Goal: Information Seeking & Learning: Learn about a topic

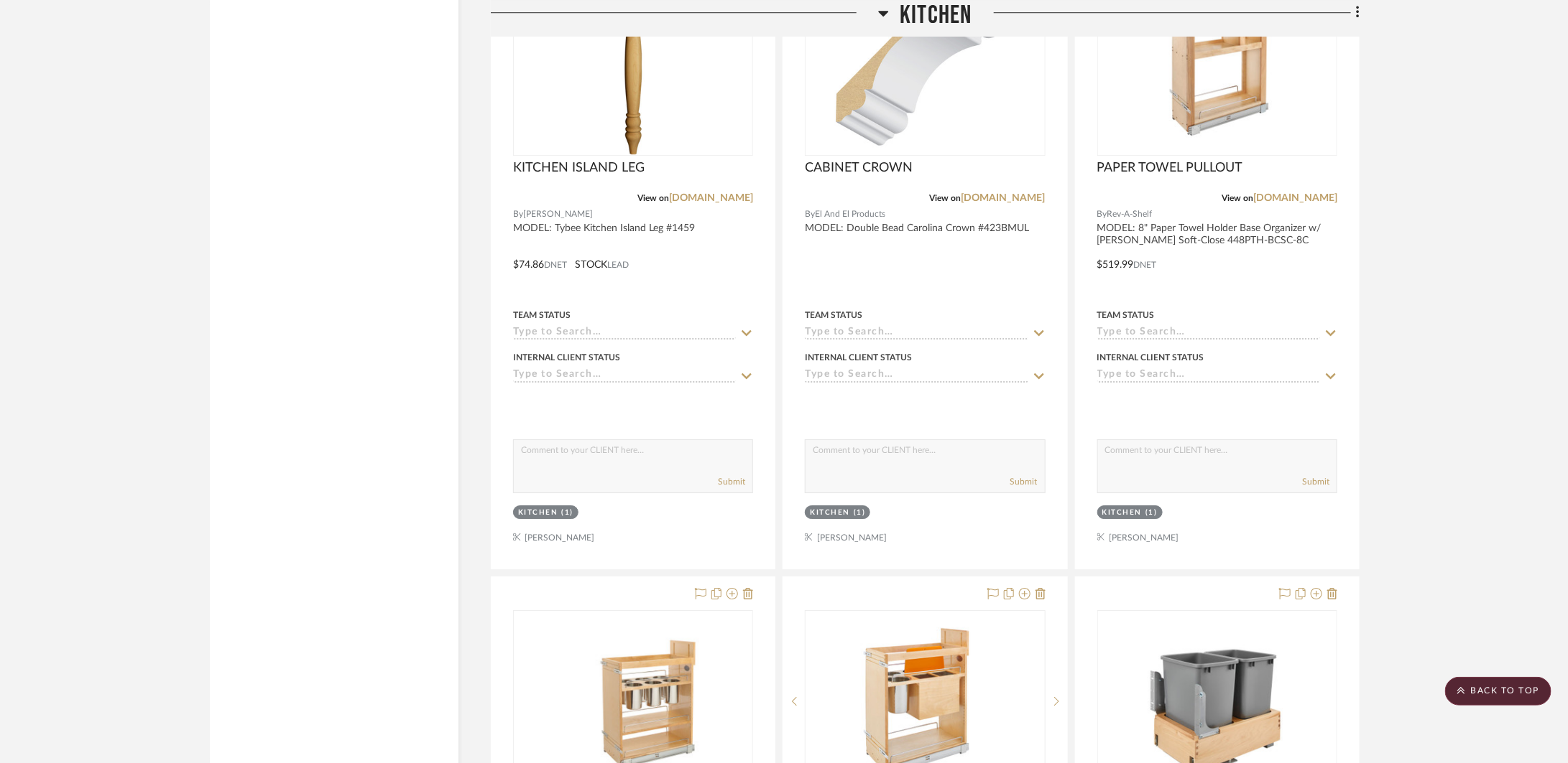
scroll to position [2425, 0]
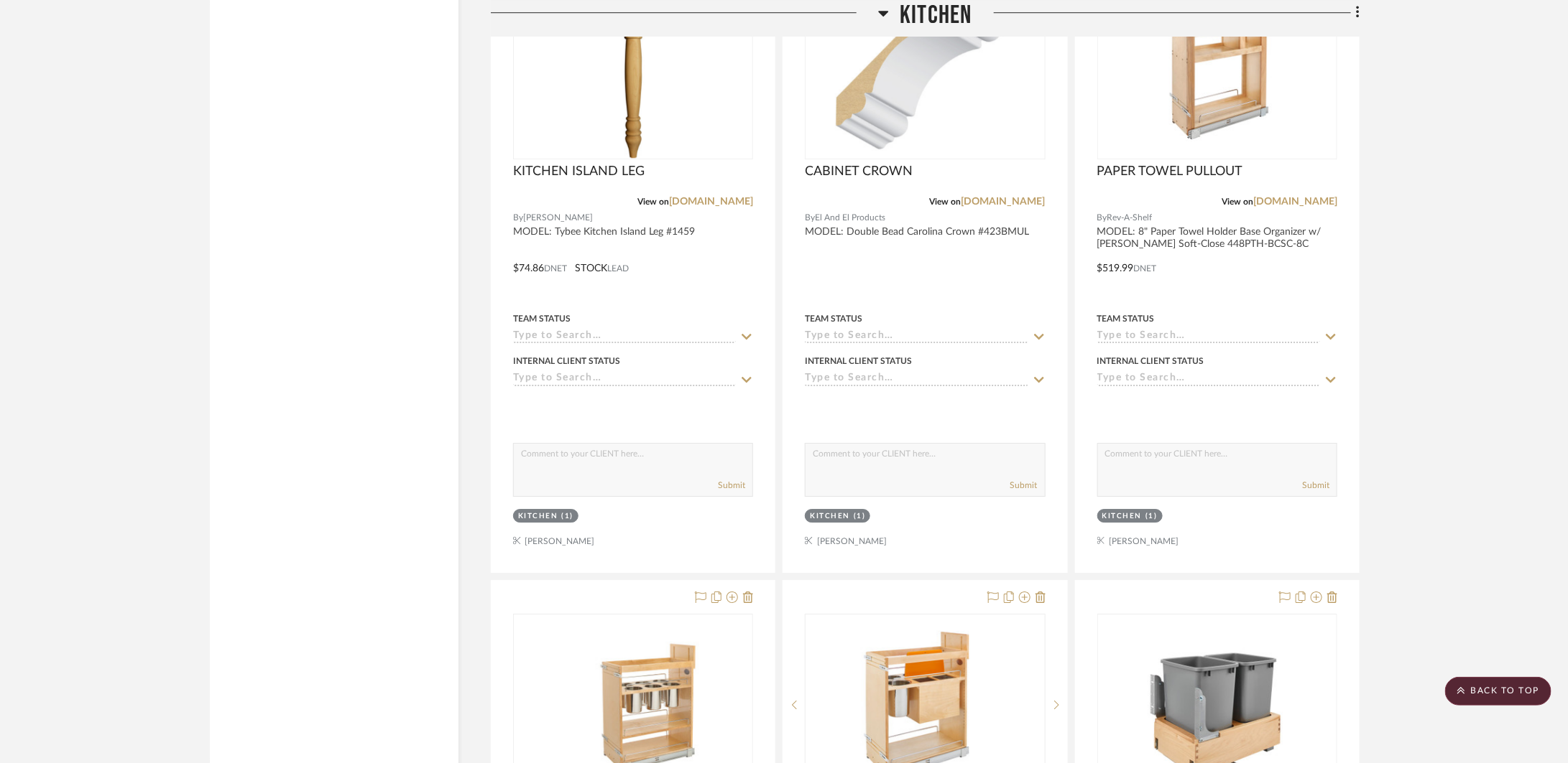
click at [895, 5] on h3 "Kitchen" at bounding box center [925, 15] width 93 height 31
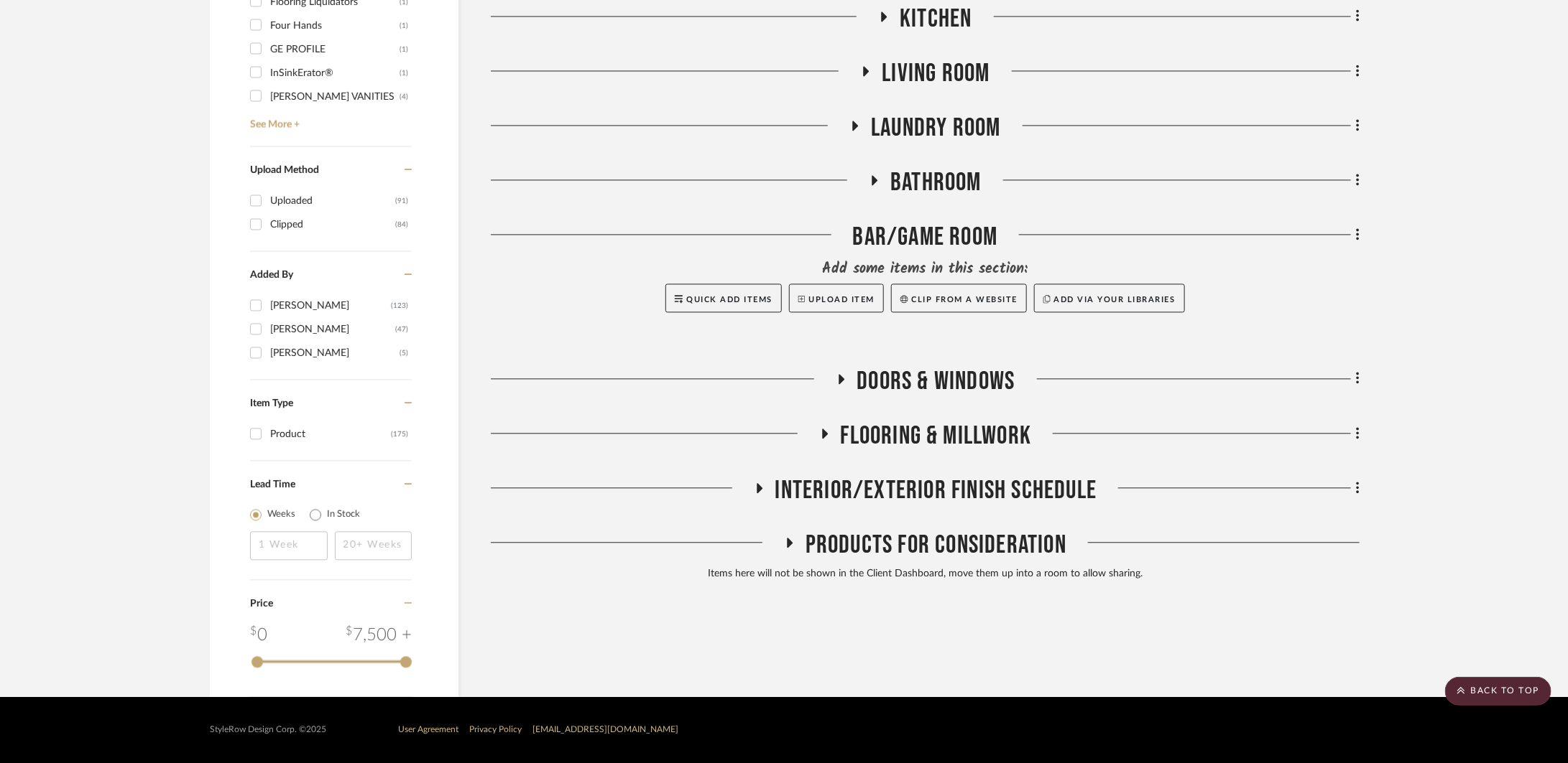
click at [920, 176] on span "Bathroom" at bounding box center [936, 182] width 91 height 31
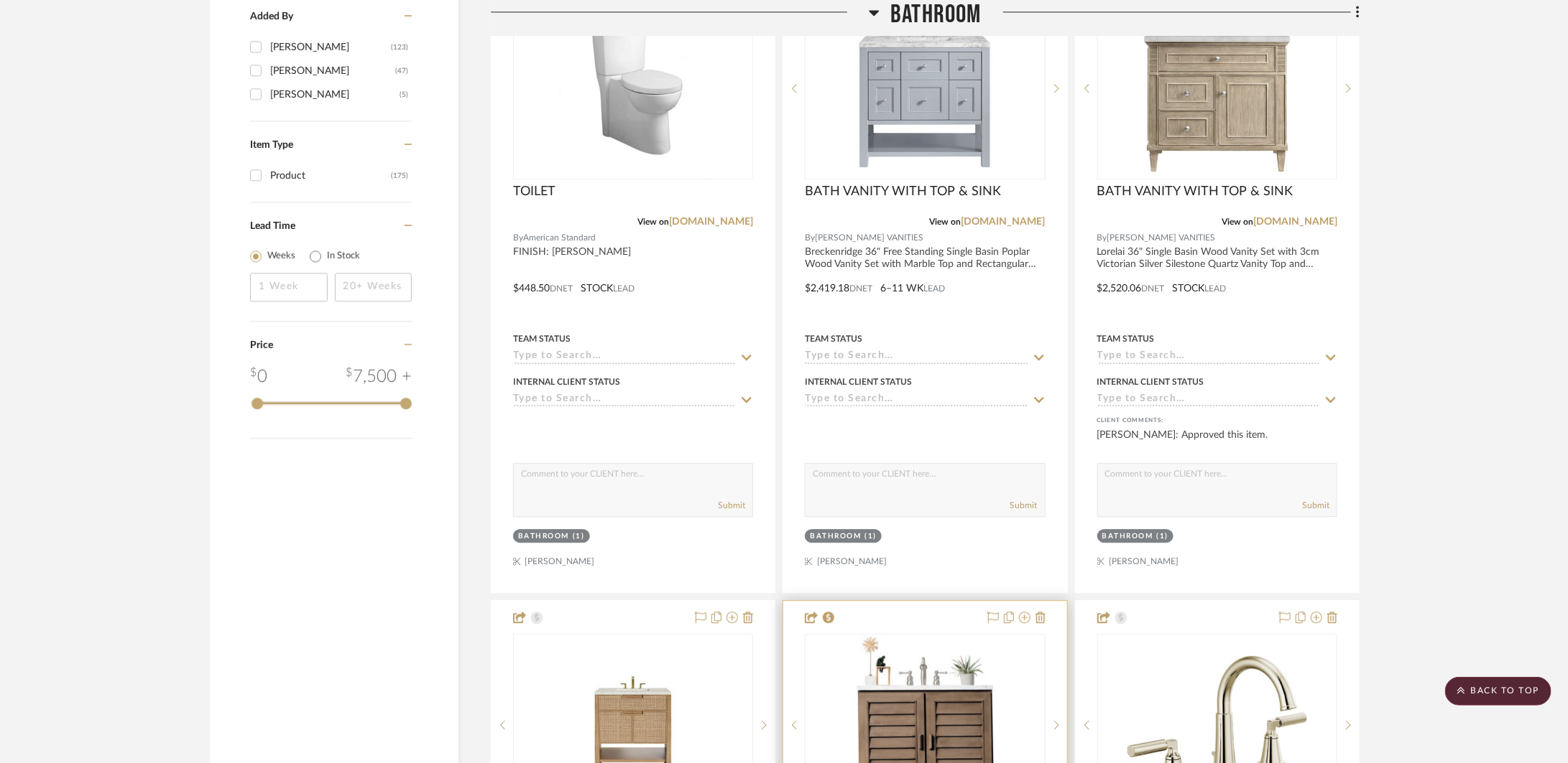
scroll to position [1752, 0]
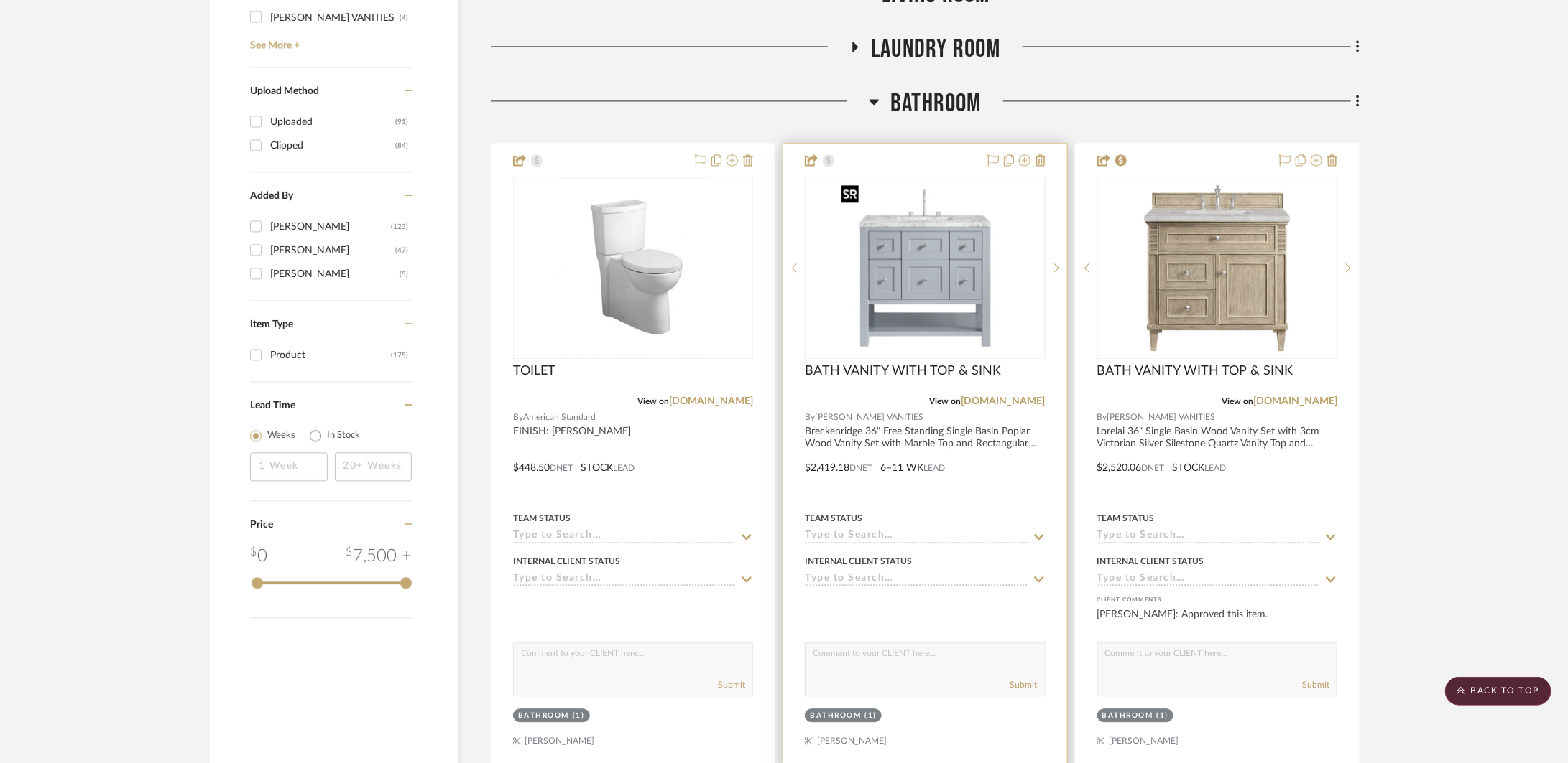
click at [0, 0] on img at bounding box center [0, 0] width 0 height 0
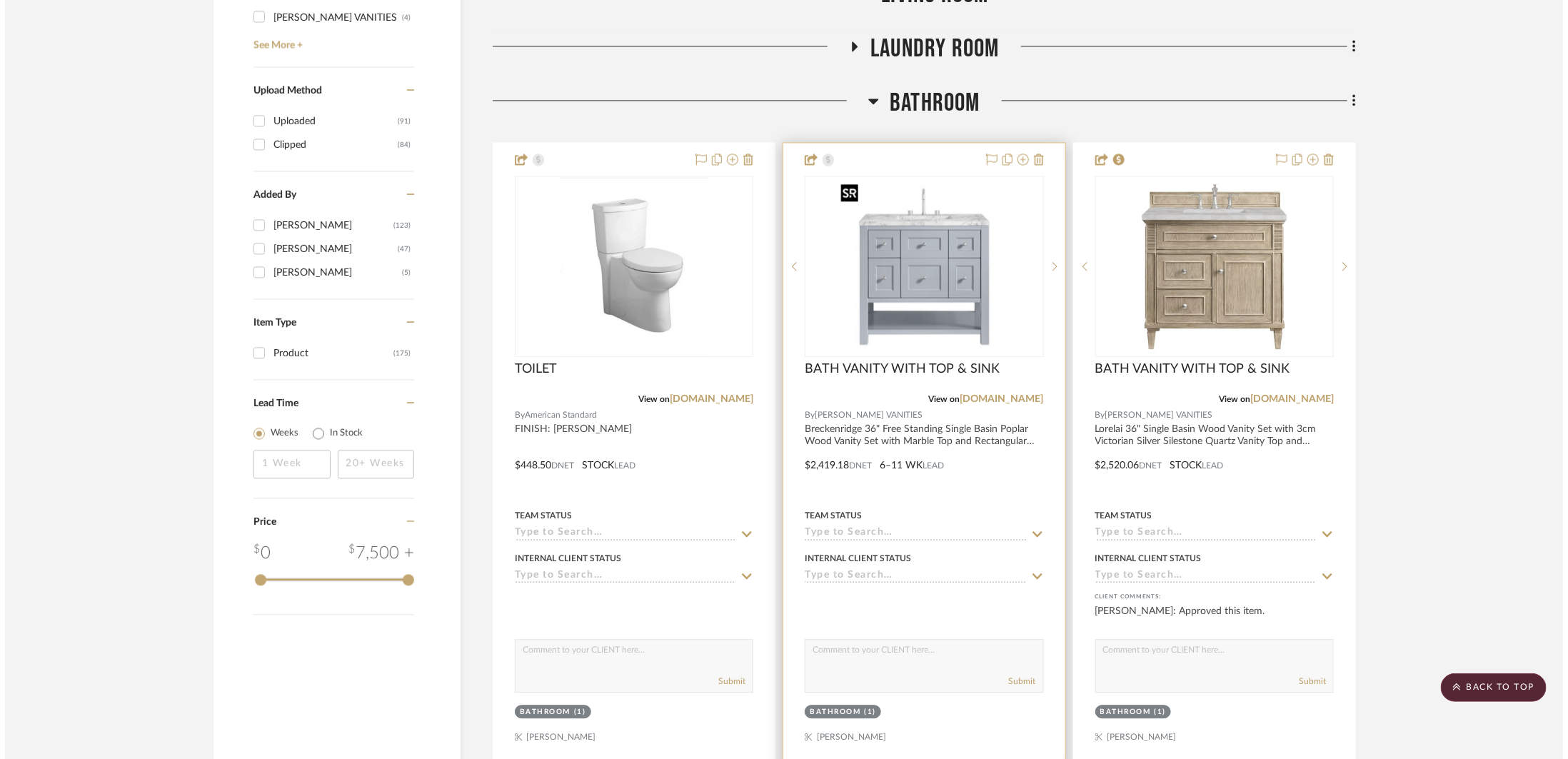
scroll to position [0, 0]
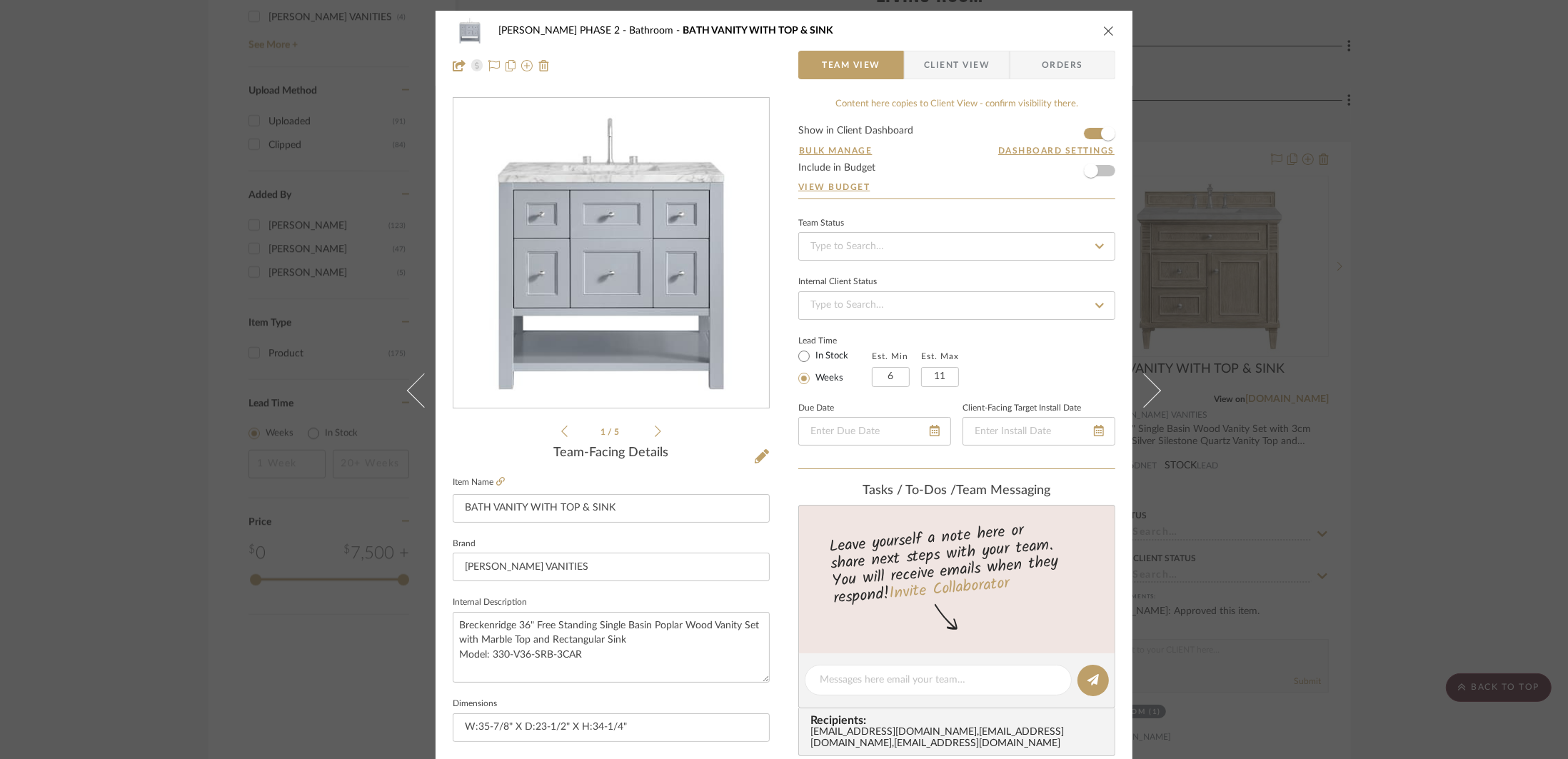
click at [658, 432] on div "1 / 5" at bounding box center [611, 268] width 317 height 343
click at [655, 432] on icon at bounding box center [657, 431] width 6 height 12
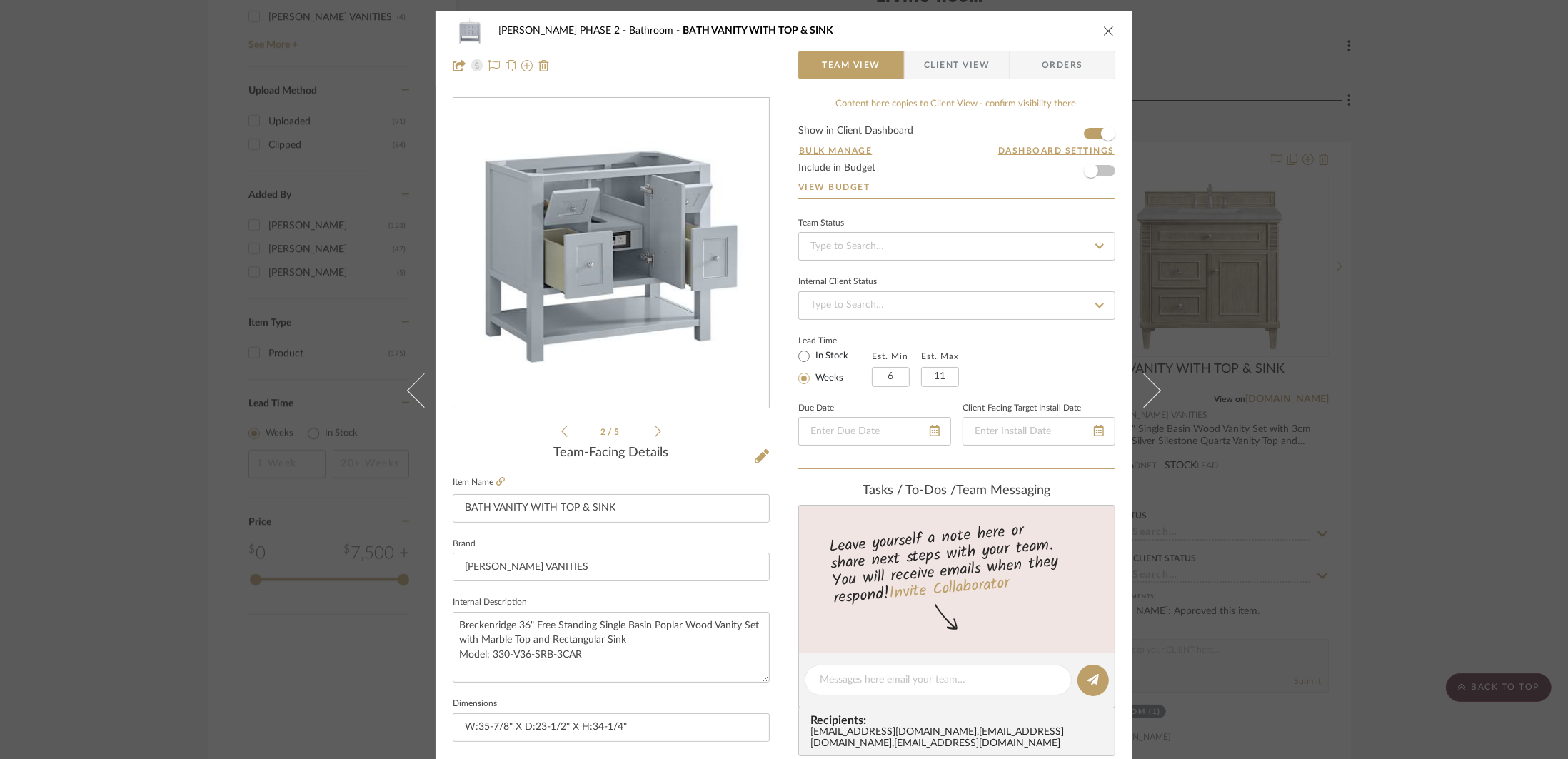
click at [1327, 227] on div "HARMAN PHASE 2 Bathroom BATH VANITY WITH TOP & SINK Team View Client View Order…" at bounding box center [784, 379] width 1568 height 759
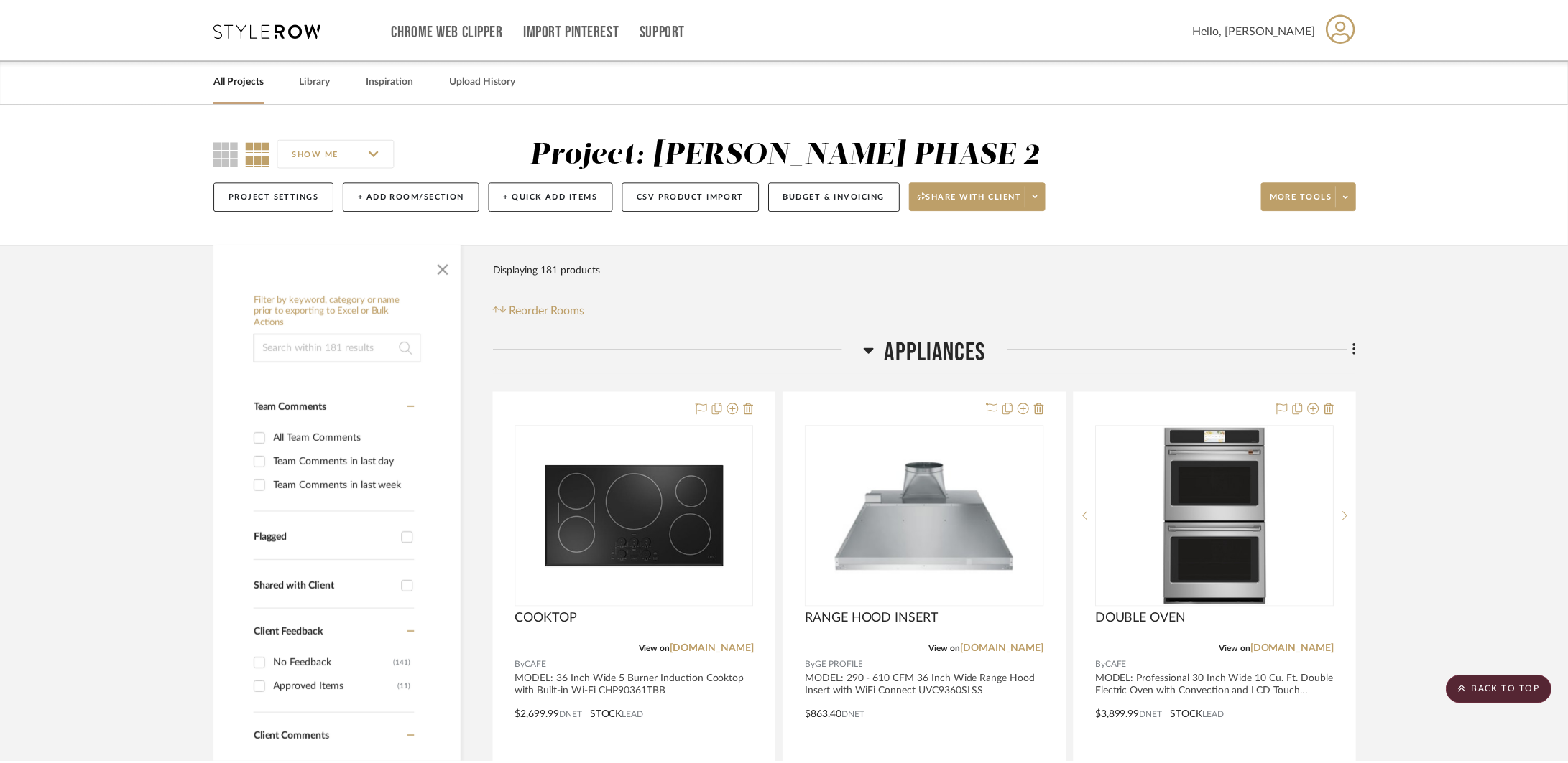
scroll to position [1752, 0]
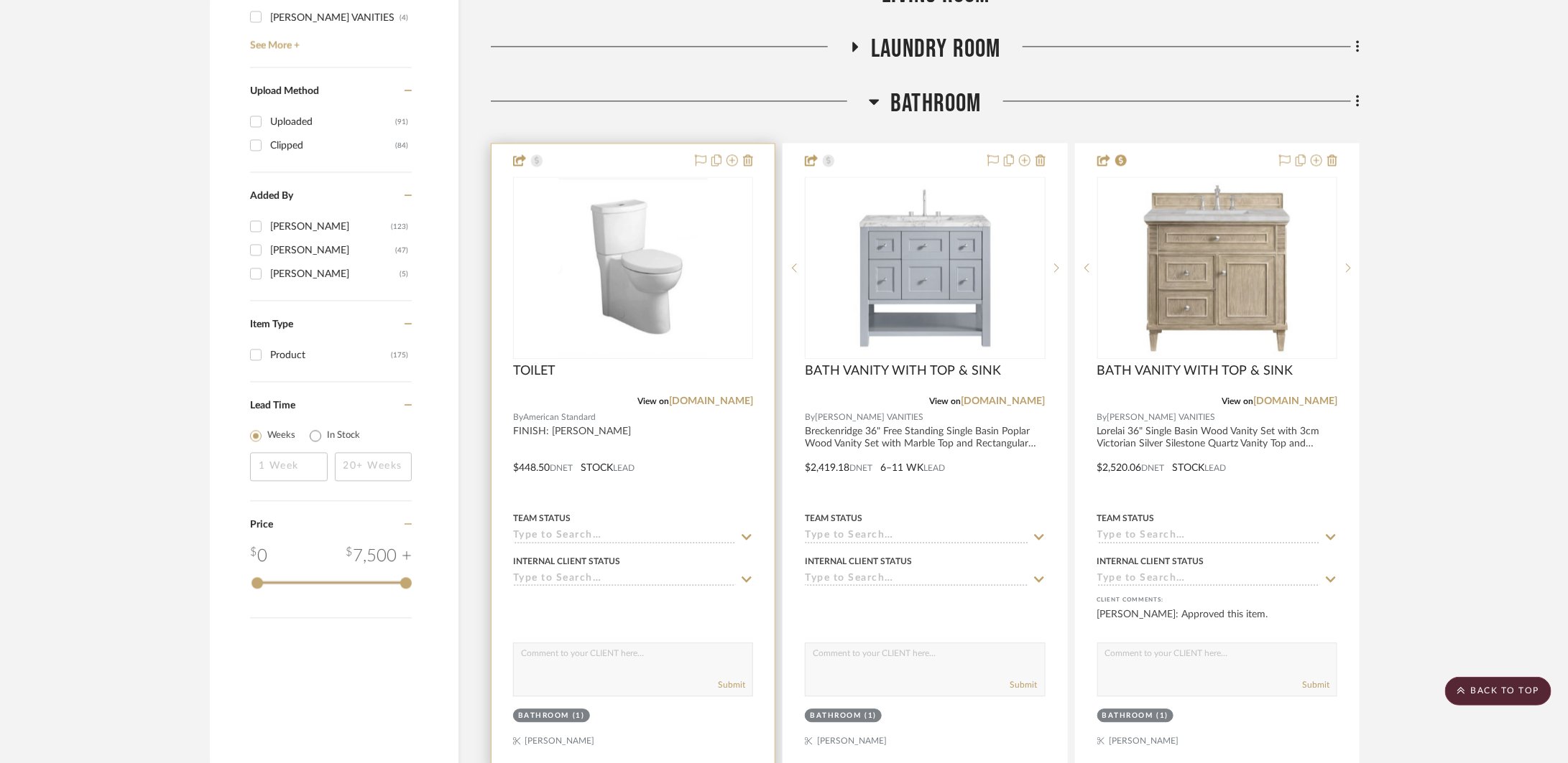
click at [724, 431] on div at bounding box center [633, 458] width 283 height 628
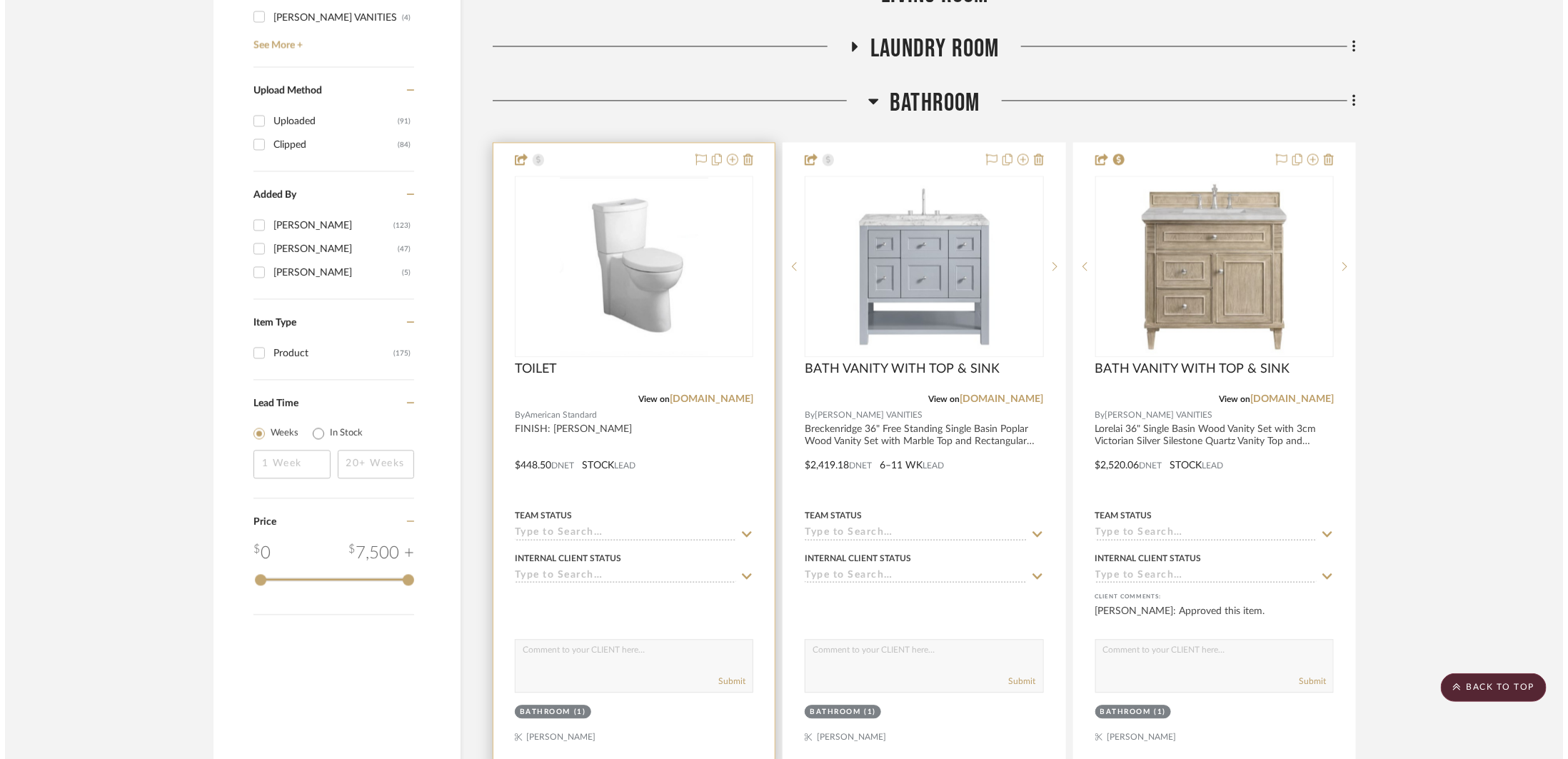
scroll to position [0, 0]
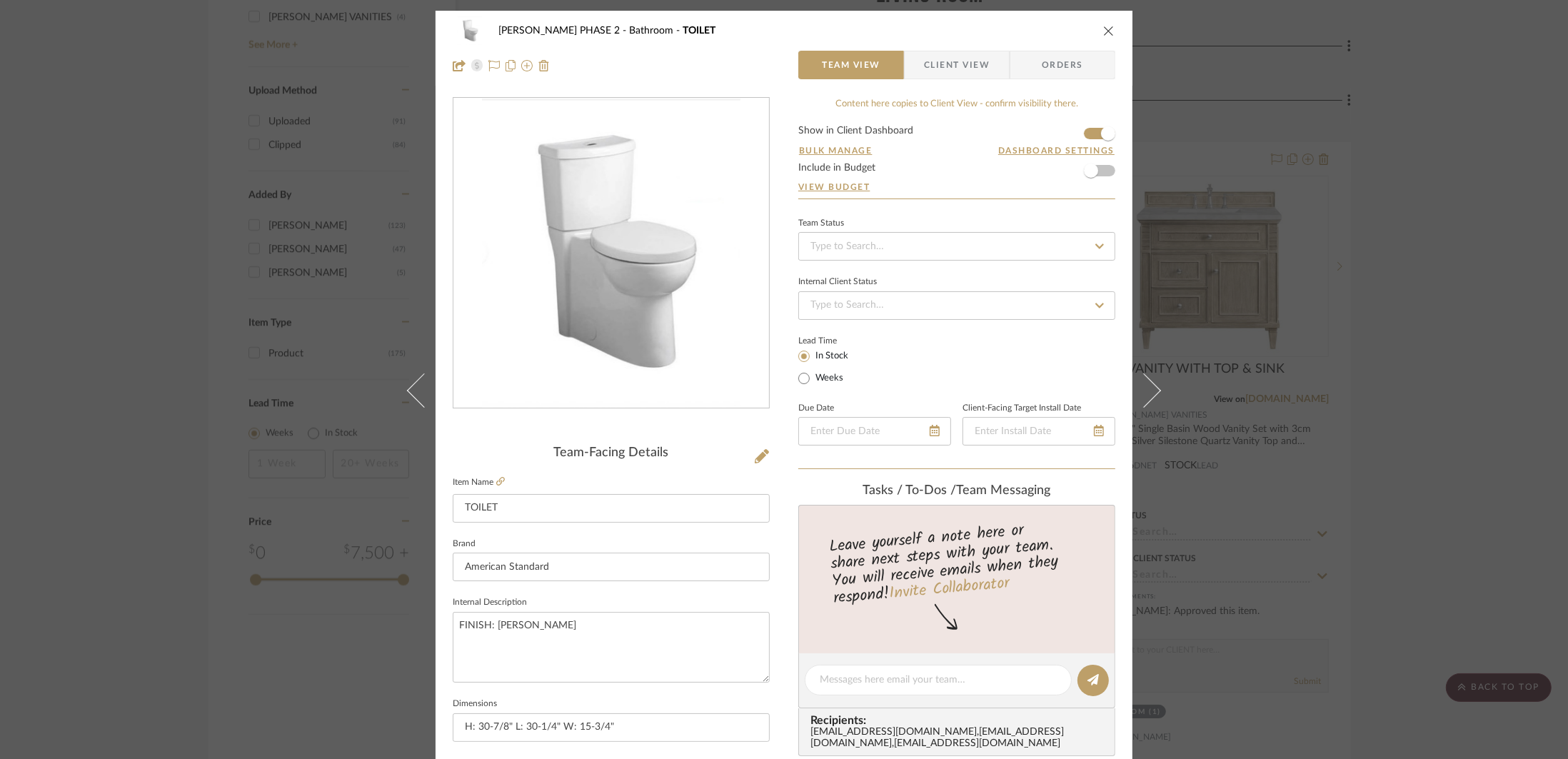
click at [1376, 295] on div "HARMAN PHASE 2 Bathroom TOILET Team View Client View Orders Team-Facing Details…" at bounding box center [784, 379] width 1568 height 759
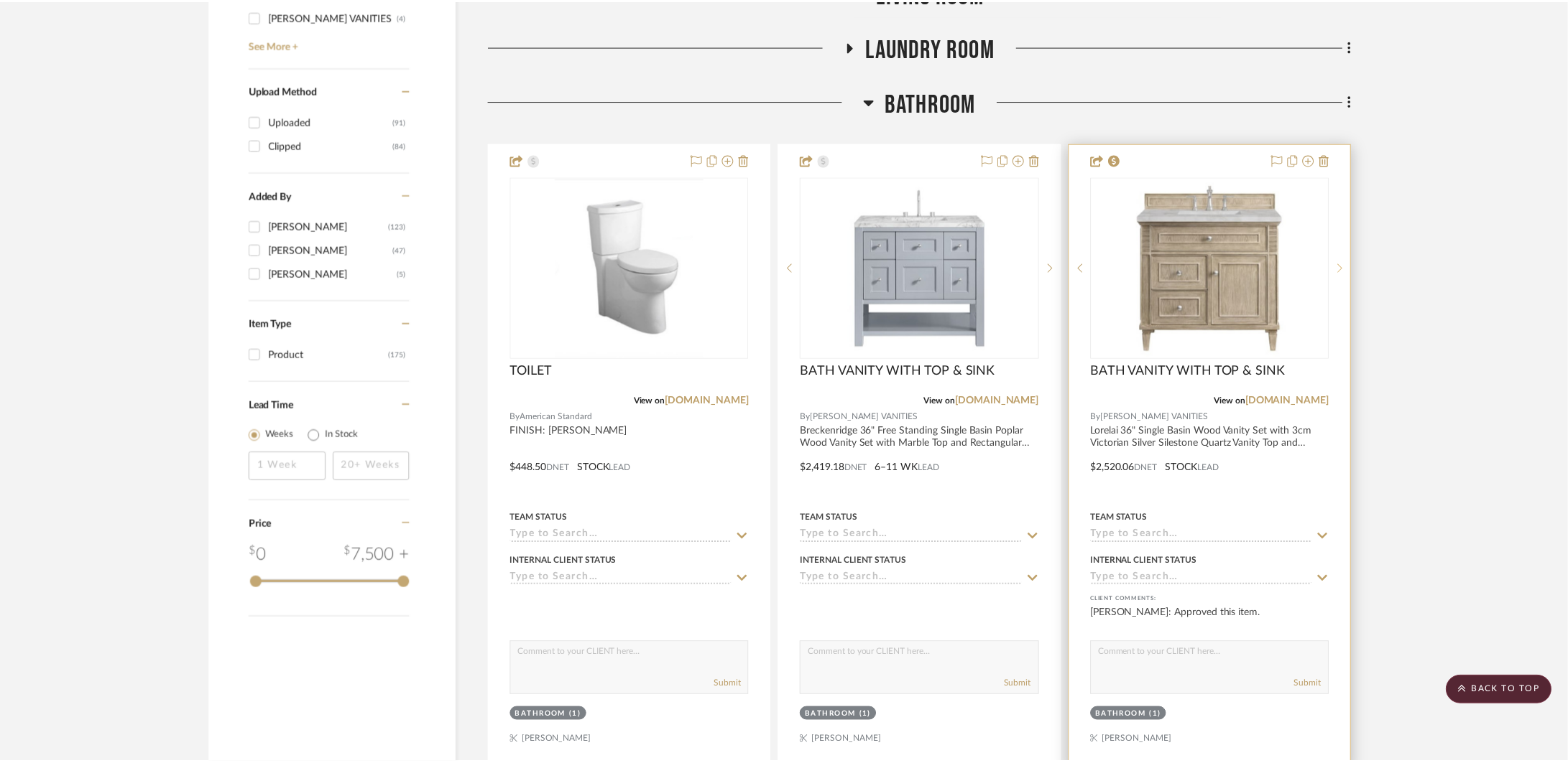
scroll to position [1752, 0]
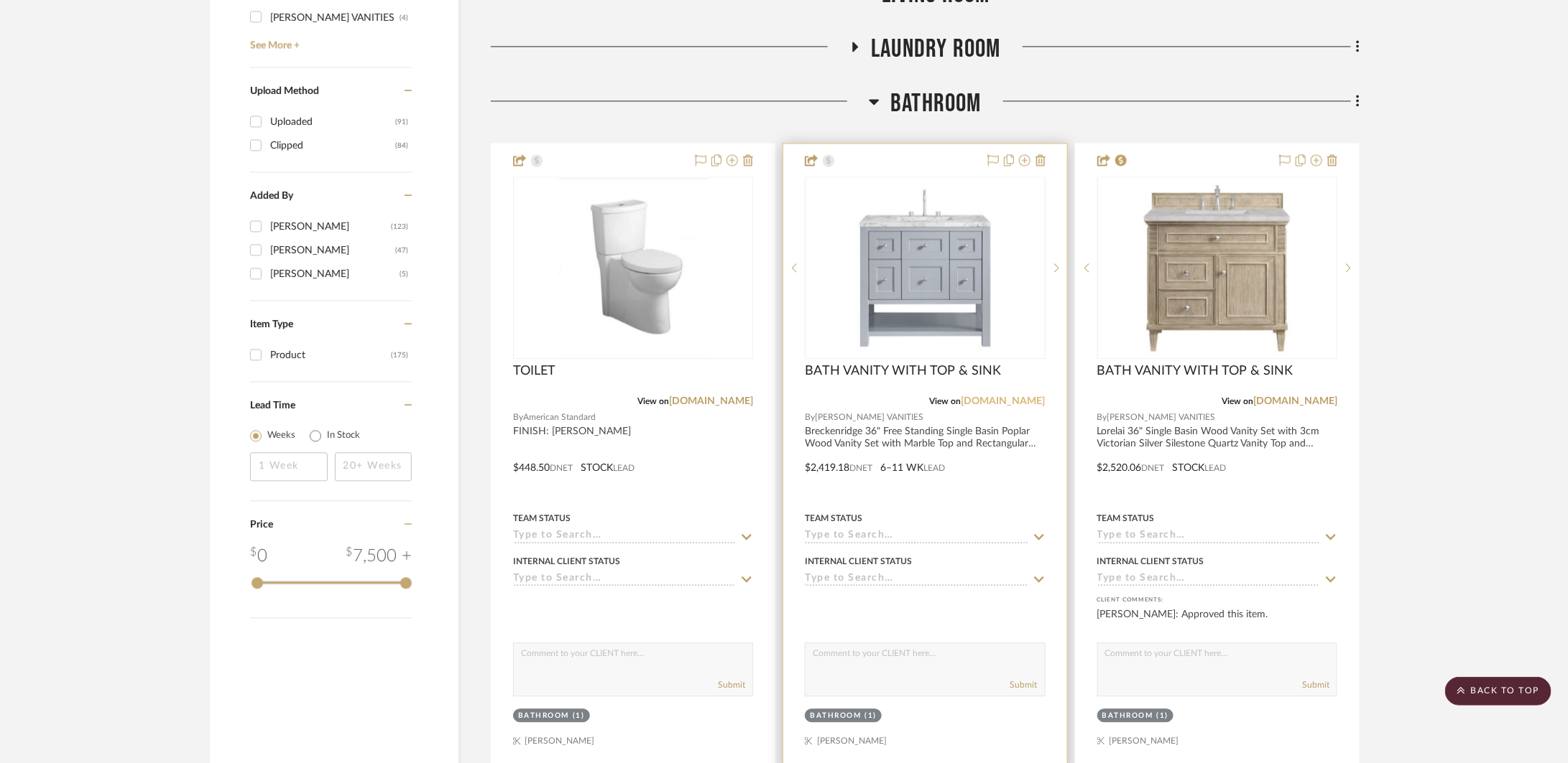
click at [1014, 403] on link "[DOMAIN_NAME]" at bounding box center [1003, 401] width 84 height 10
click at [991, 439] on div at bounding box center [925, 458] width 283 height 628
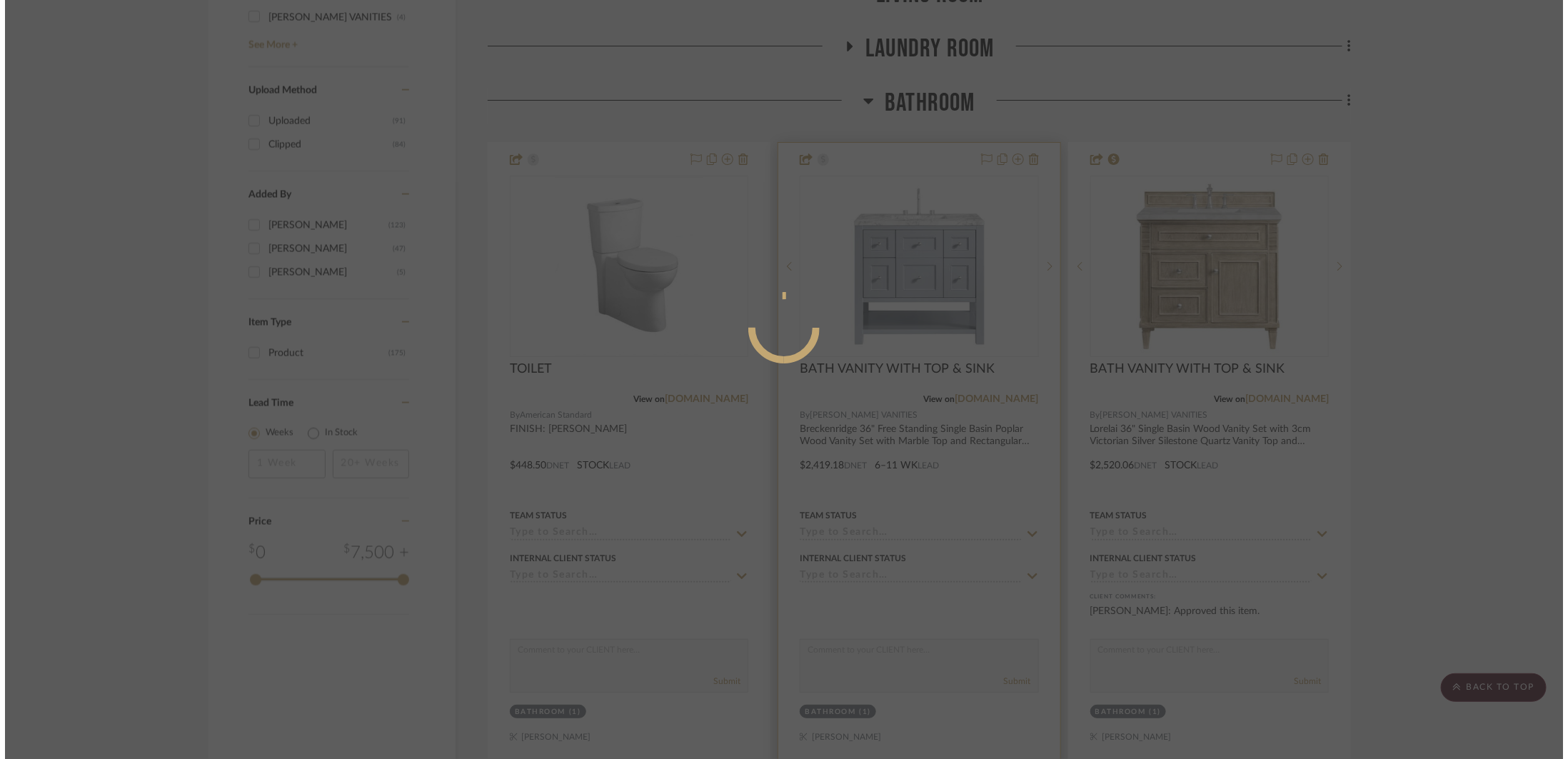
scroll to position [0, 0]
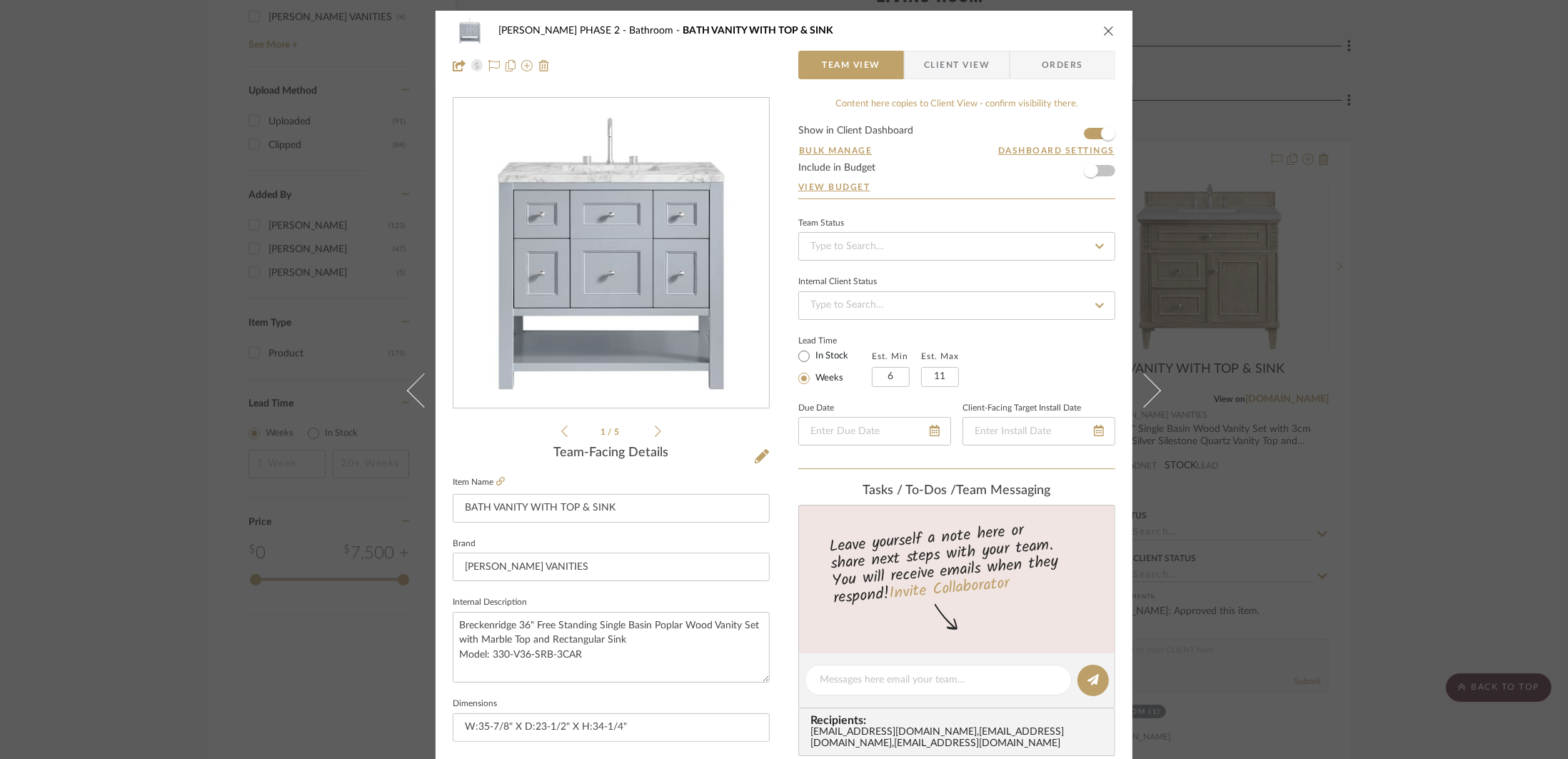
click at [655, 434] on icon at bounding box center [657, 432] width 6 height 12
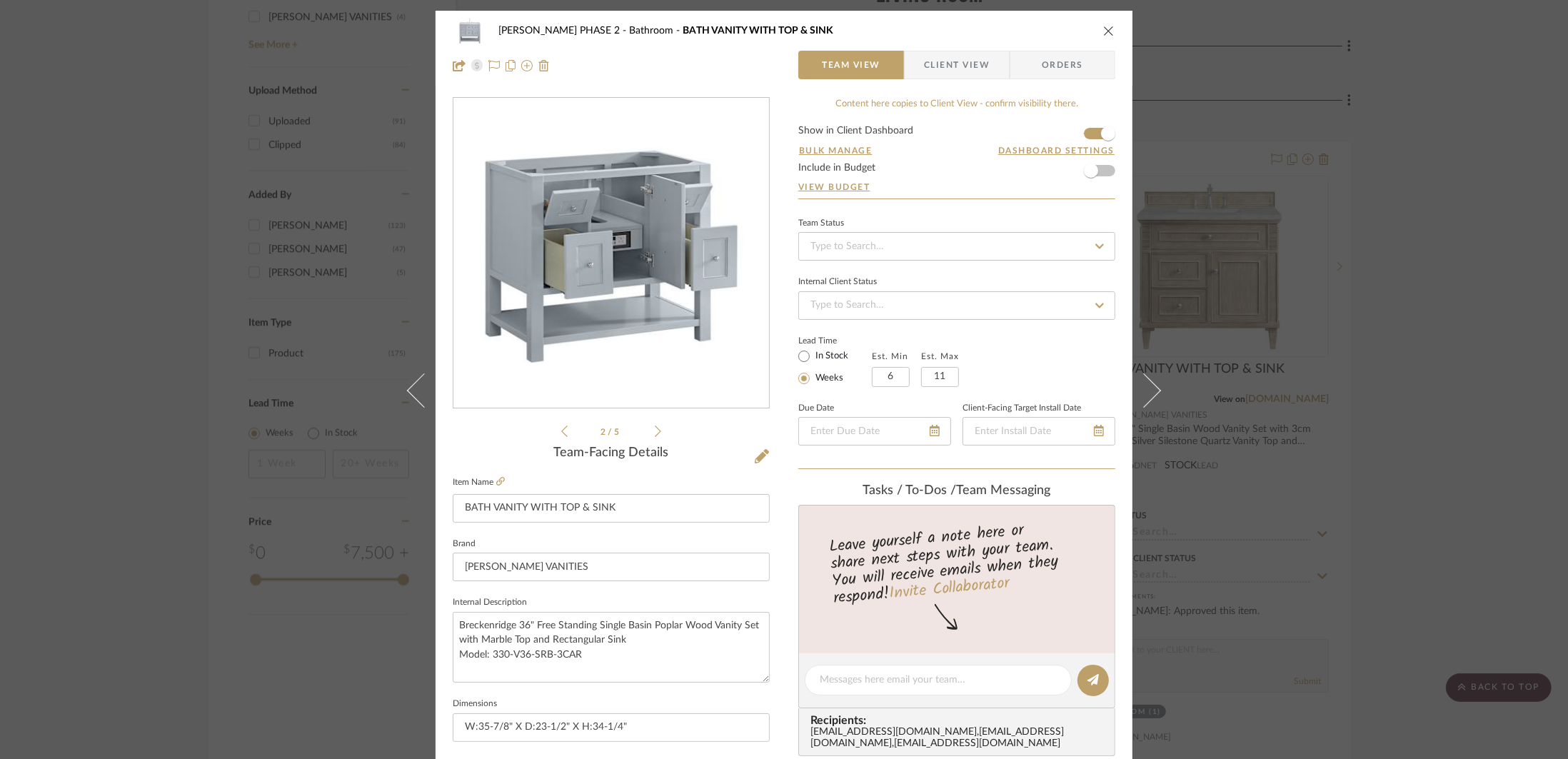
click at [655, 434] on icon at bounding box center [657, 432] width 6 height 12
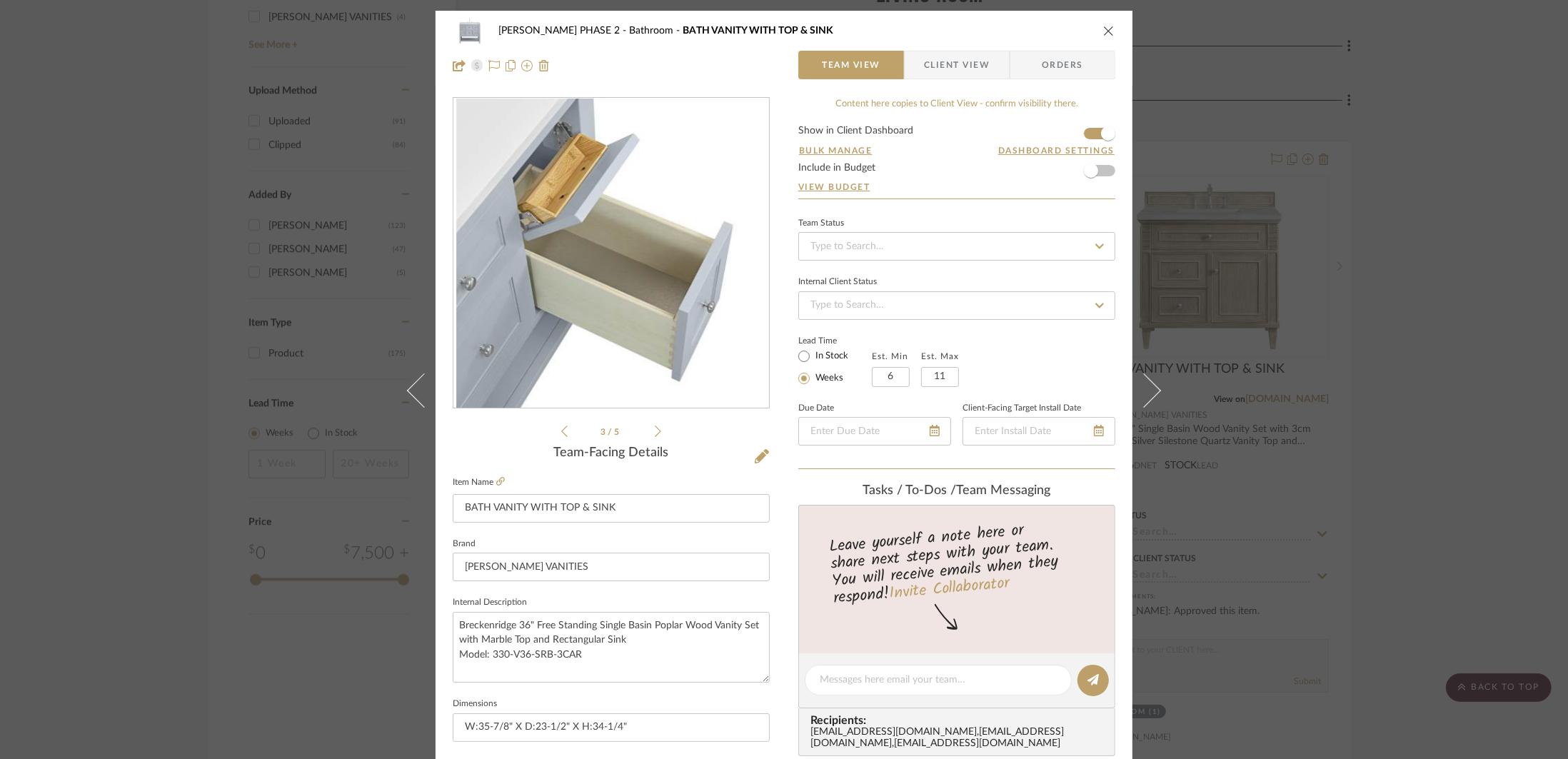
click at [551, 432] on div "3 / 5" at bounding box center [611, 268] width 317 height 343
click at [561, 432] on icon at bounding box center [564, 432] width 6 height 12
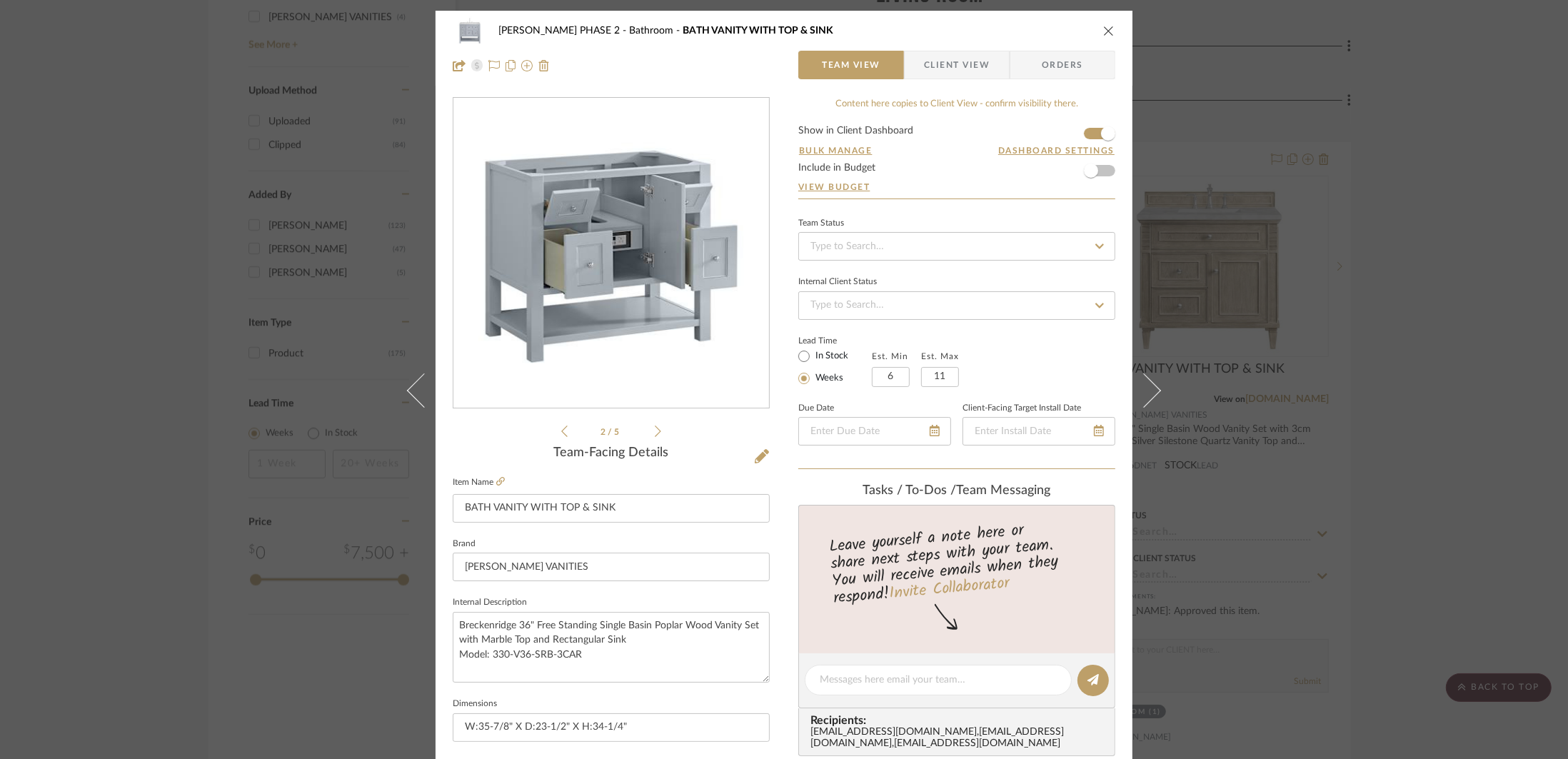
click at [561, 432] on icon at bounding box center [564, 432] width 6 height 12
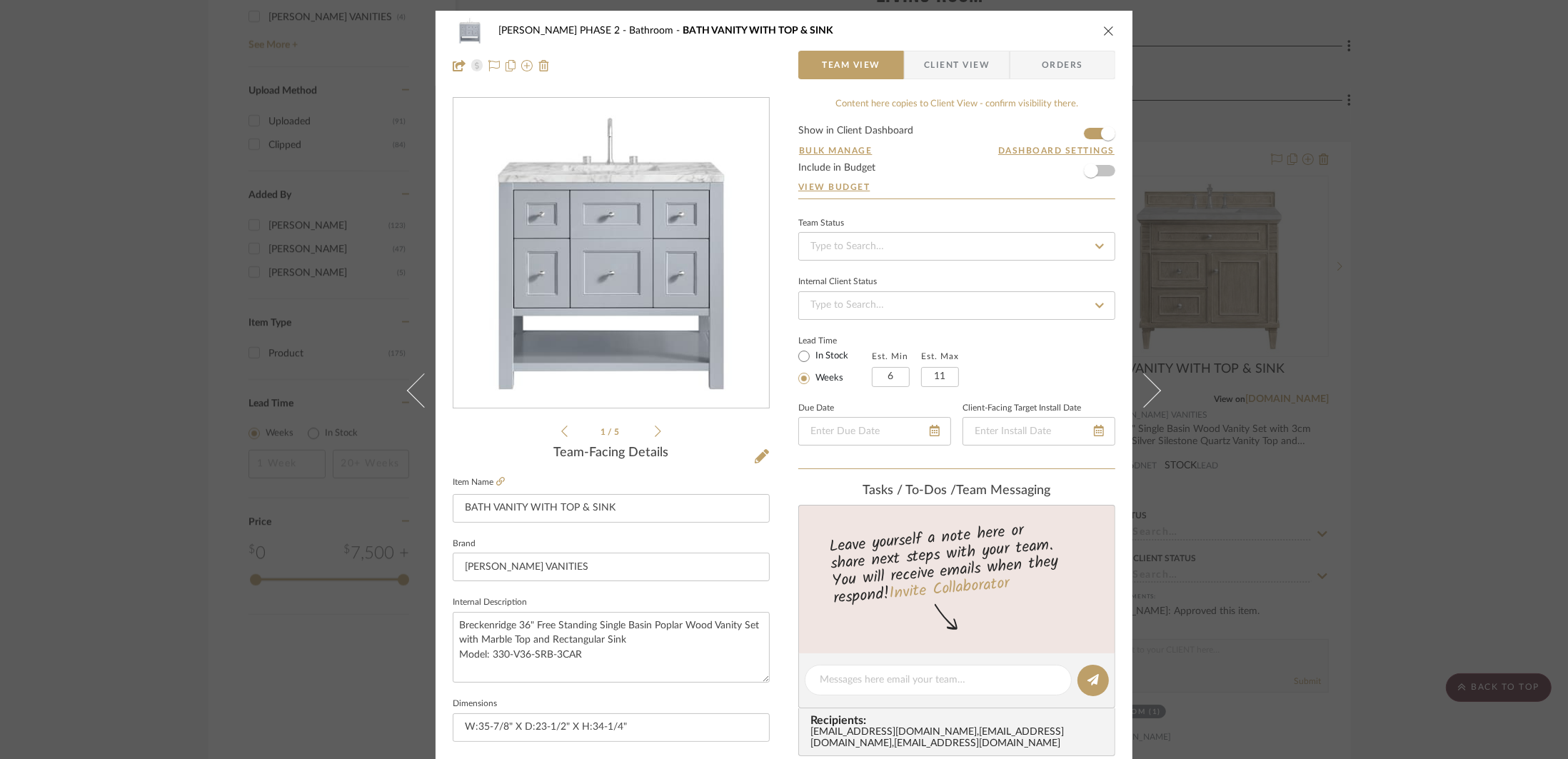
click at [649, 423] on ul "1 / 5" at bounding box center [611, 431] width 100 height 17
click at [655, 428] on icon at bounding box center [657, 431] width 6 height 12
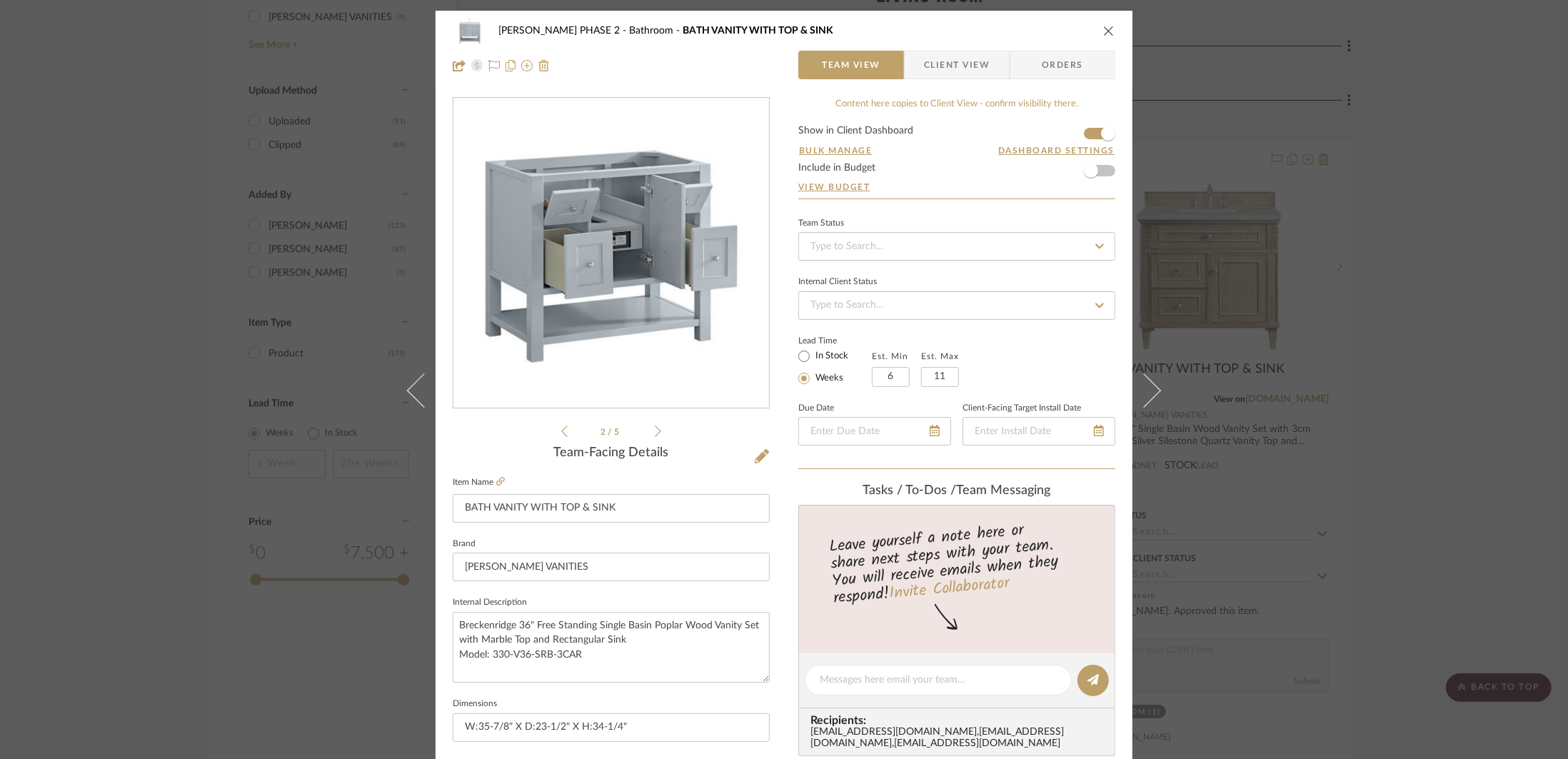
click at [655, 428] on icon at bounding box center [657, 431] width 6 height 12
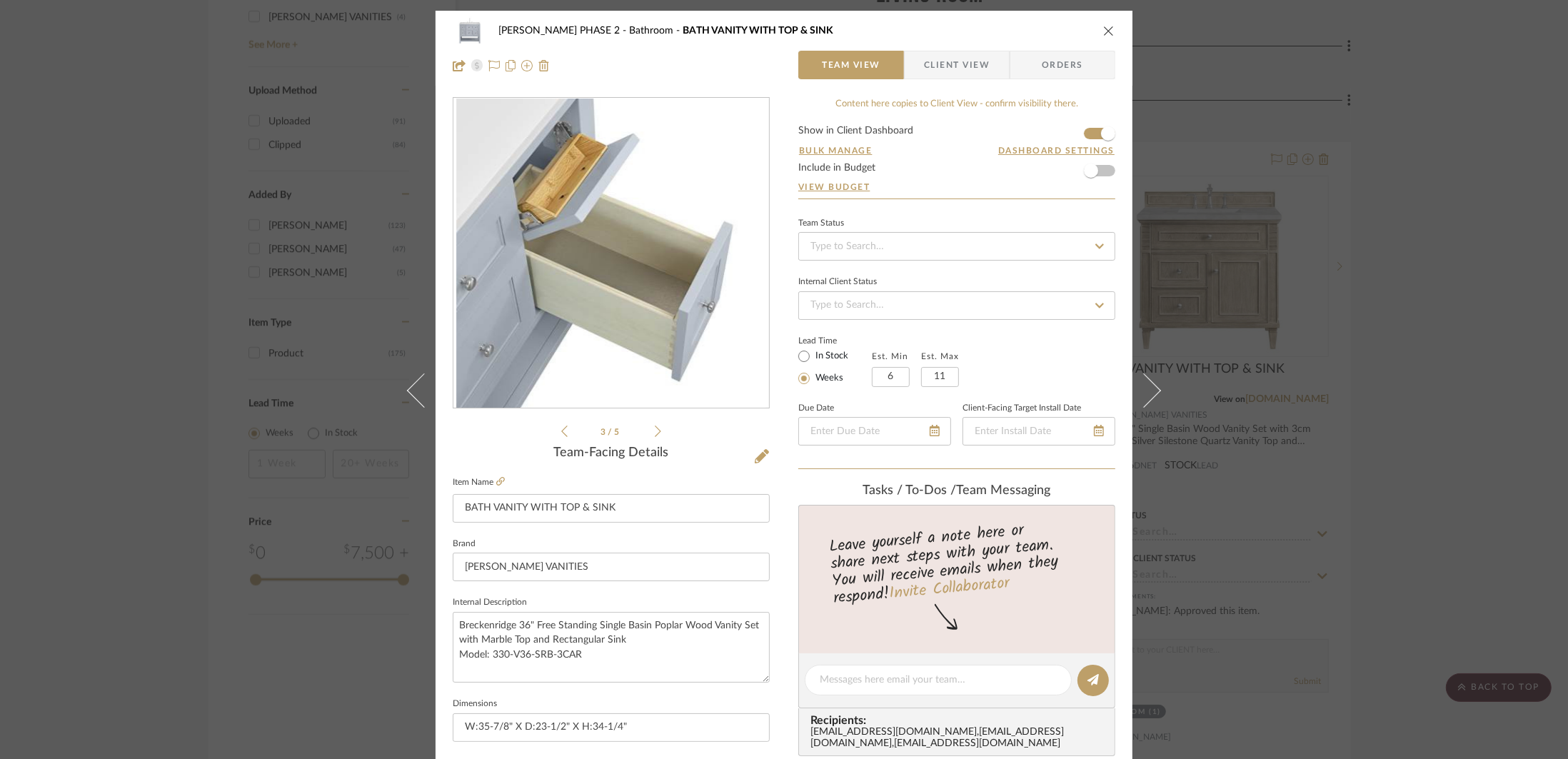
click at [655, 428] on icon at bounding box center [657, 431] width 6 height 12
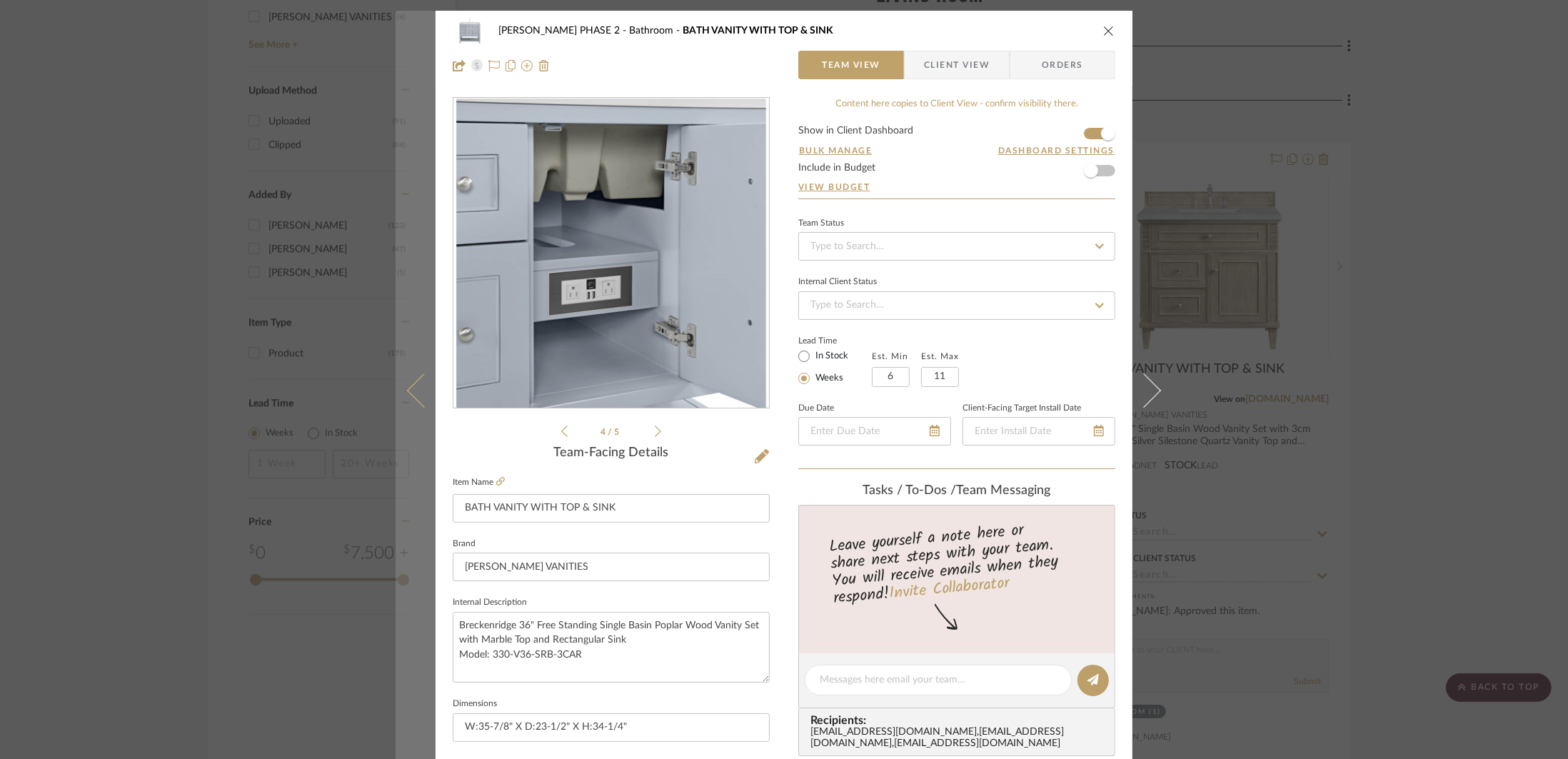
click at [414, 385] on icon at bounding box center [424, 390] width 35 height 35
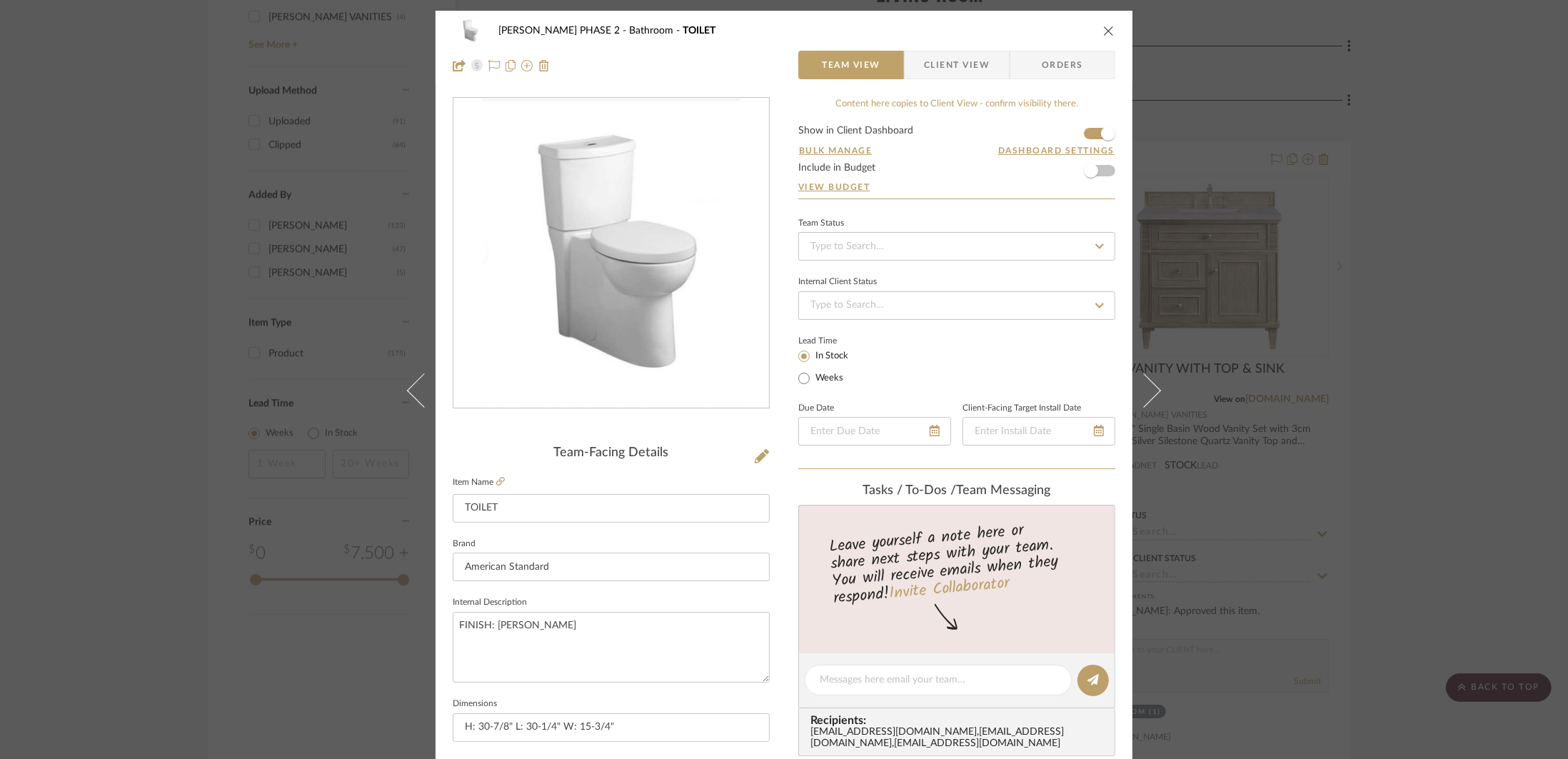
click at [1341, 110] on div "HARMAN PHASE 2 Bathroom TOILET Team View Client View Orders Team-Facing Details…" at bounding box center [784, 379] width 1568 height 759
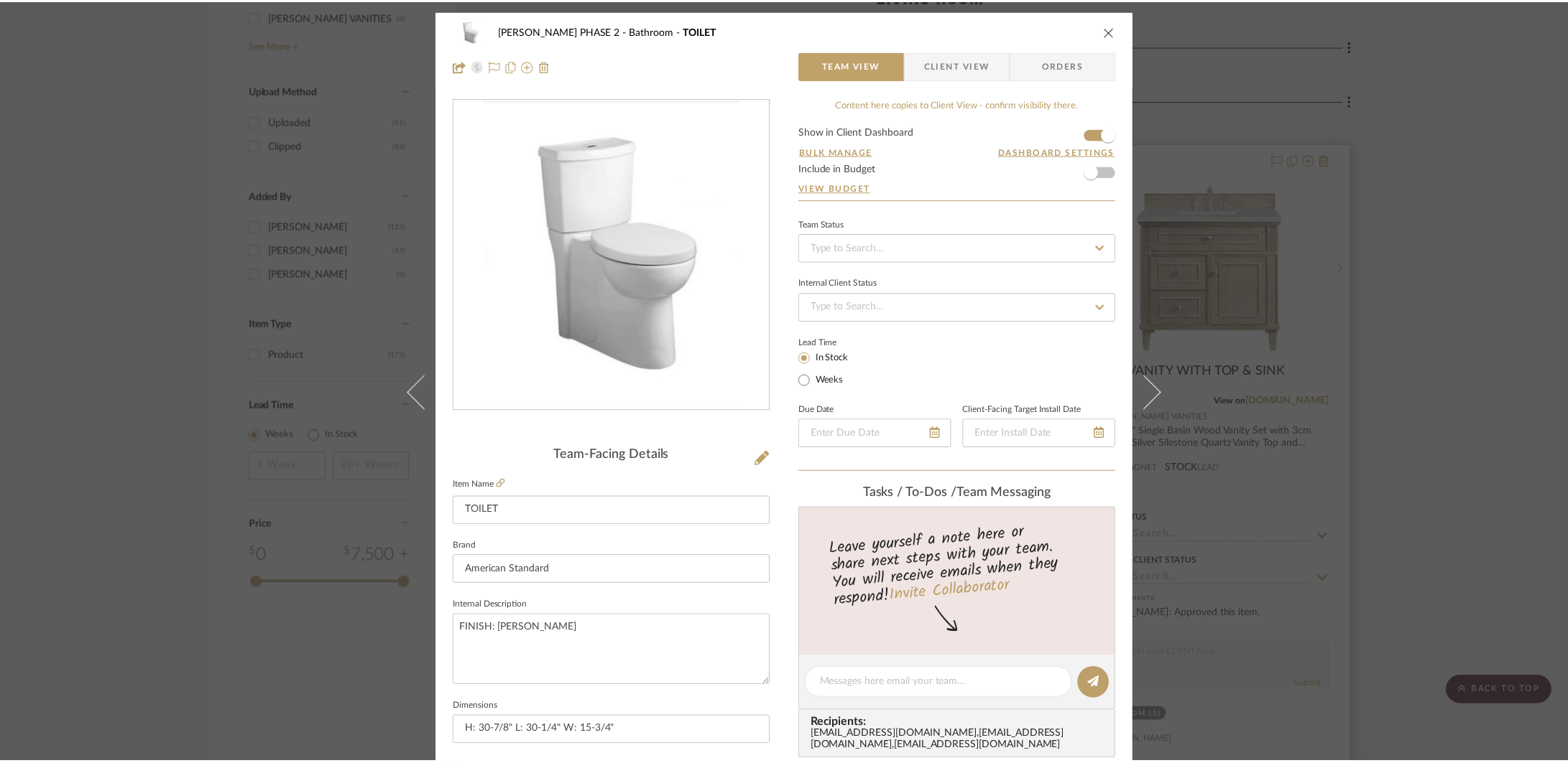
scroll to position [1752, 0]
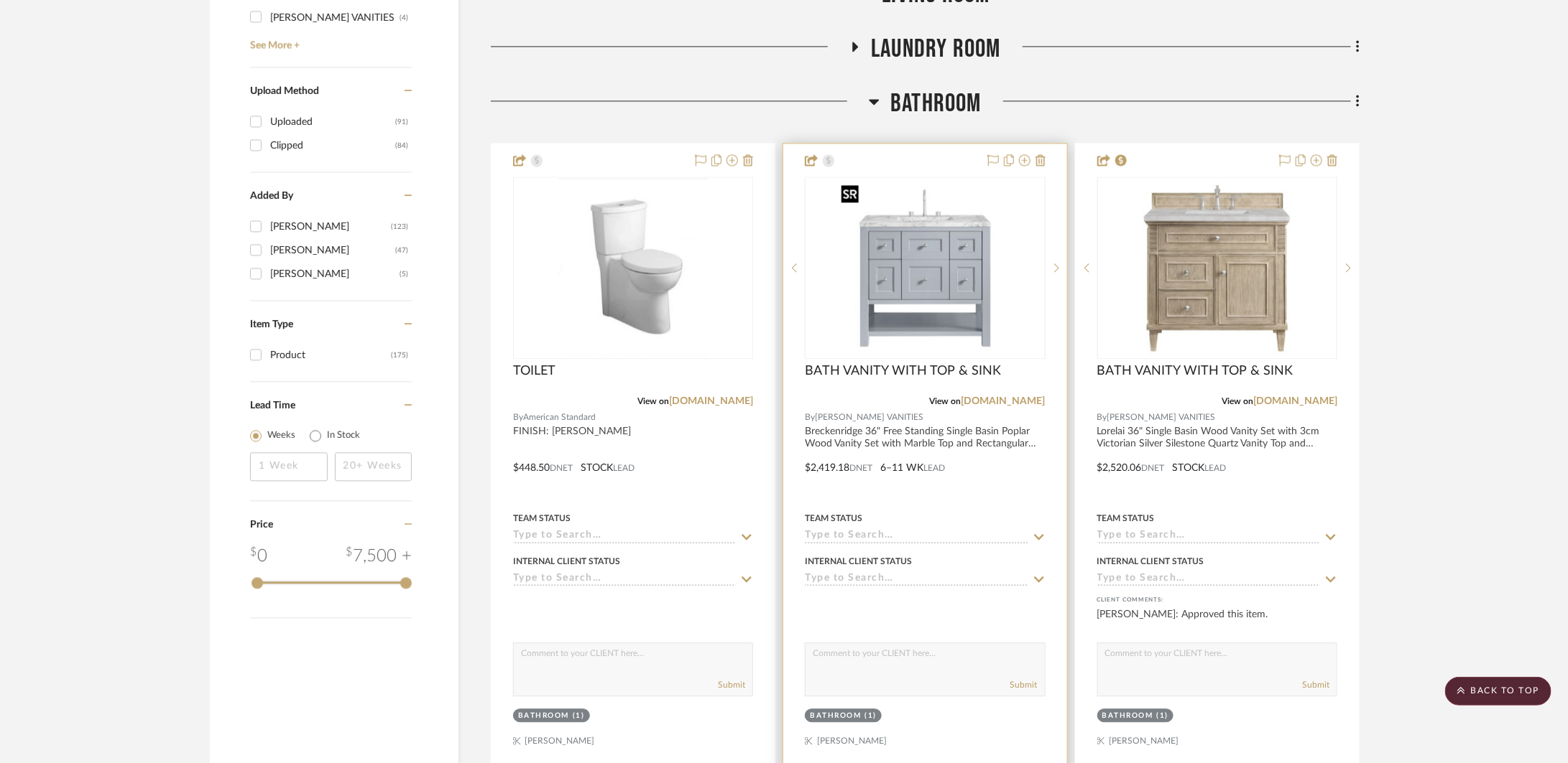
click at [989, 303] on img "0" at bounding box center [925, 267] width 180 height 180
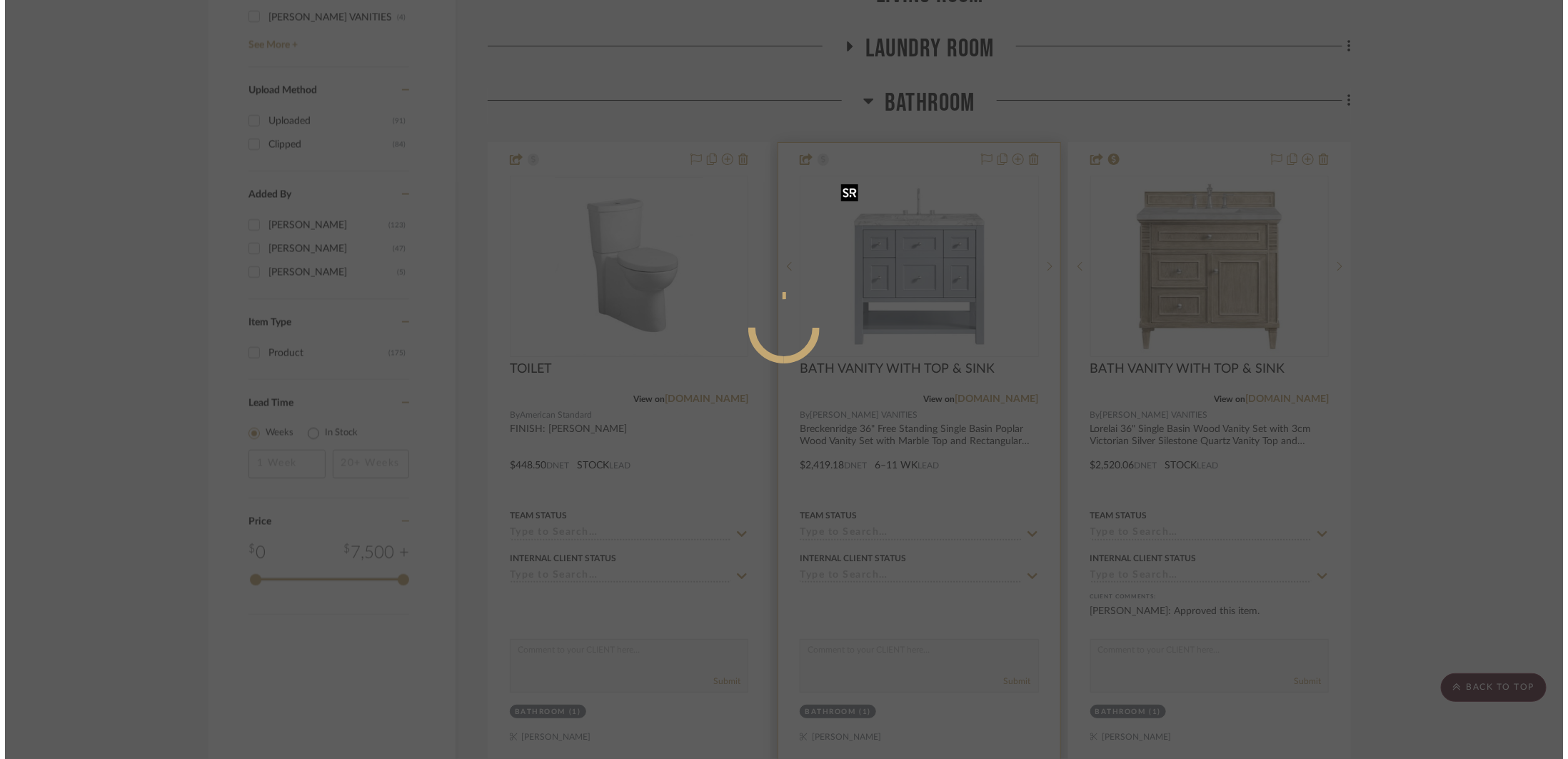
scroll to position [0, 0]
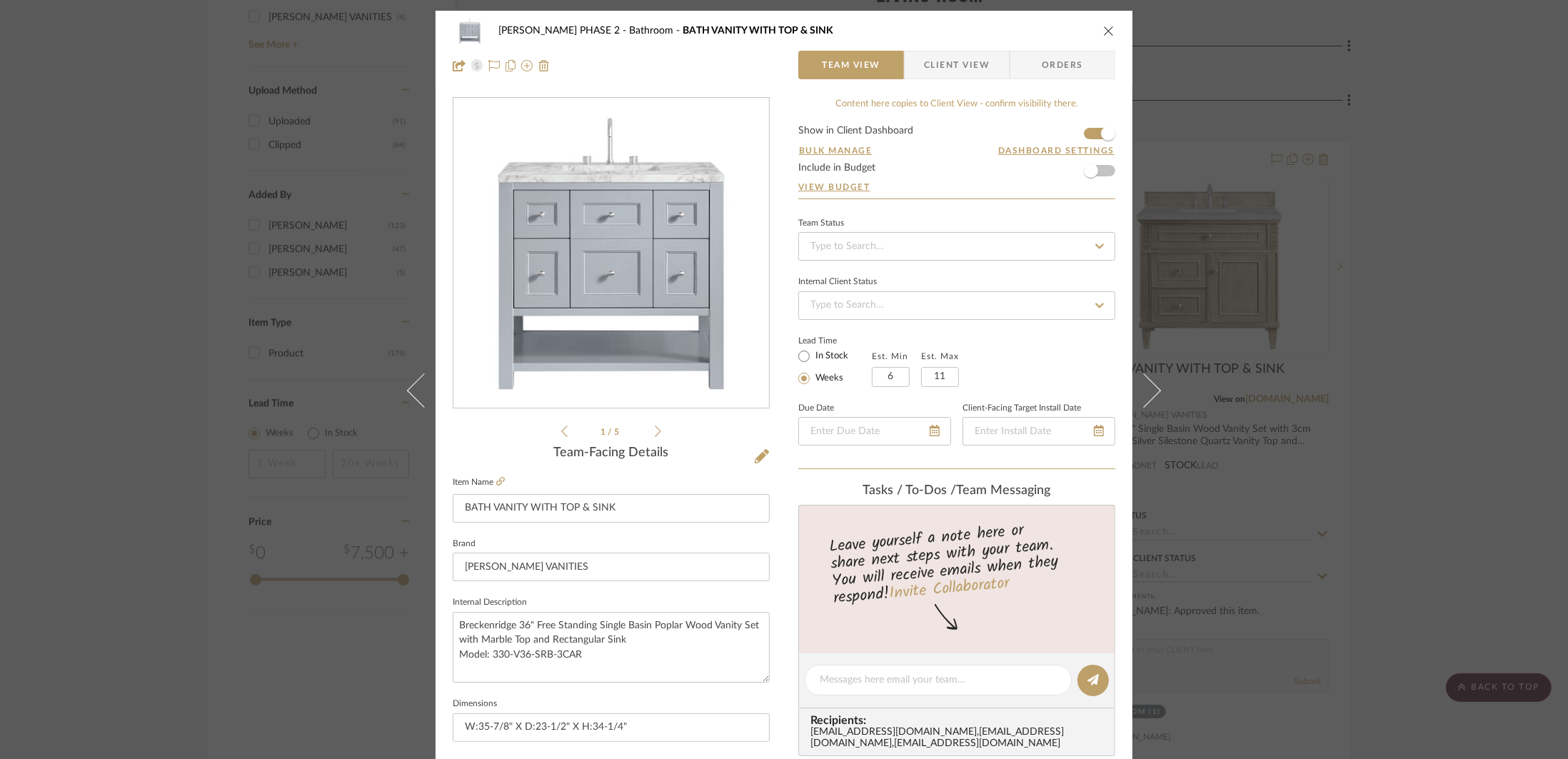
click at [655, 429] on icon at bounding box center [657, 432] width 6 height 12
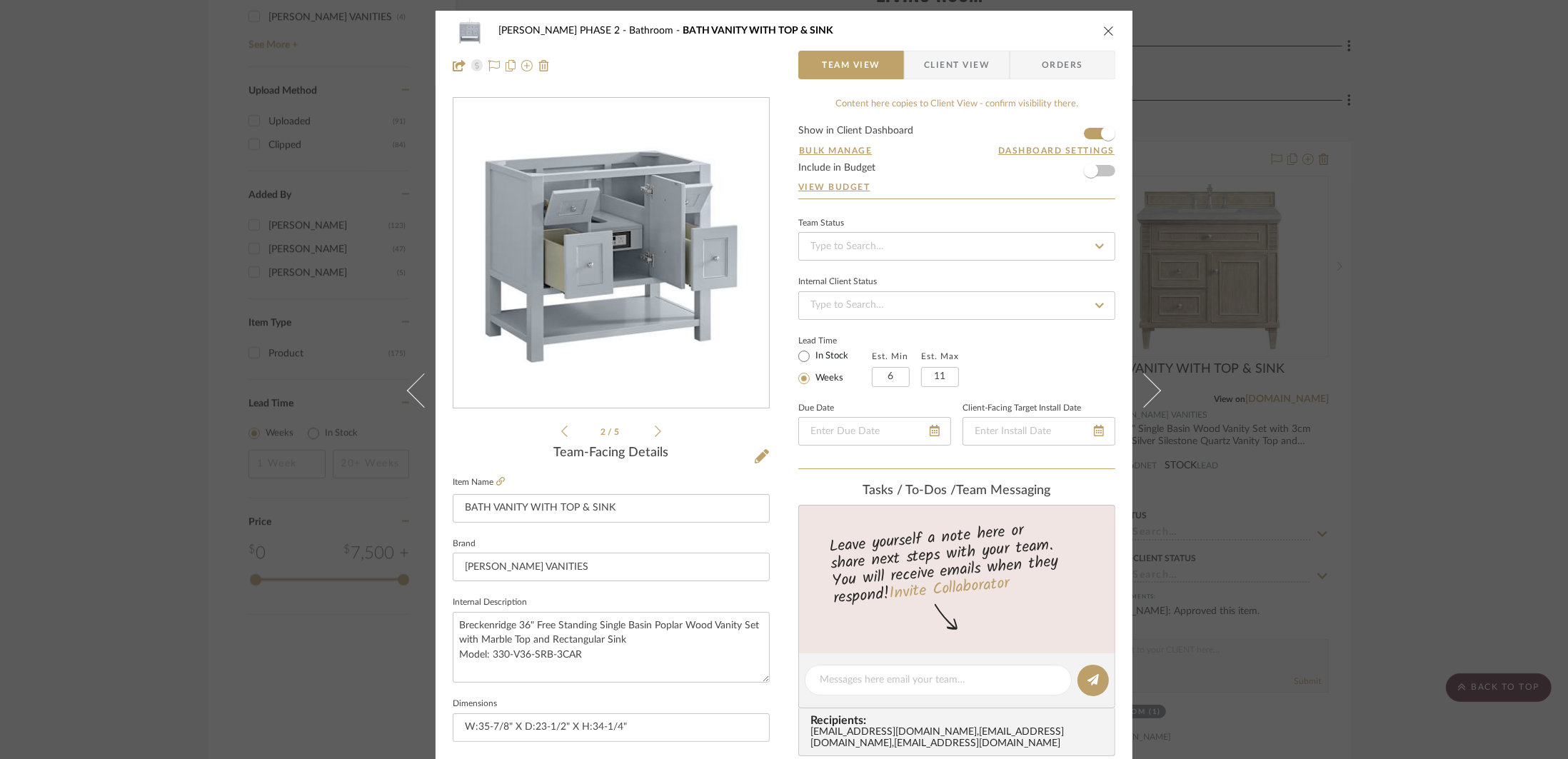
click at [655, 428] on icon at bounding box center [657, 432] width 6 height 12
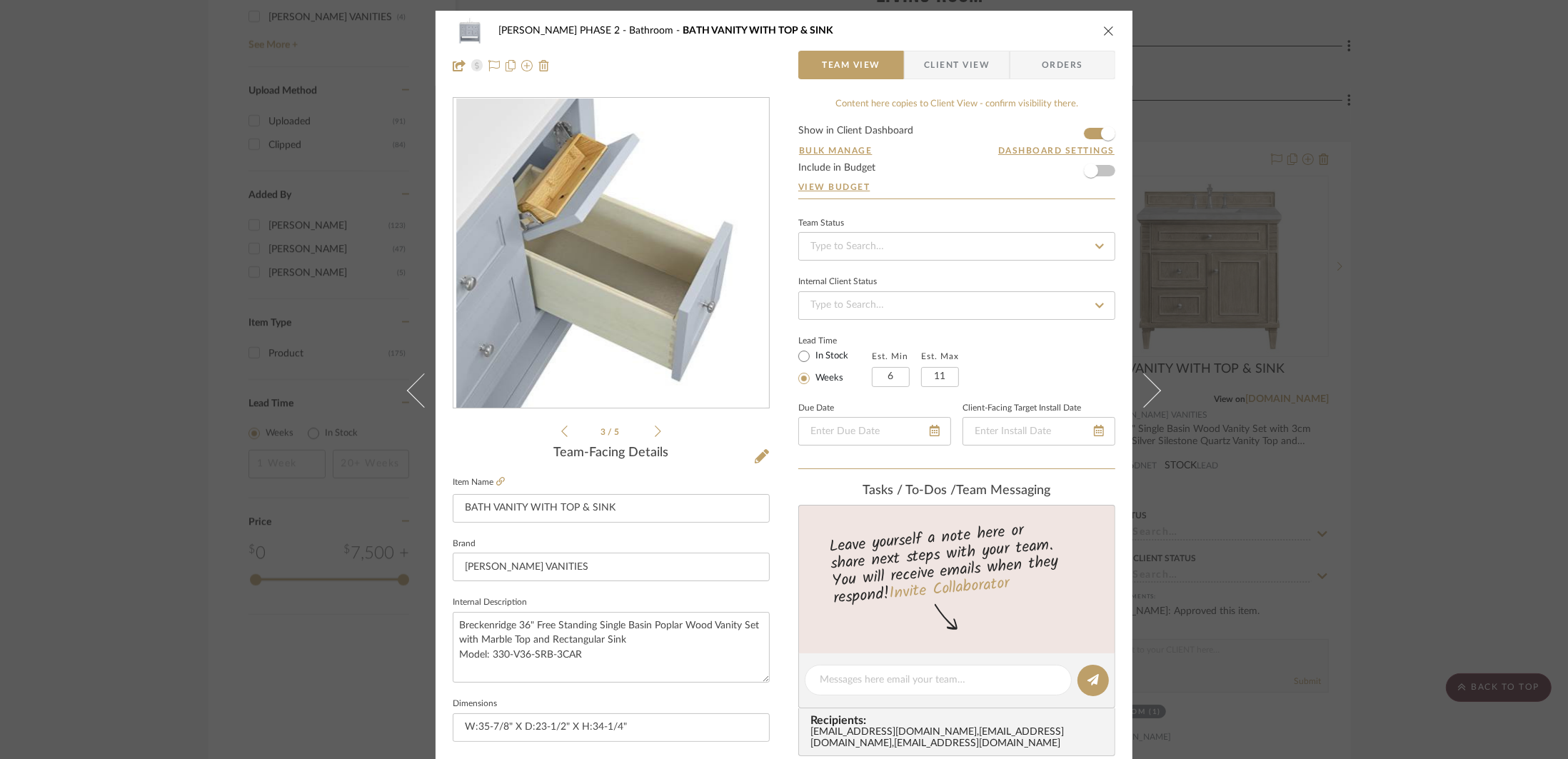
click at [655, 428] on icon at bounding box center [657, 432] width 6 height 12
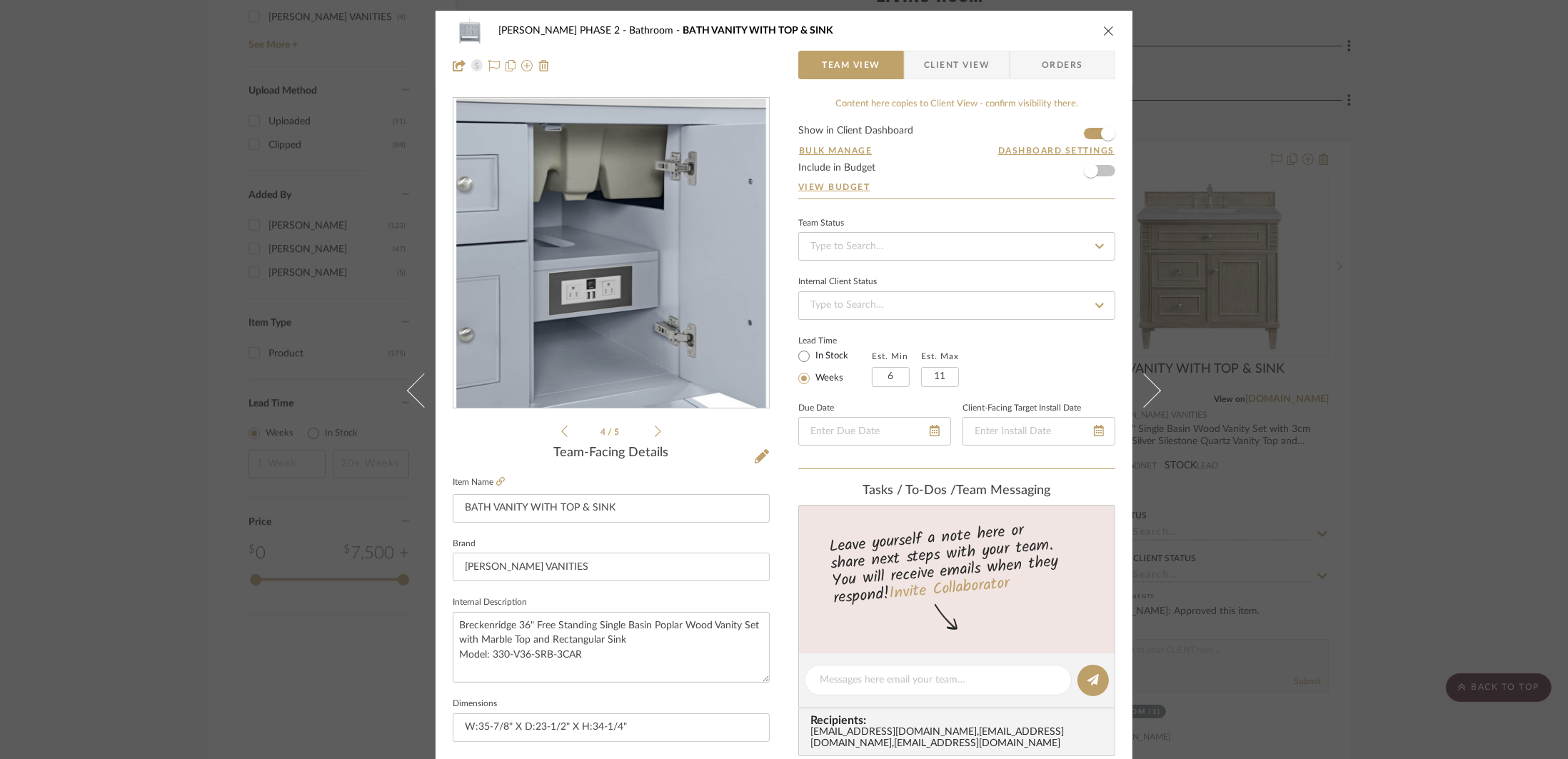
click at [561, 432] on icon at bounding box center [564, 432] width 6 height 12
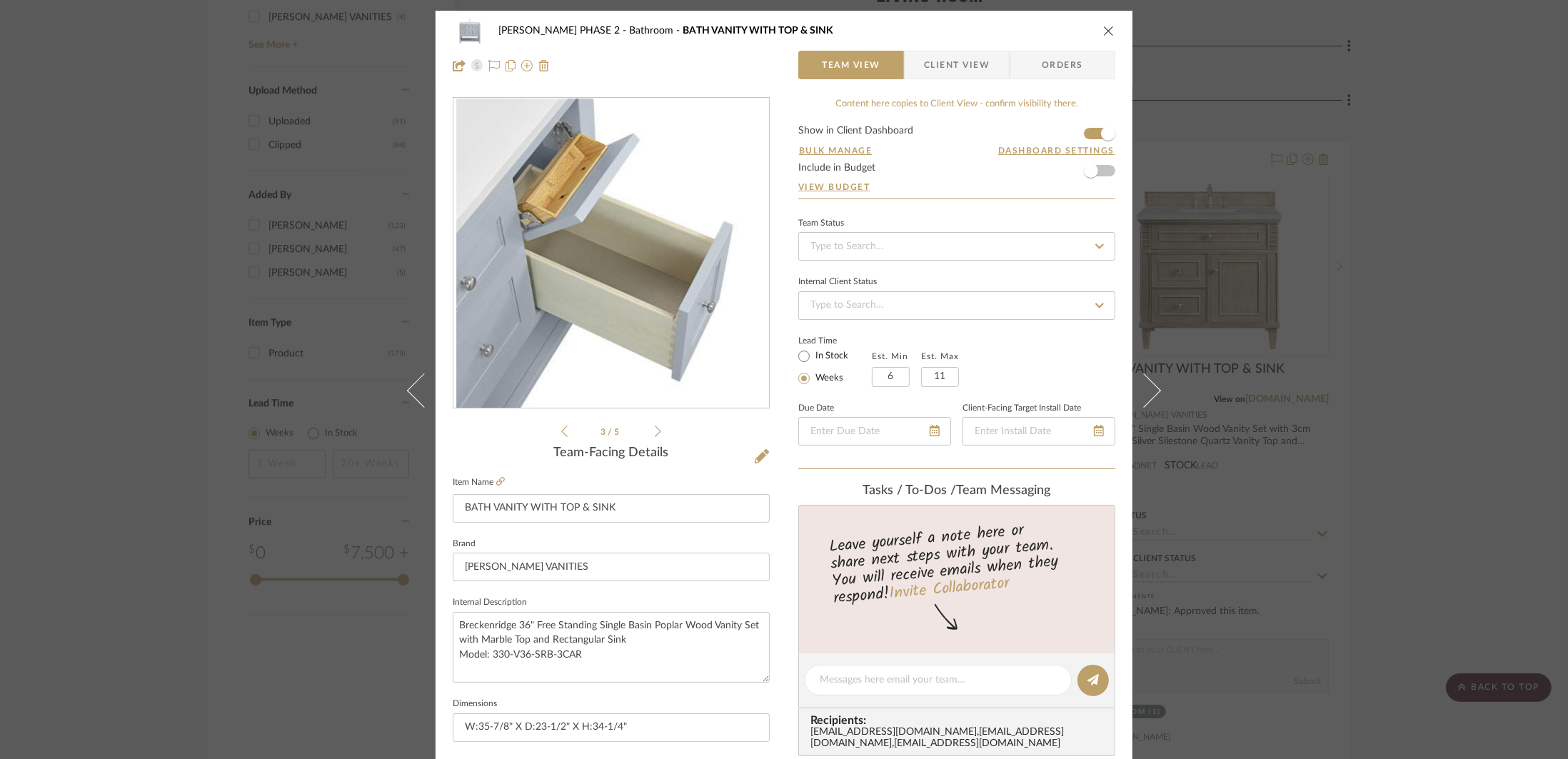
click at [561, 430] on icon at bounding box center [564, 432] width 6 height 12
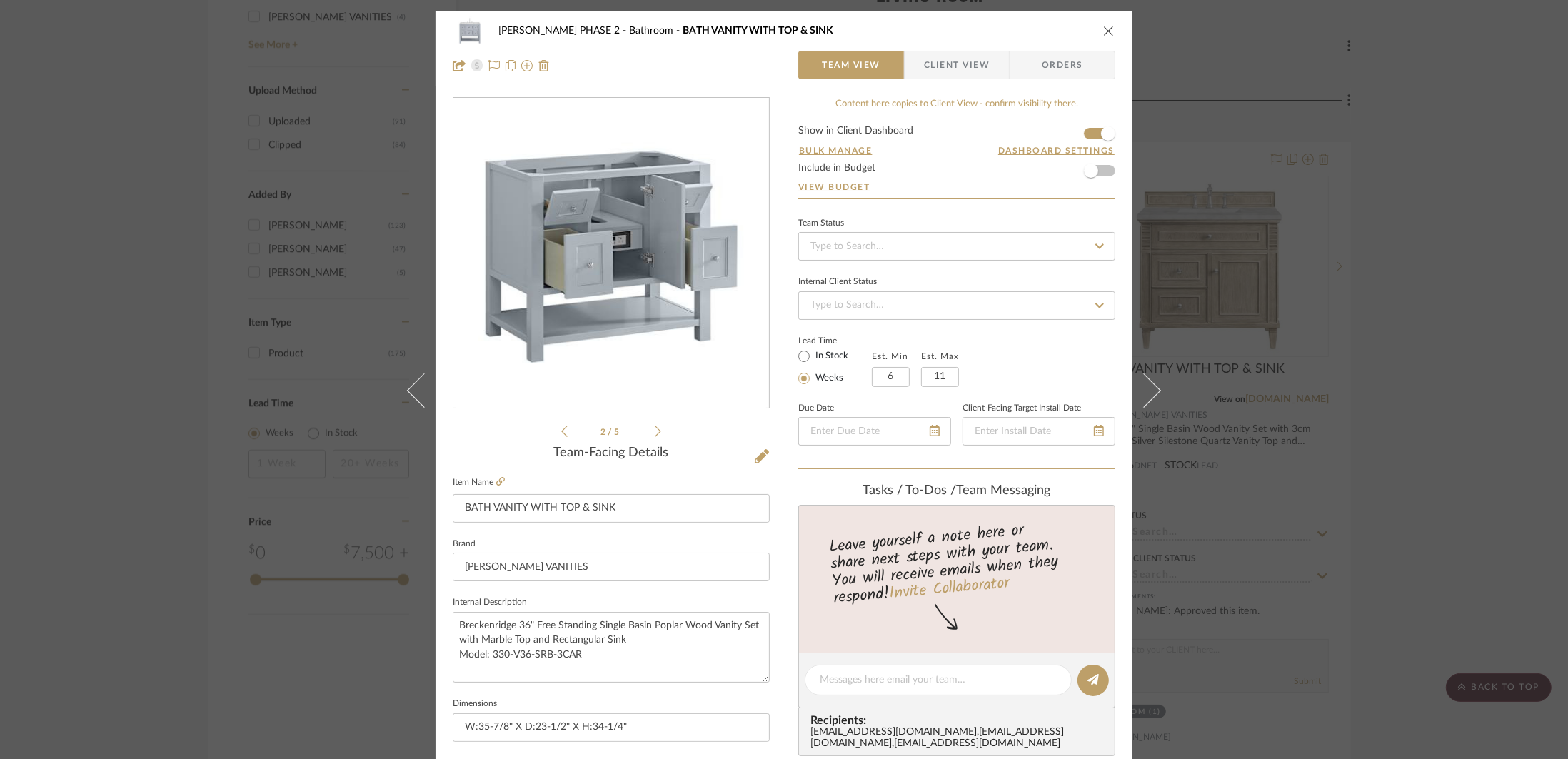
click at [647, 440] on li "2 / 5" at bounding box center [611, 431] width 87 height 17
click at [655, 432] on icon at bounding box center [657, 432] width 6 height 12
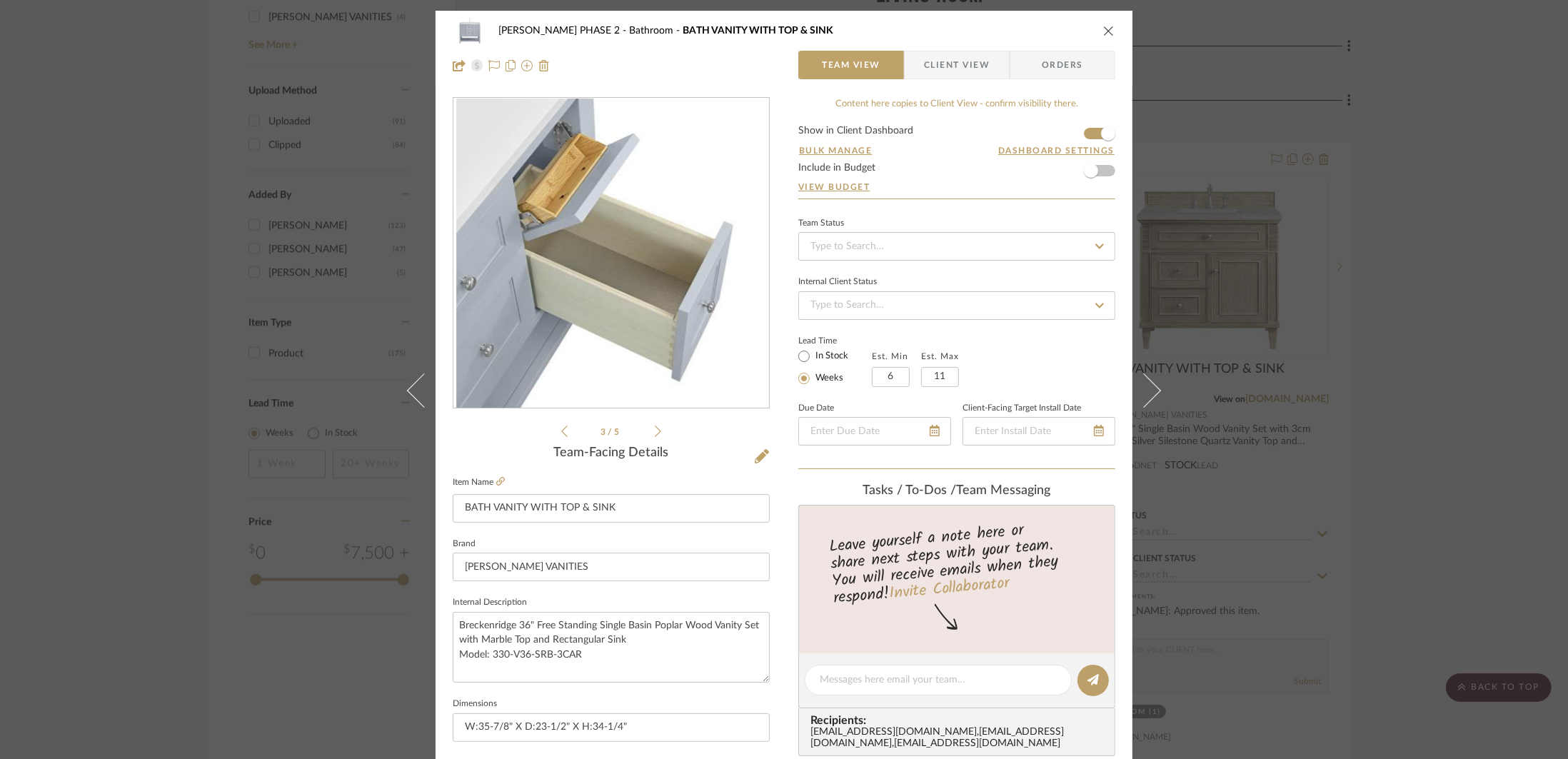
click at [655, 432] on icon at bounding box center [657, 432] width 6 height 12
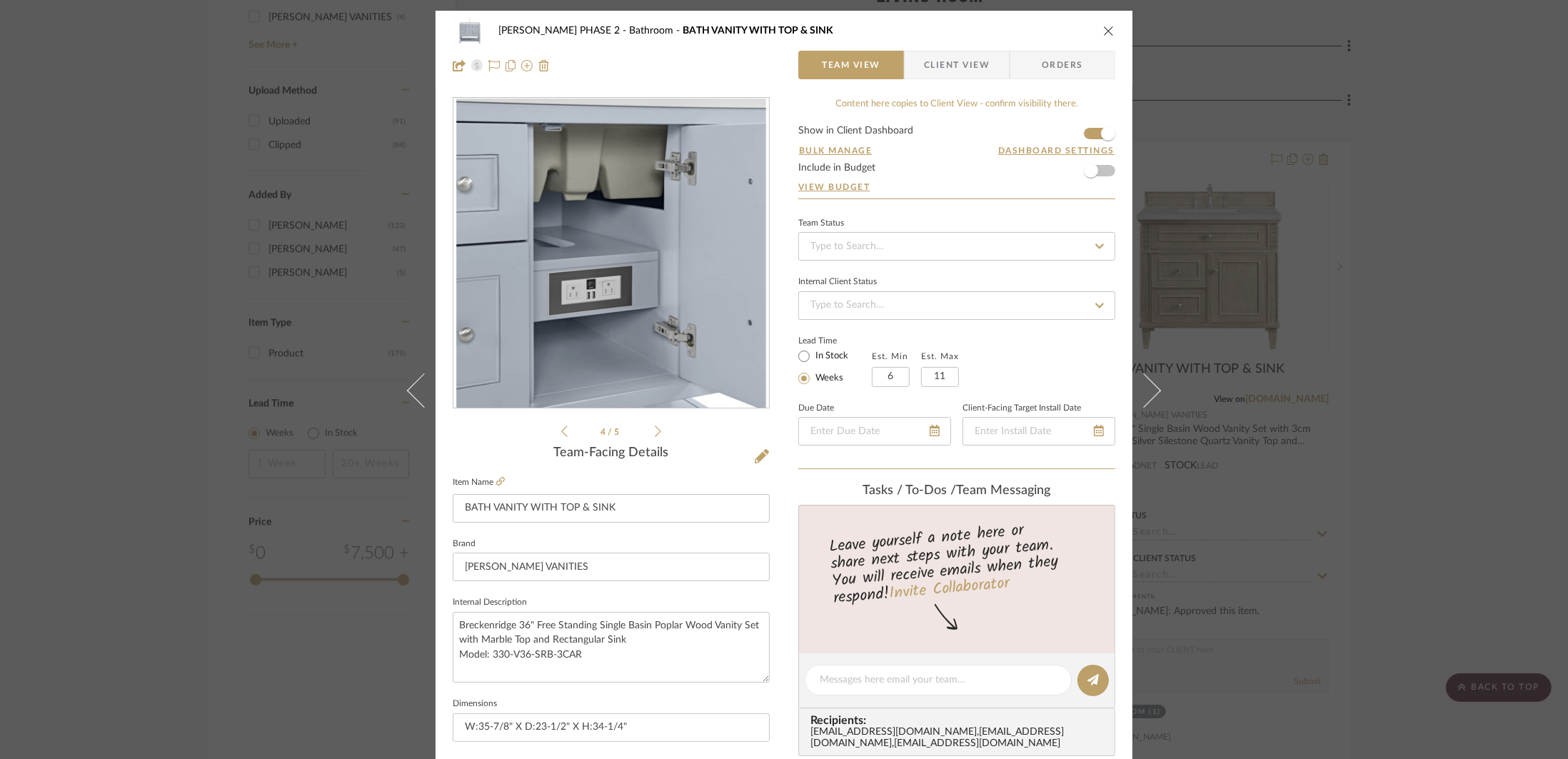
click at [655, 432] on icon at bounding box center [657, 432] width 6 height 12
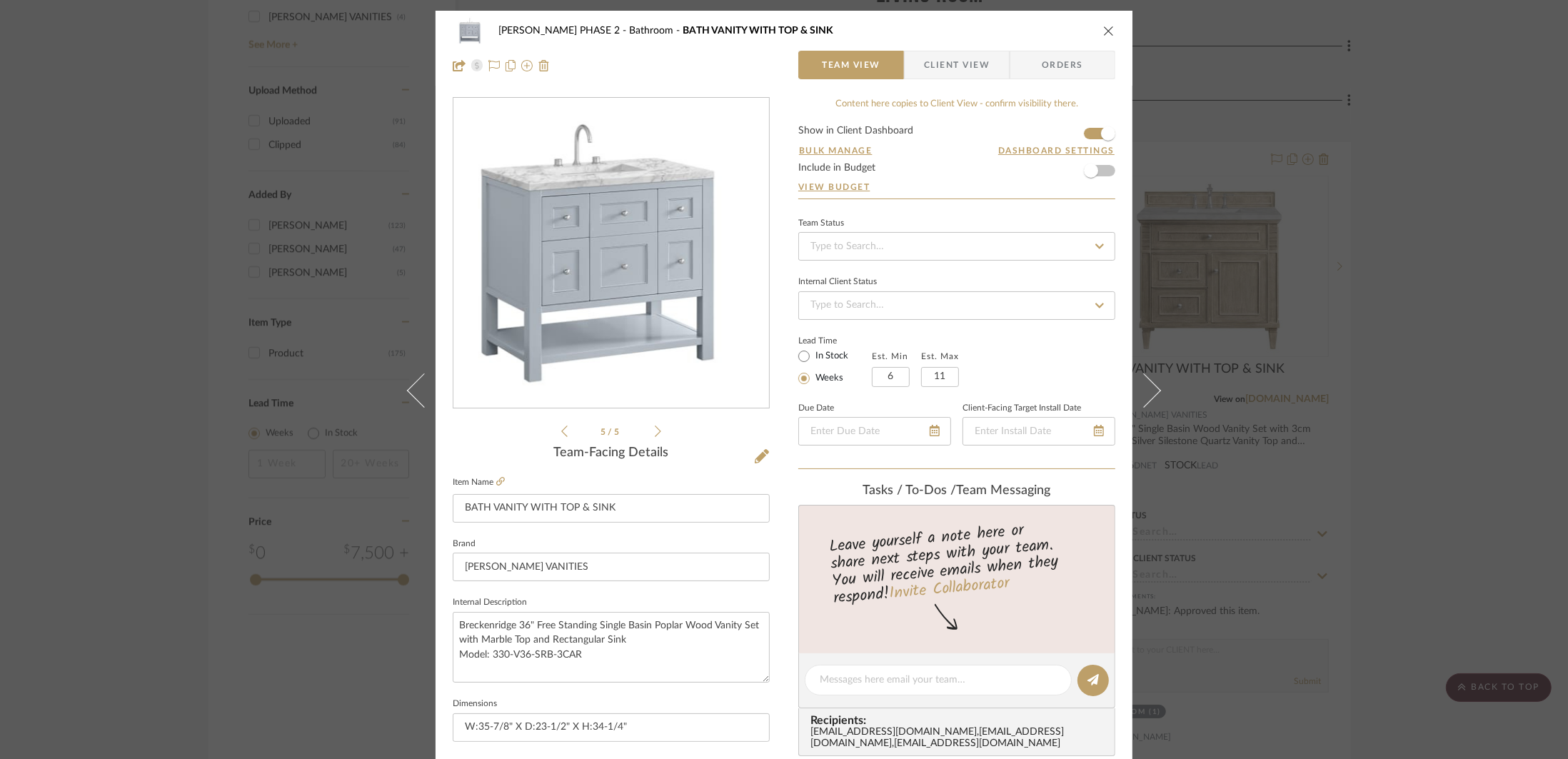
click at [655, 432] on icon at bounding box center [657, 432] width 6 height 12
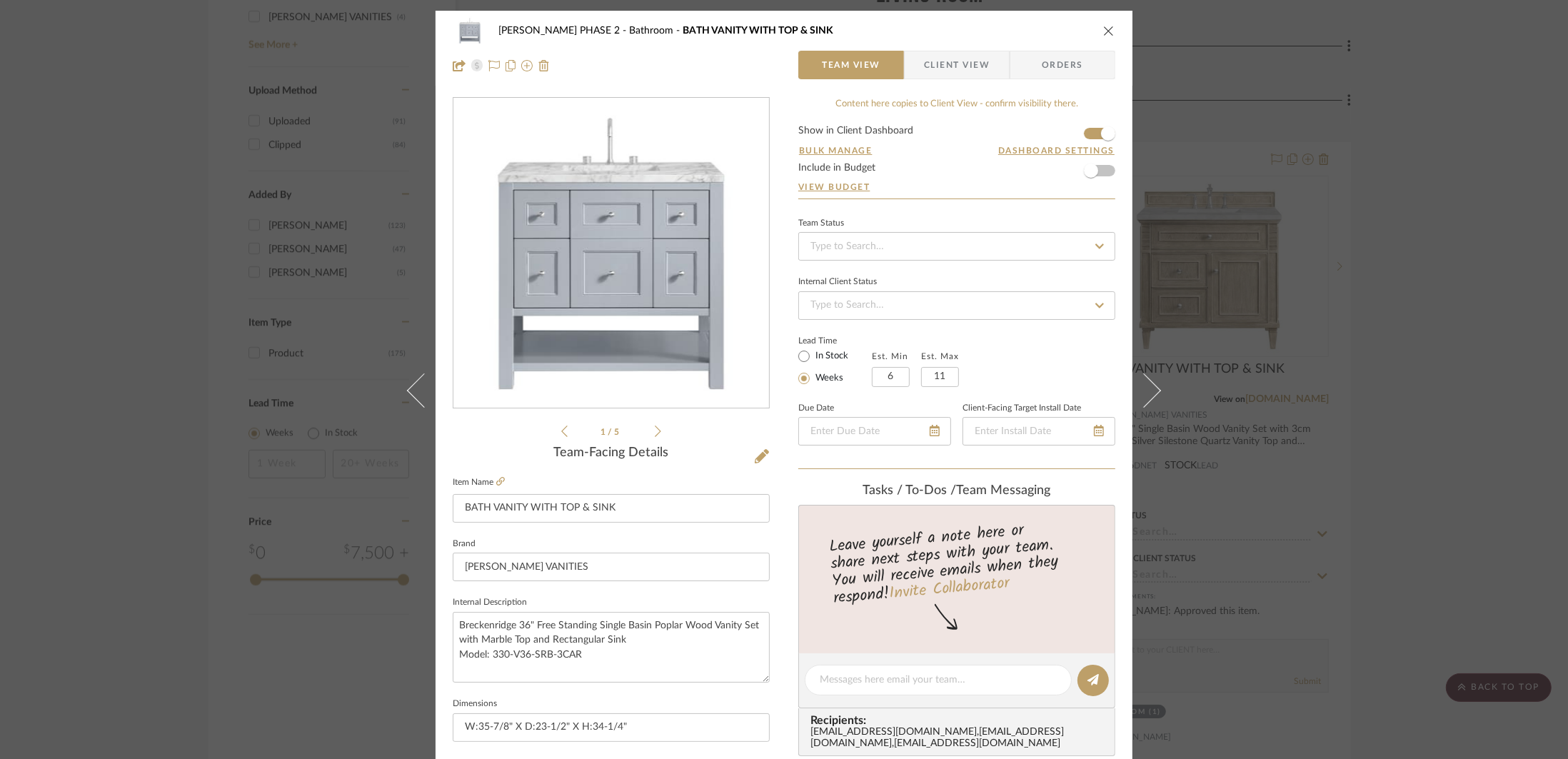
click at [655, 432] on icon at bounding box center [657, 432] width 6 height 12
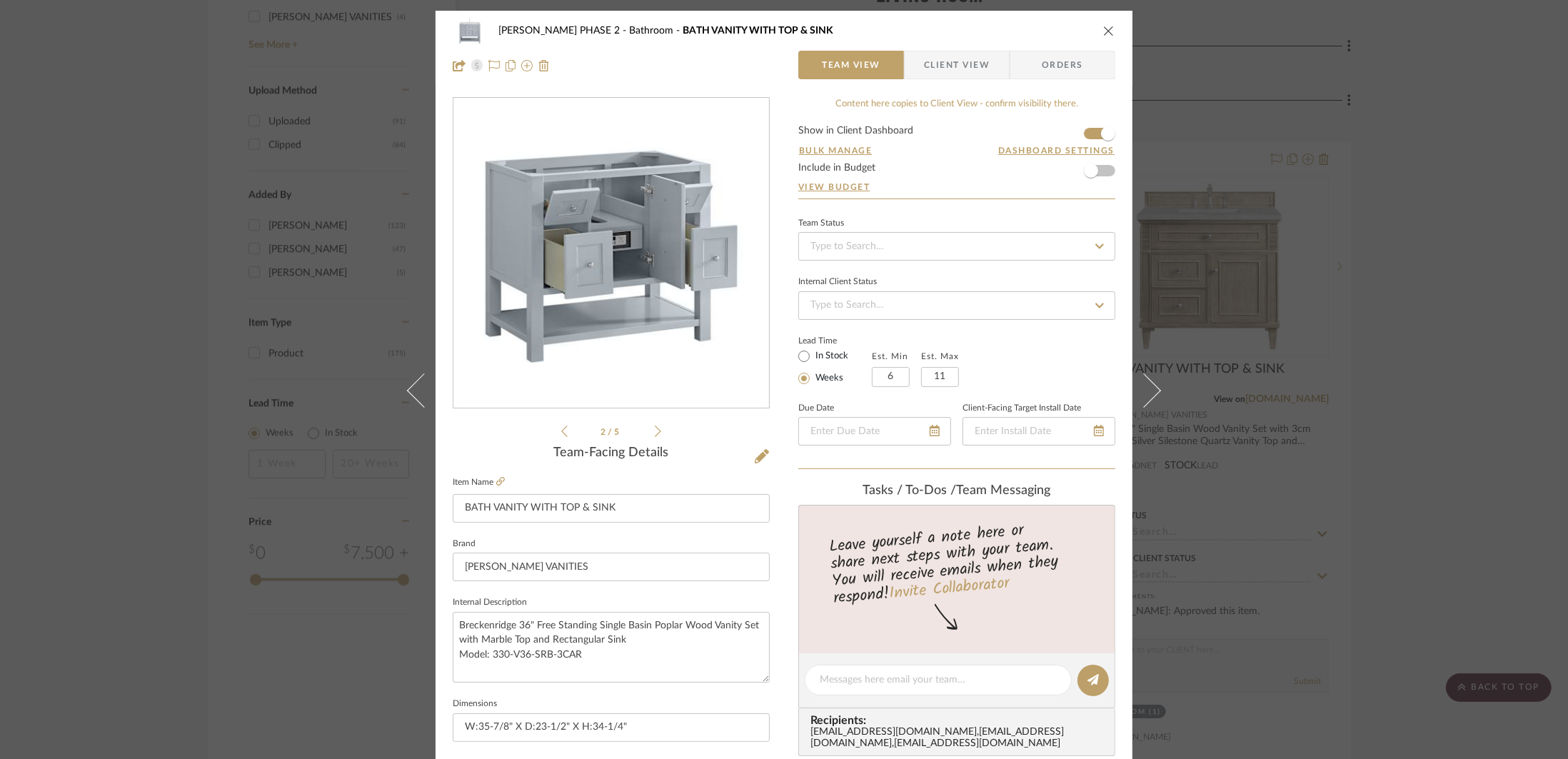
click at [655, 432] on icon at bounding box center [657, 432] width 6 height 12
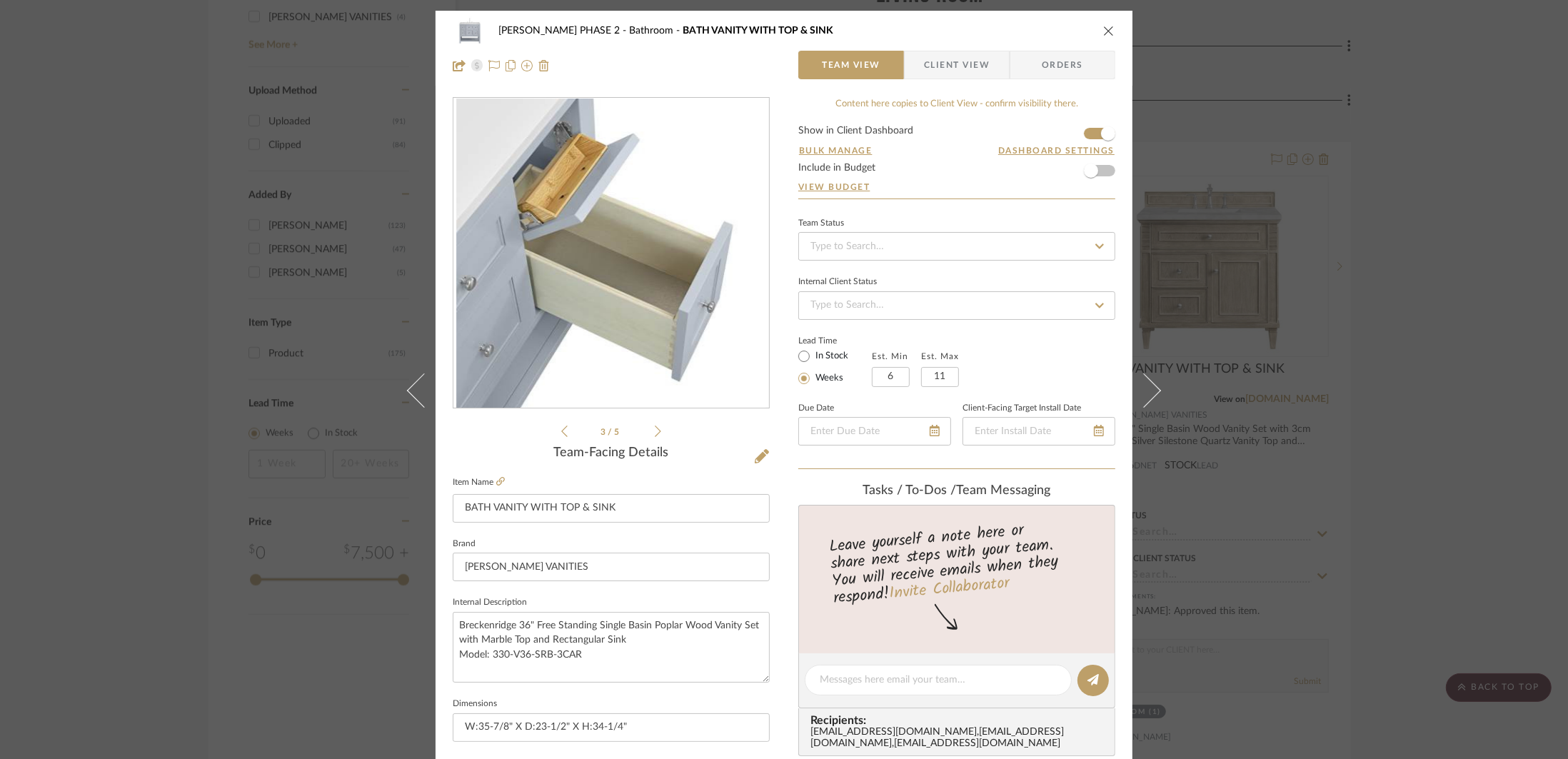
click at [655, 432] on icon at bounding box center [657, 432] width 6 height 12
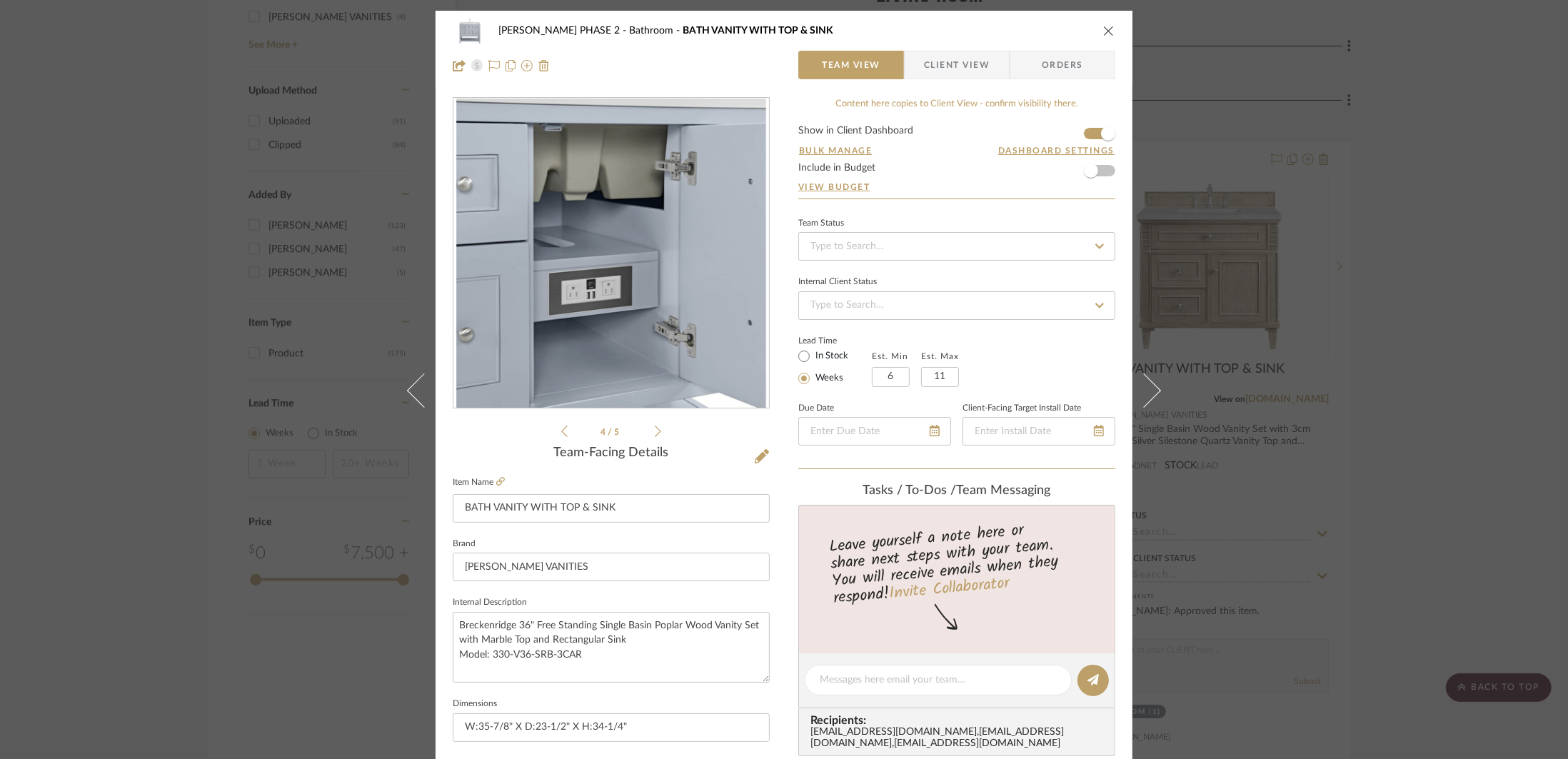
click at [655, 432] on icon at bounding box center [657, 432] width 6 height 12
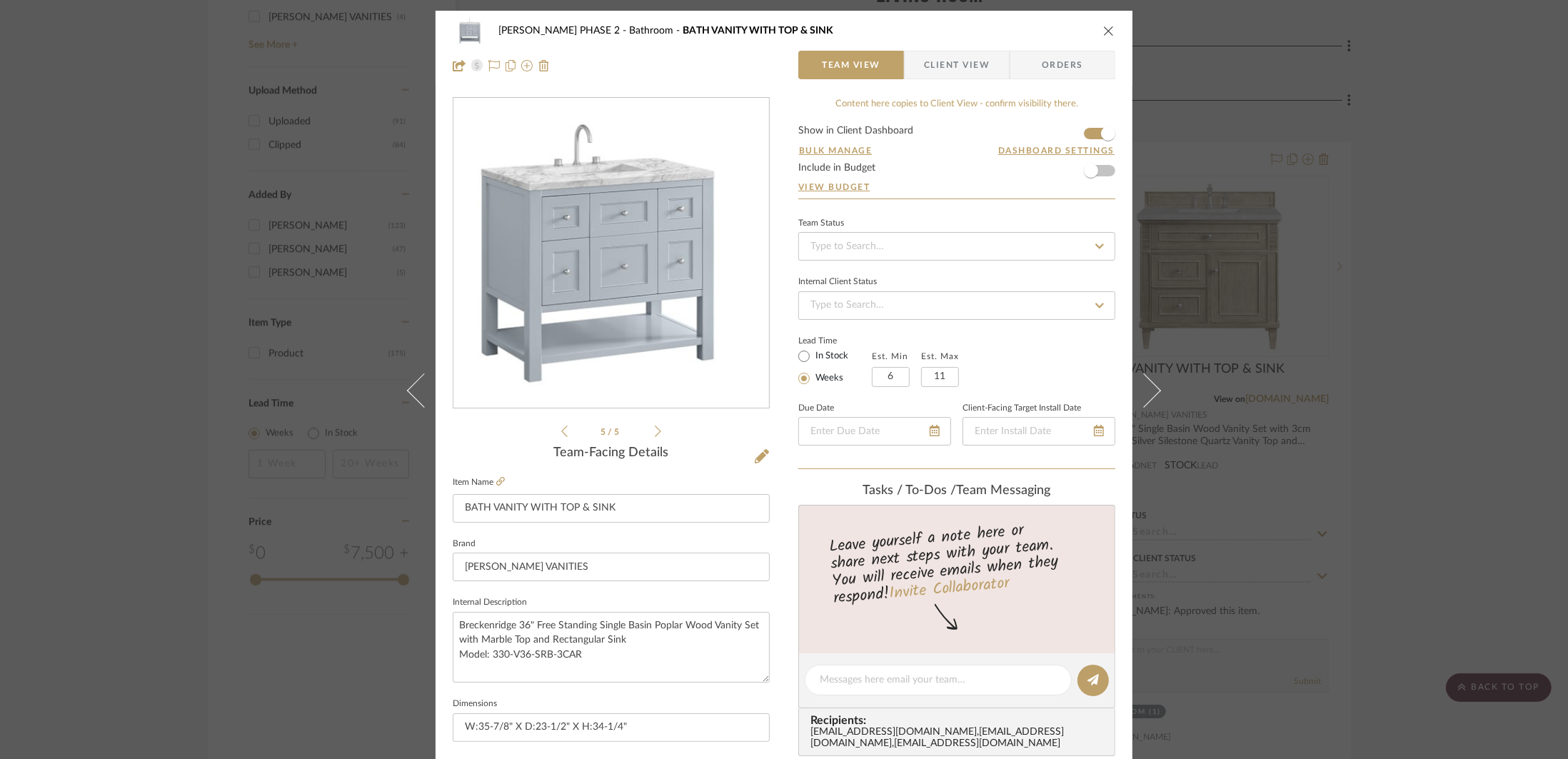
click at [655, 432] on icon at bounding box center [657, 432] width 6 height 12
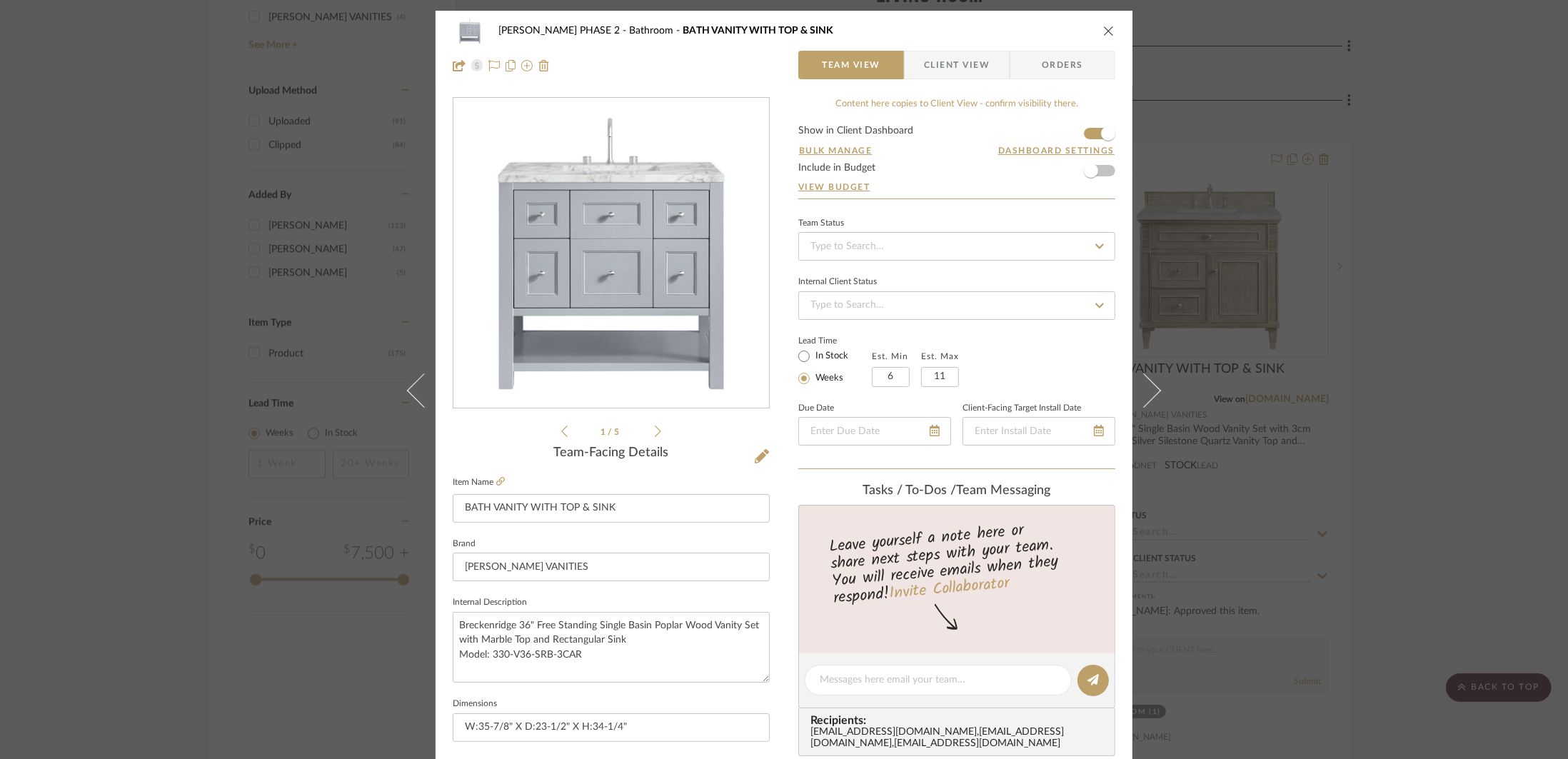
click at [655, 430] on icon at bounding box center [657, 432] width 6 height 12
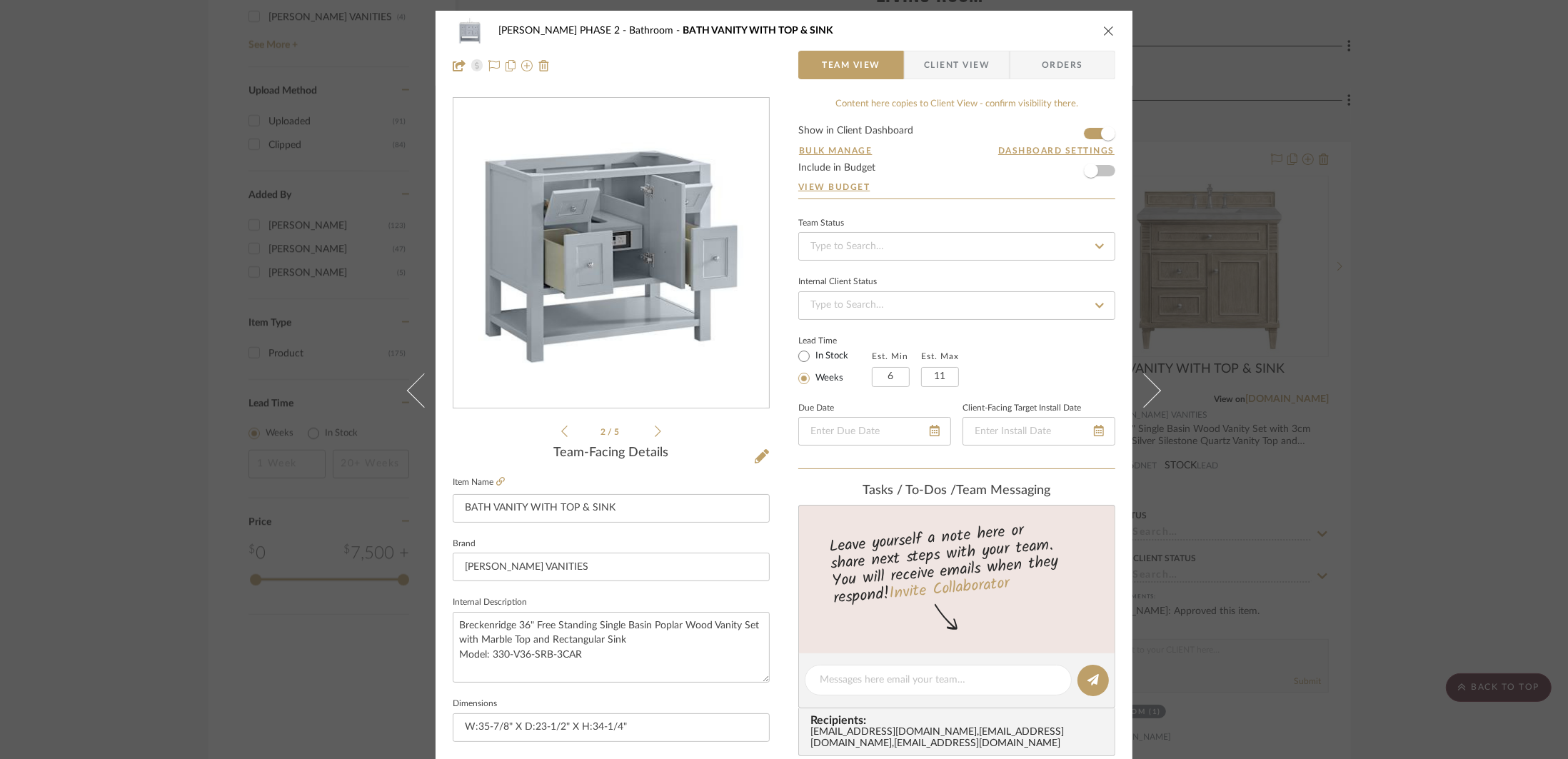
click at [655, 428] on icon at bounding box center [657, 432] width 6 height 12
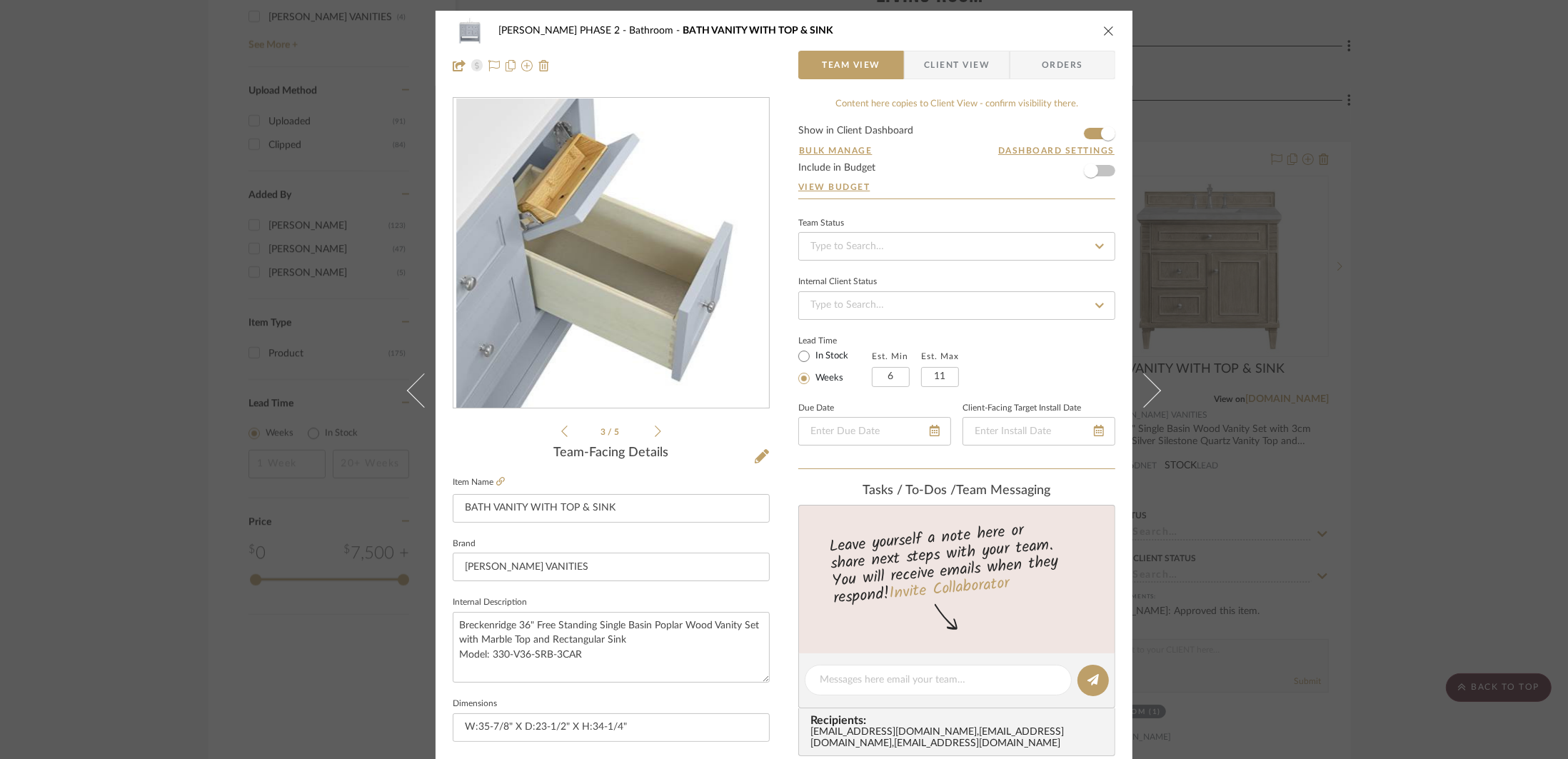
click at [561, 427] on icon at bounding box center [564, 431] width 6 height 12
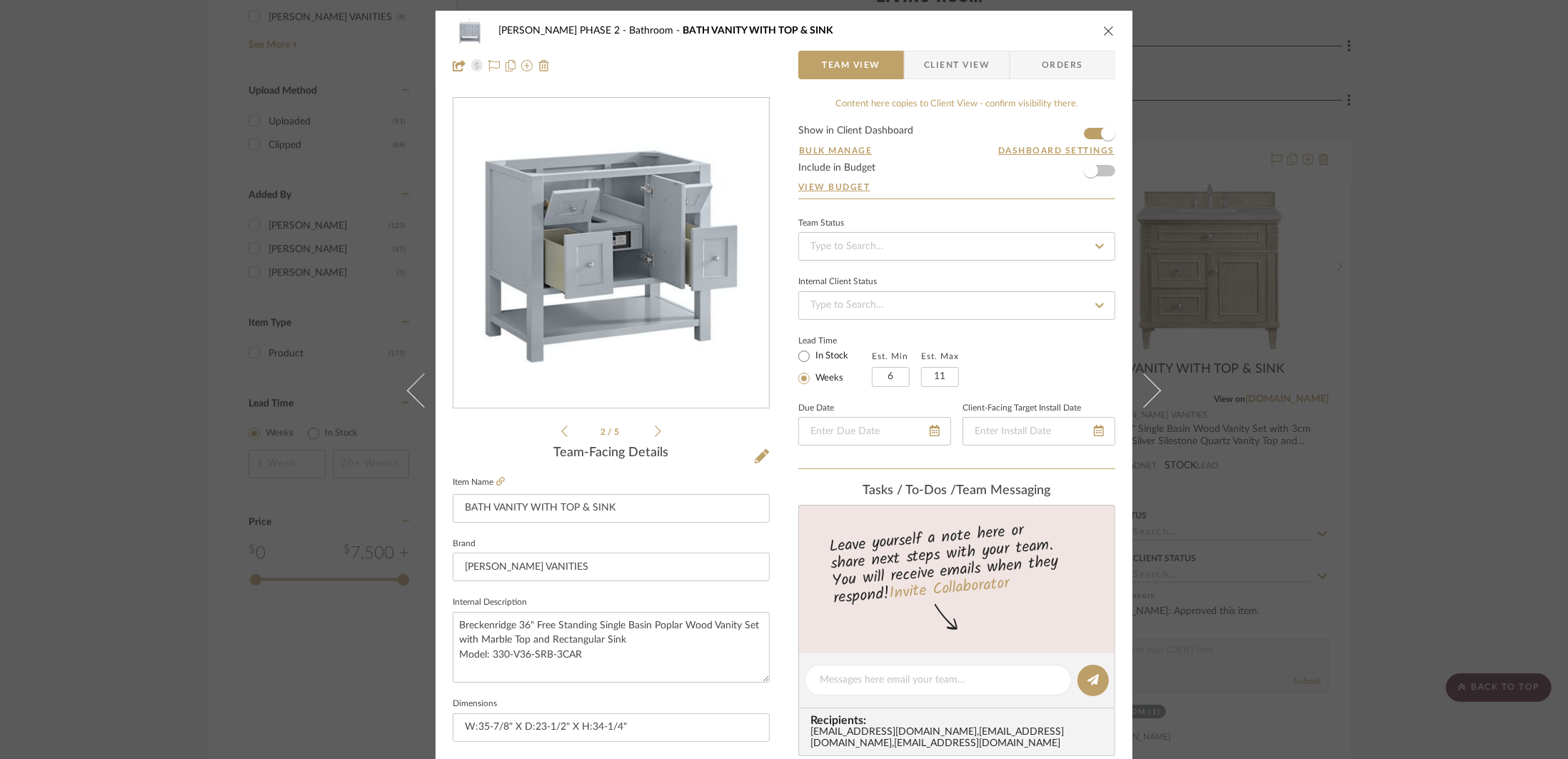
click at [567, 427] on li "2 / 5" at bounding box center [611, 431] width 87 height 17
click at [561, 429] on icon at bounding box center [564, 432] width 6 height 12
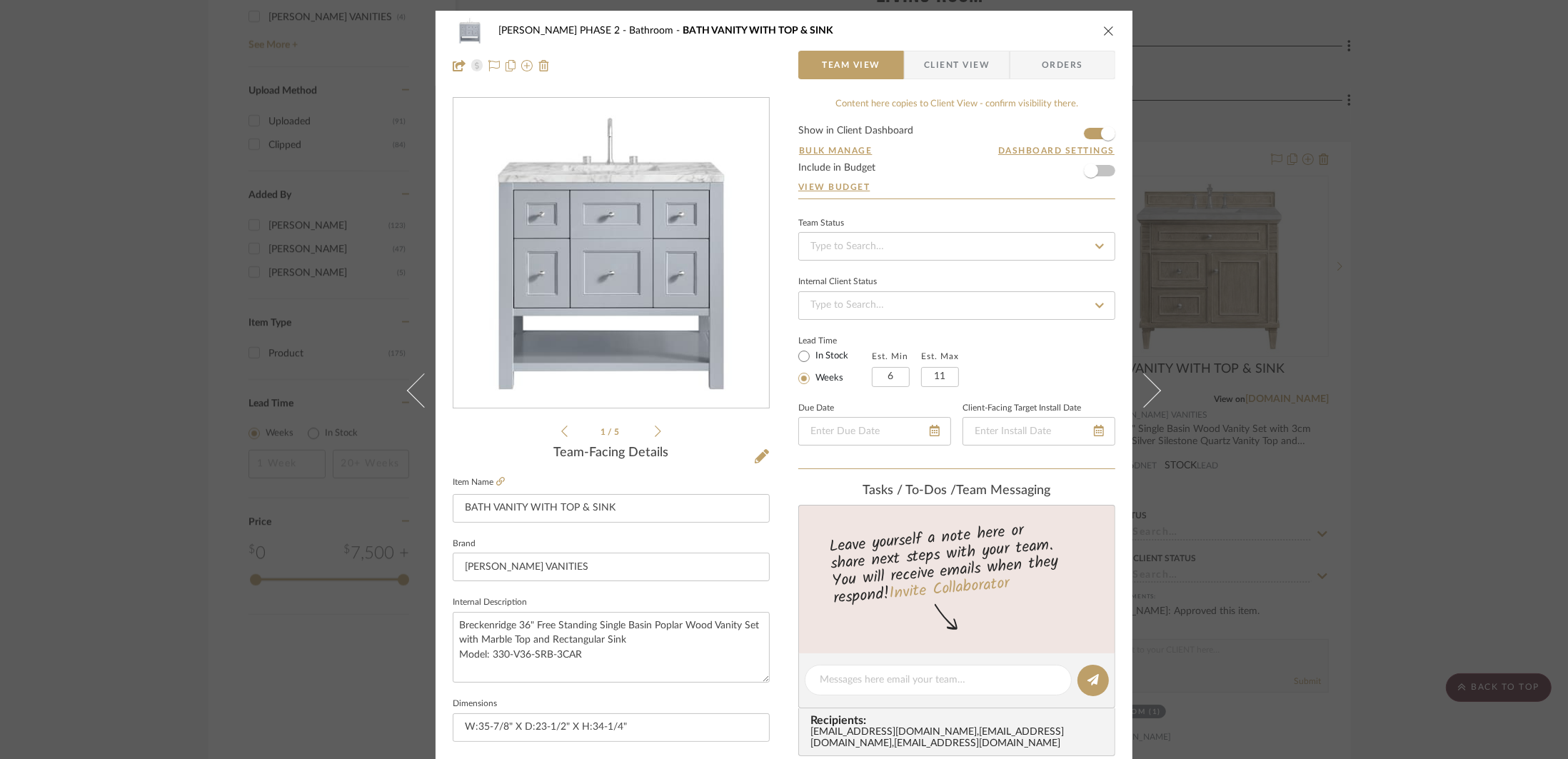
click at [655, 430] on icon at bounding box center [657, 432] width 6 height 12
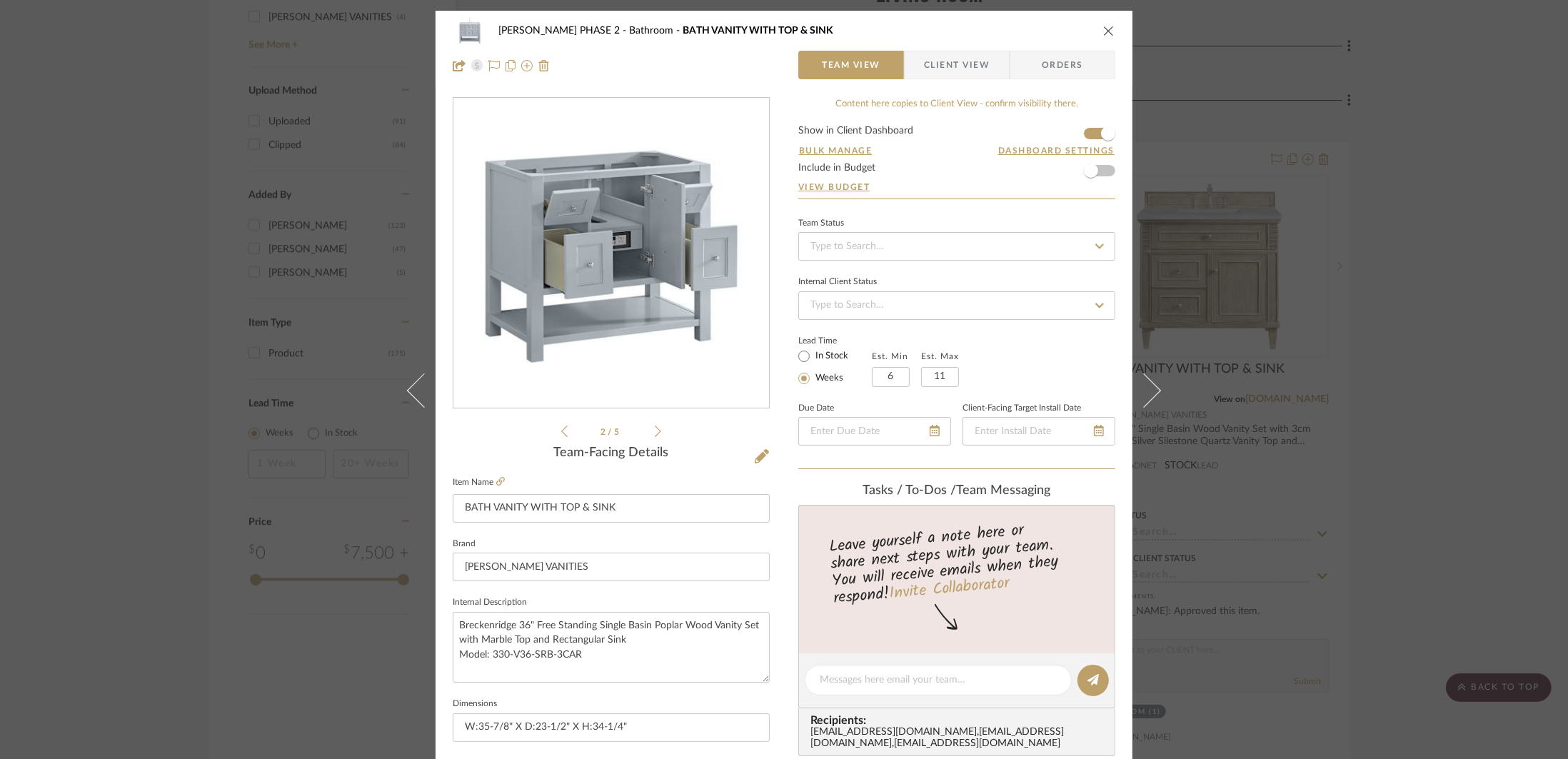
click at [655, 430] on icon at bounding box center [657, 432] width 6 height 12
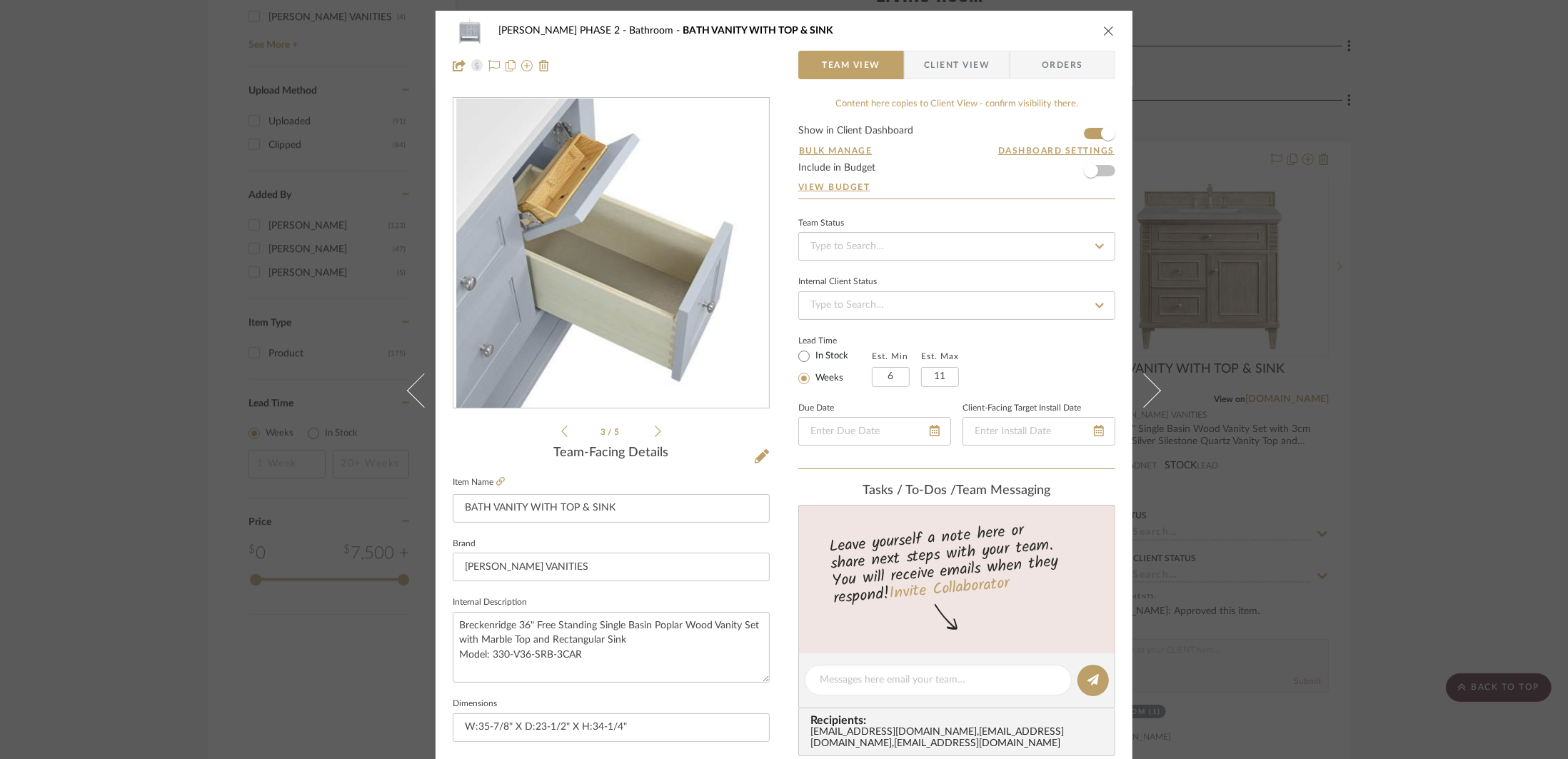
click at [655, 430] on icon at bounding box center [657, 432] width 6 height 12
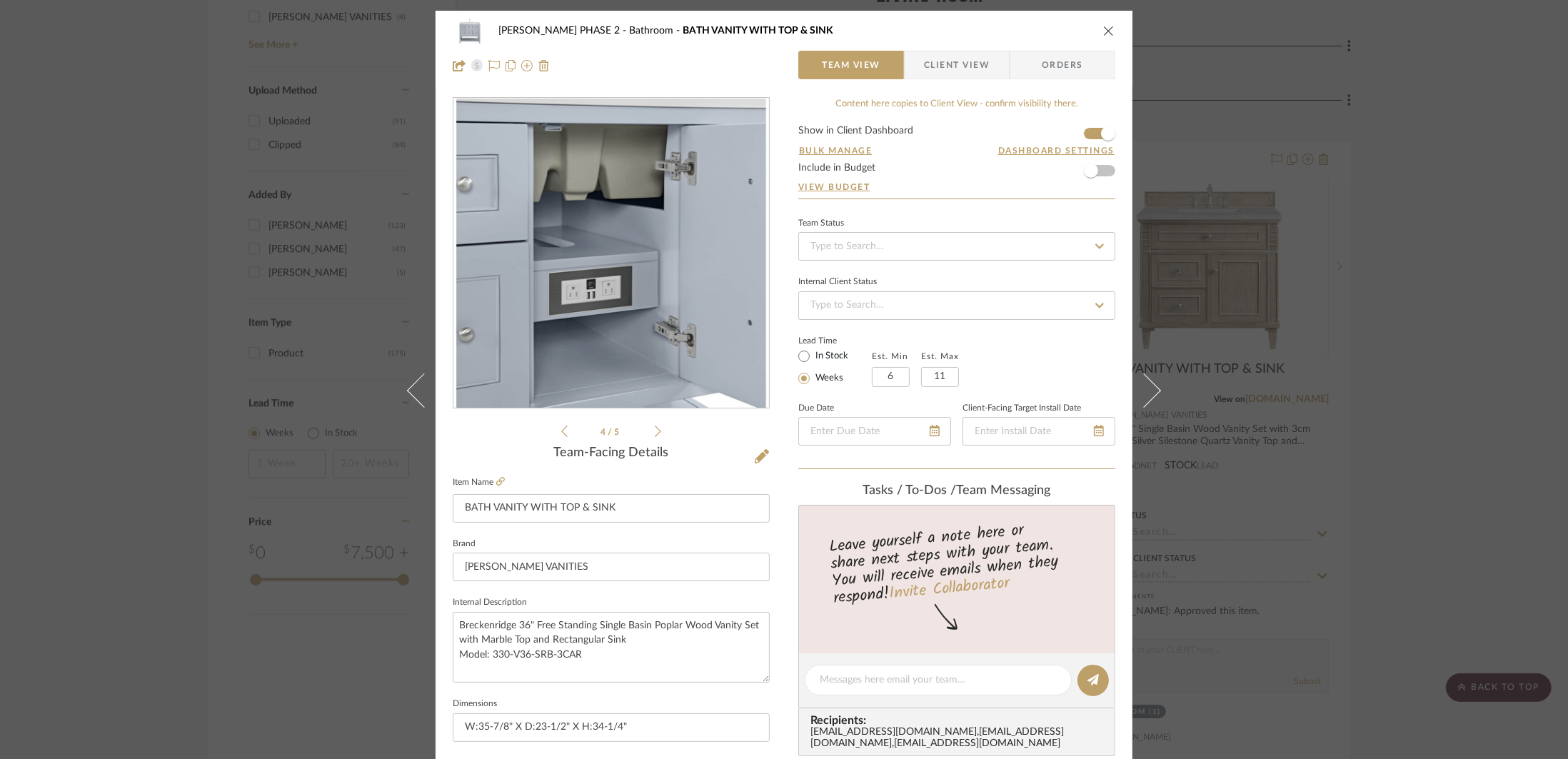
click at [655, 430] on icon at bounding box center [657, 432] width 6 height 12
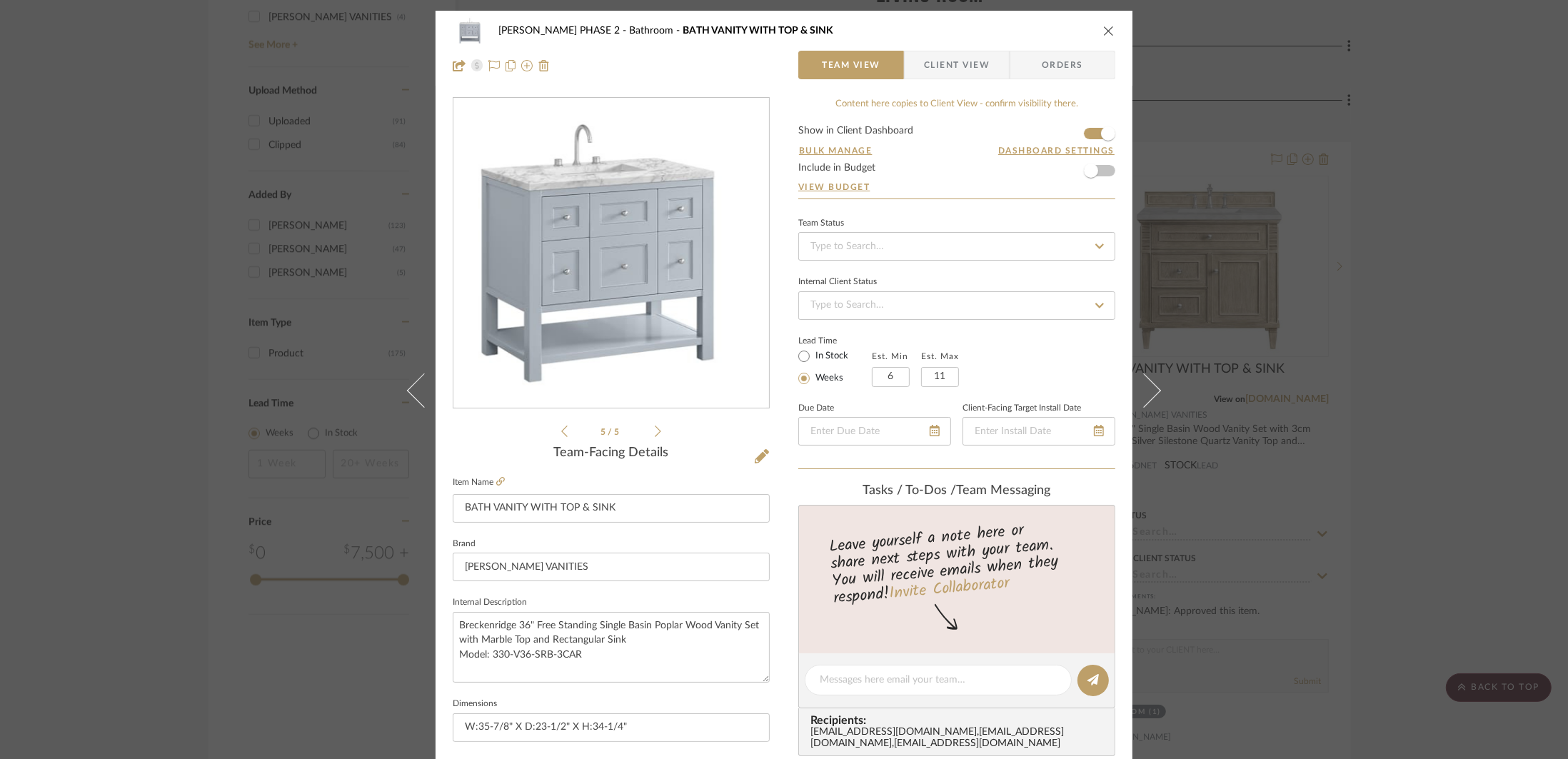
click at [1415, 248] on div "HARMAN PHASE 2 Bathroom BATH VANITY WITH TOP & SINK Team View Client View Order…" at bounding box center [784, 379] width 1568 height 759
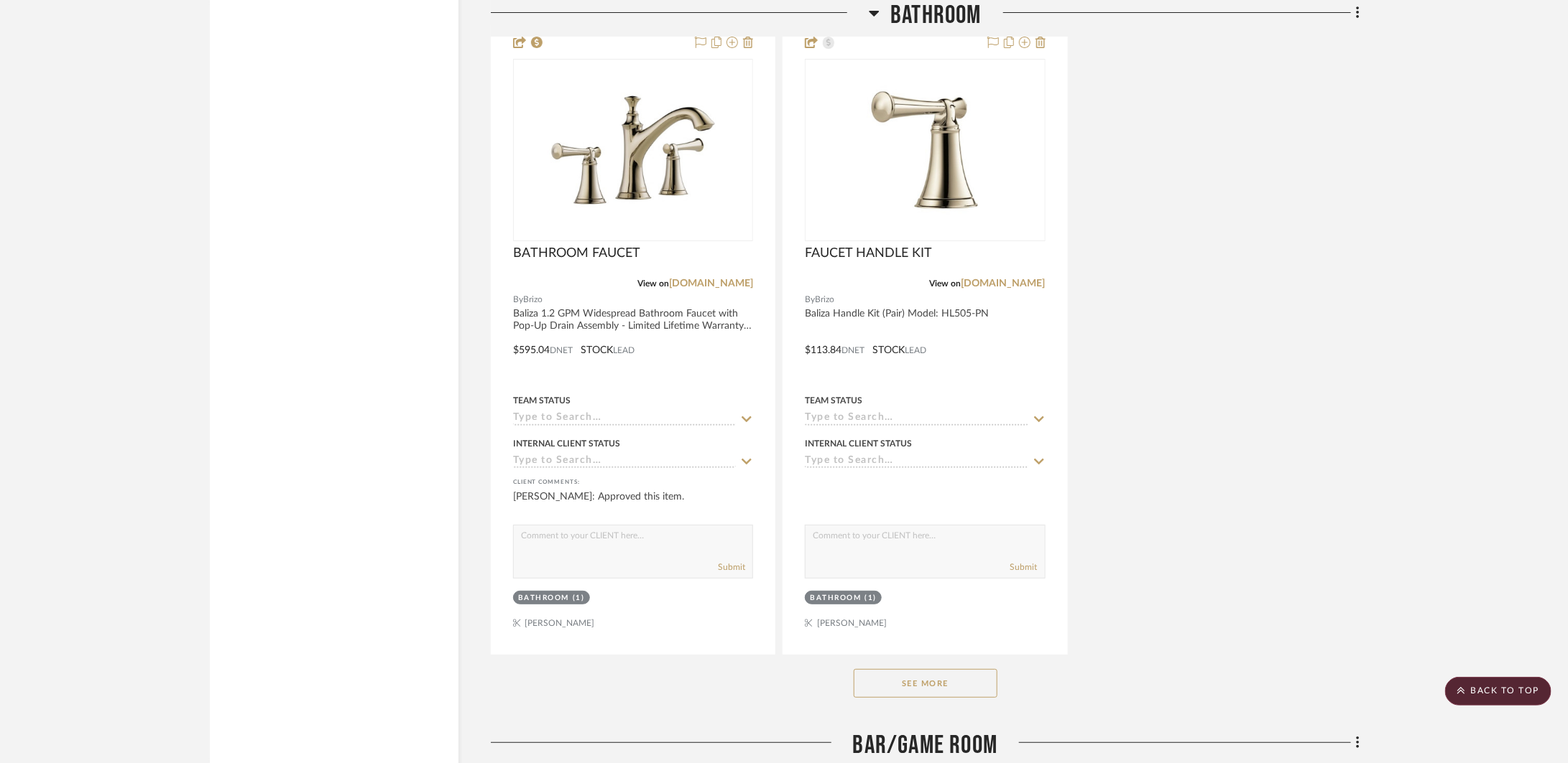
scroll to position [3160, 0]
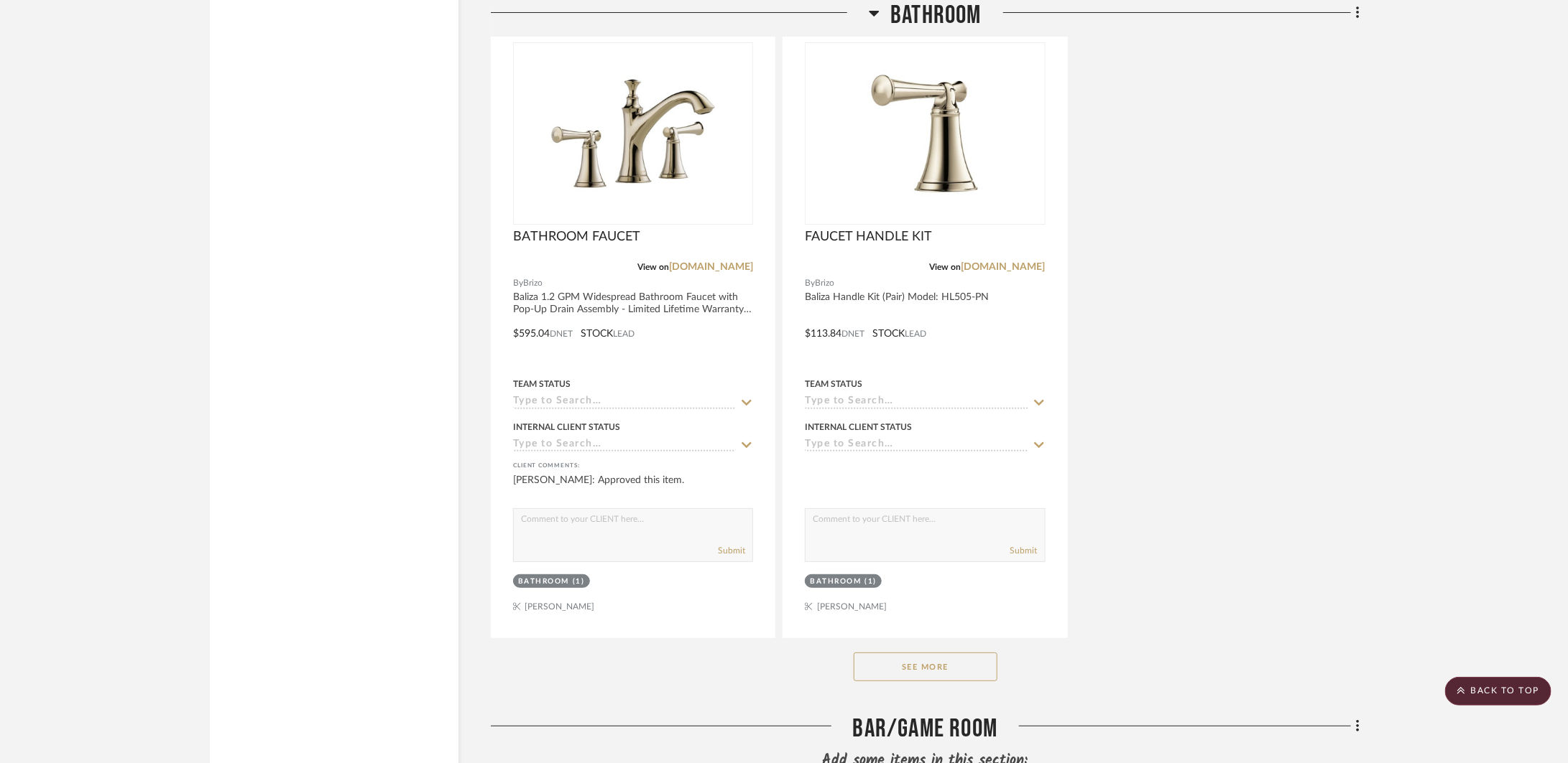
click at [941, 674] on button "See More" at bounding box center [925, 667] width 144 height 29
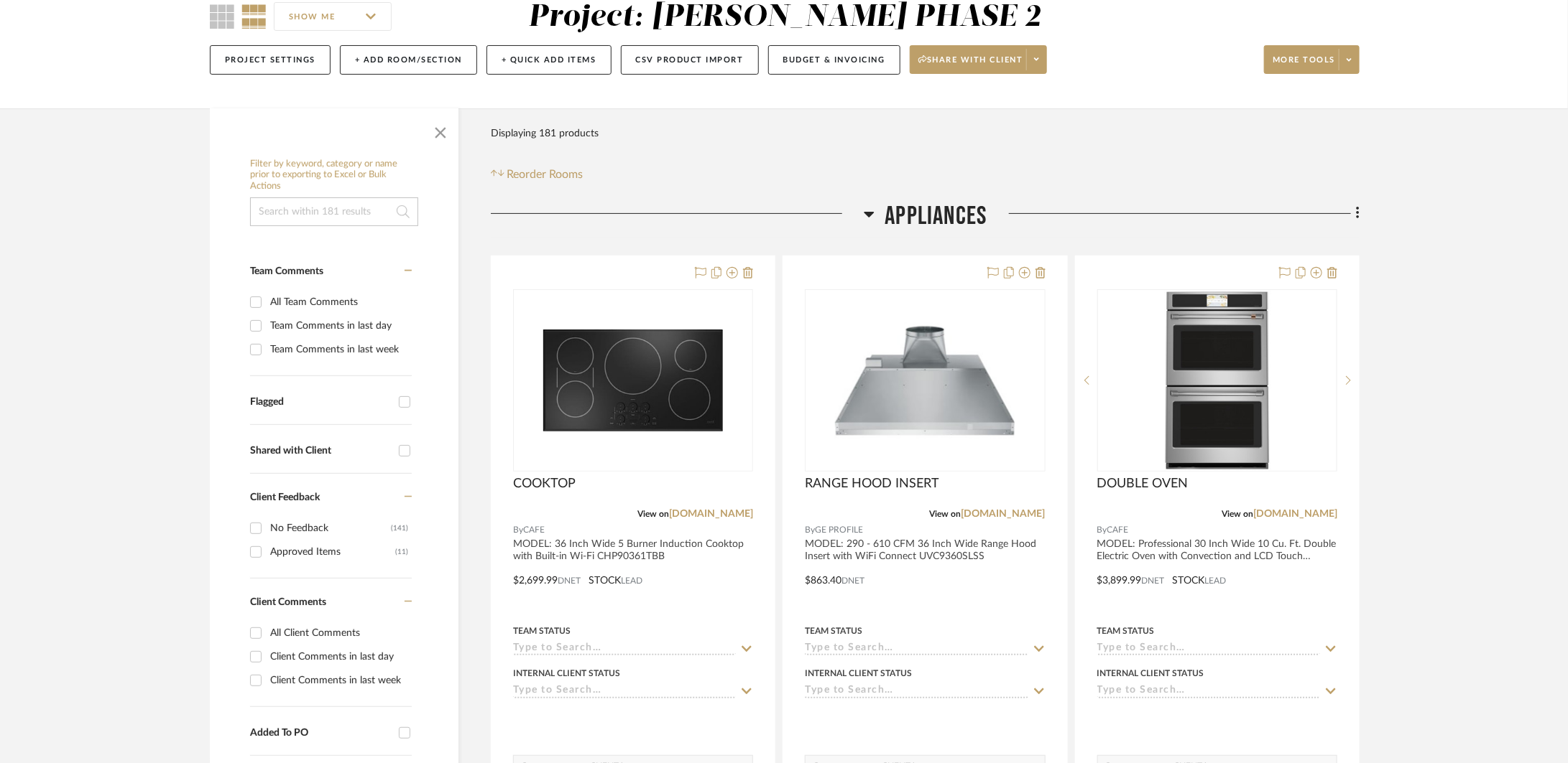
scroll to position [0, 0]
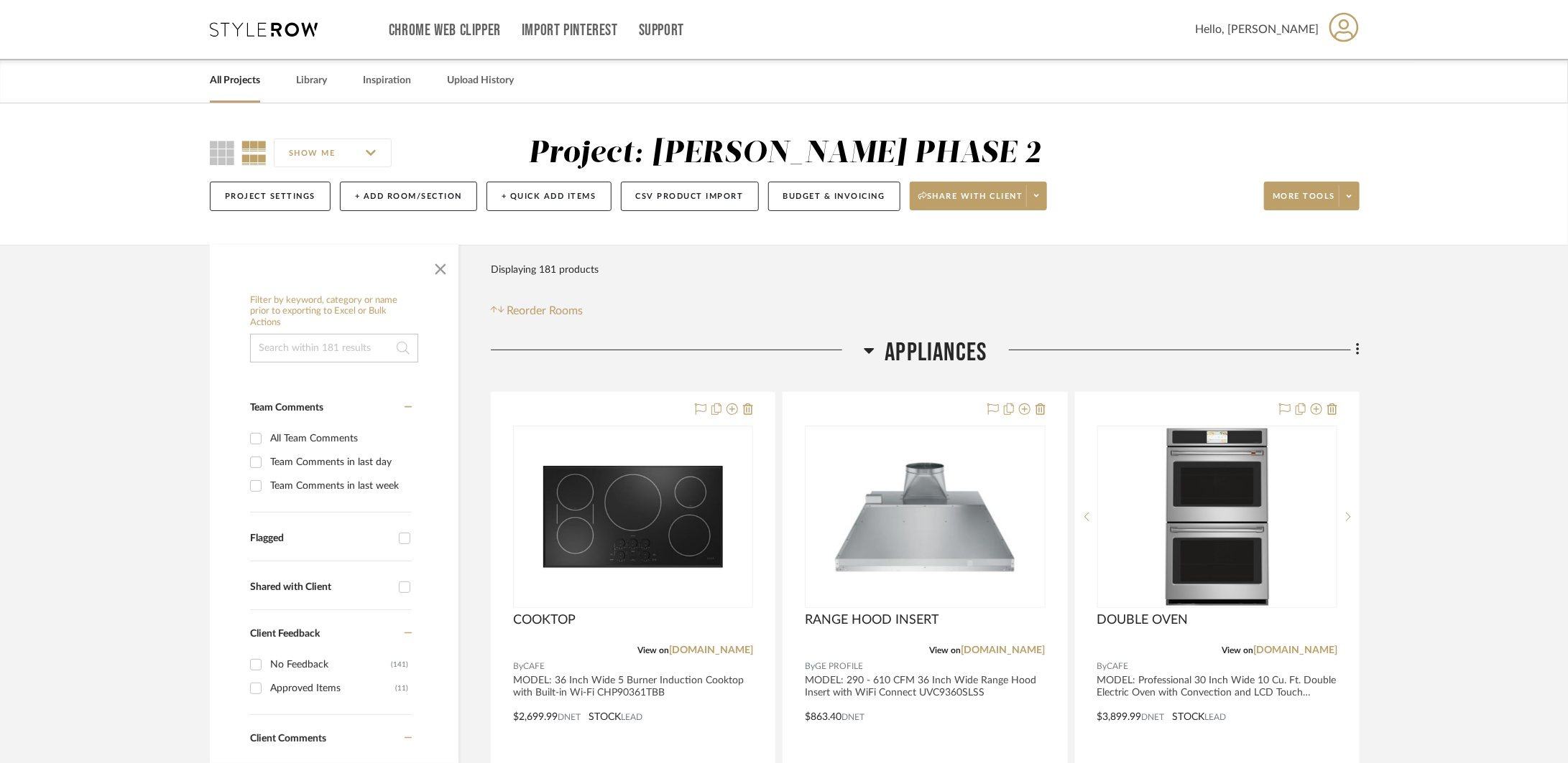
click at [934, 343] on span "Appliances" at bounding box center [936, 352] width 102 height 31
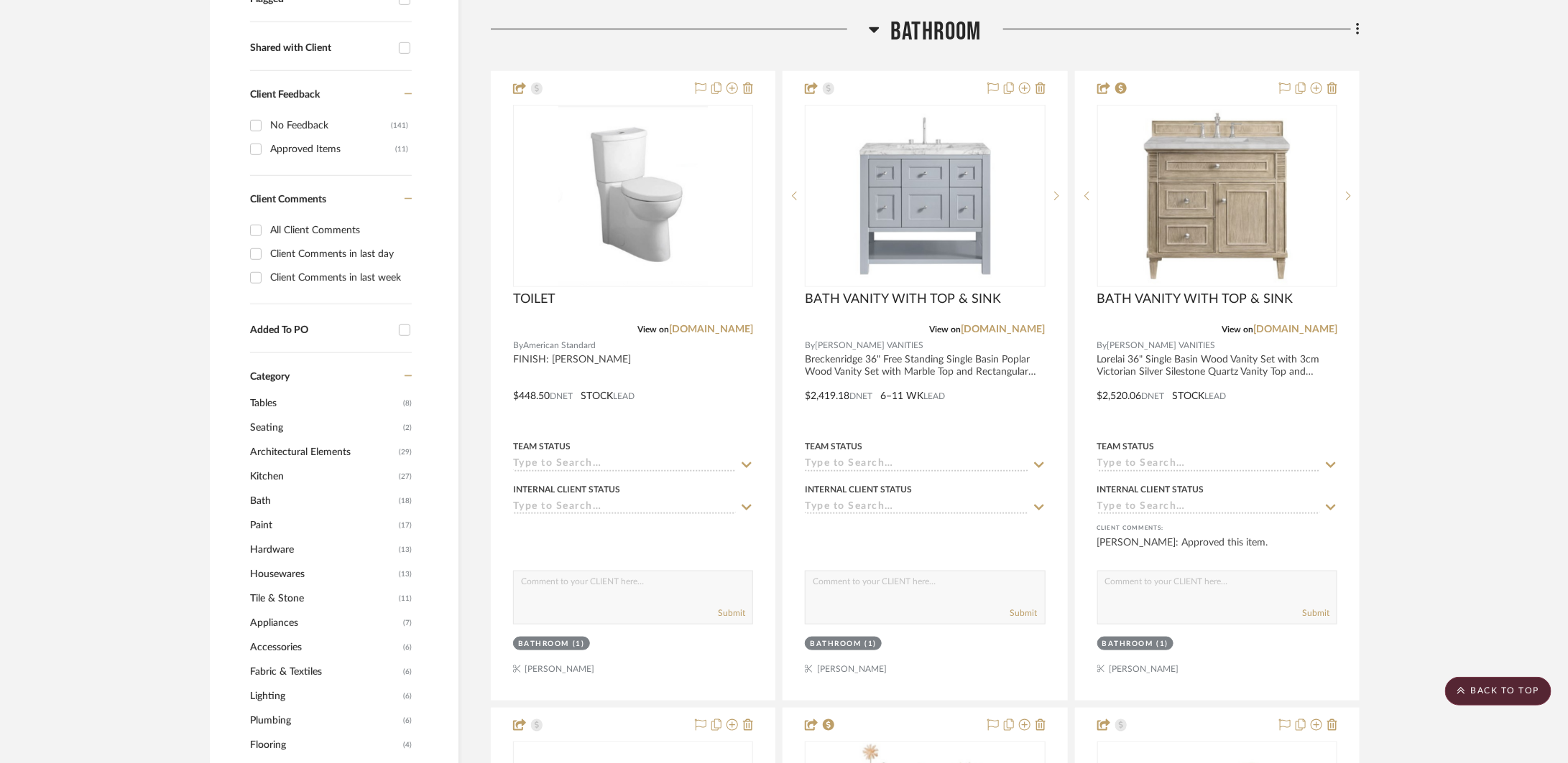
scroll to position [191, 0]
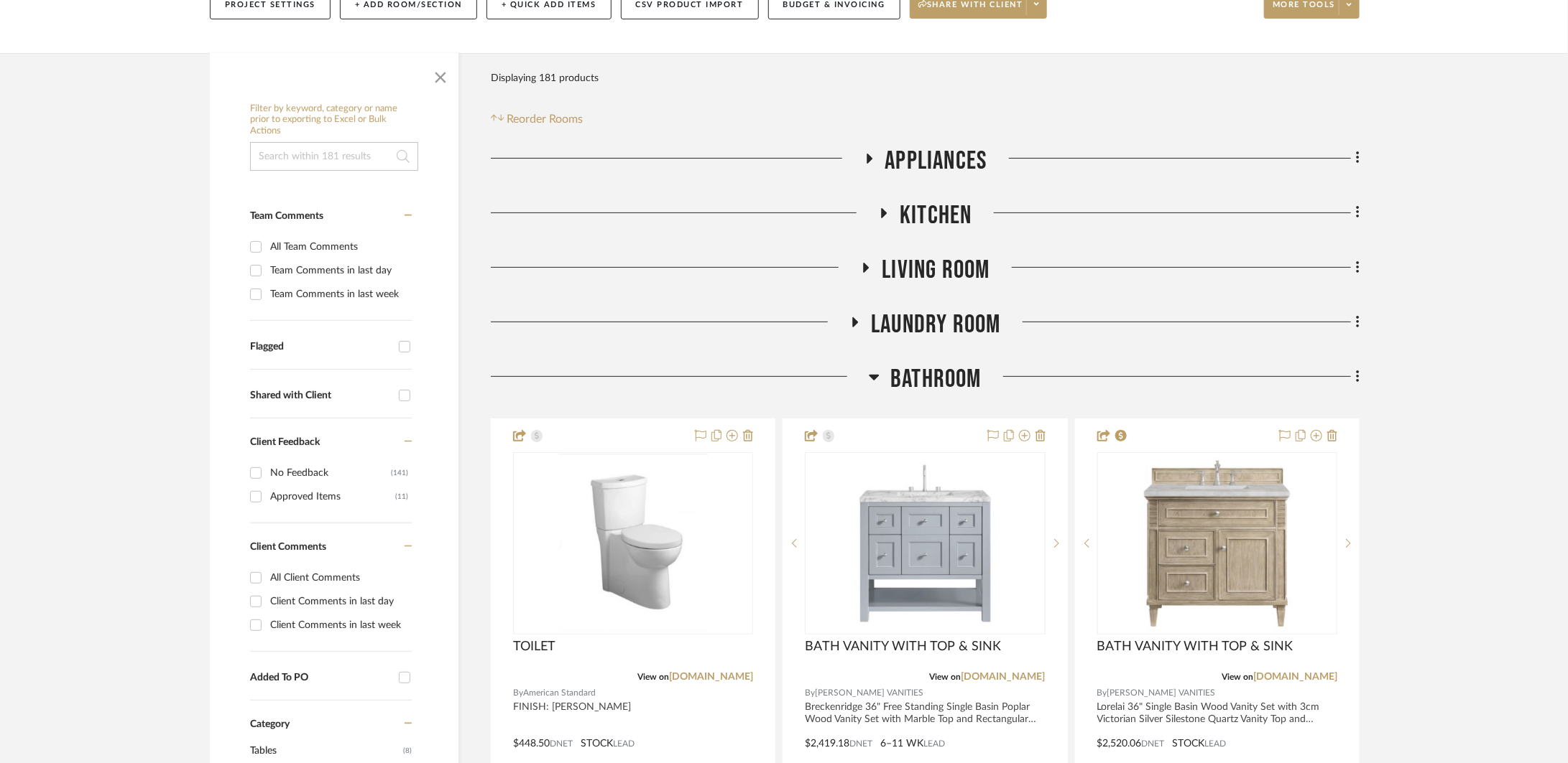
click at [286, 503] on div "Approved Items" at bounding box center [333, 497] width 125 height 23
click at [268, 503] on input "Approved Items (11)" at bounding box center [256, 497] width 23 height 23
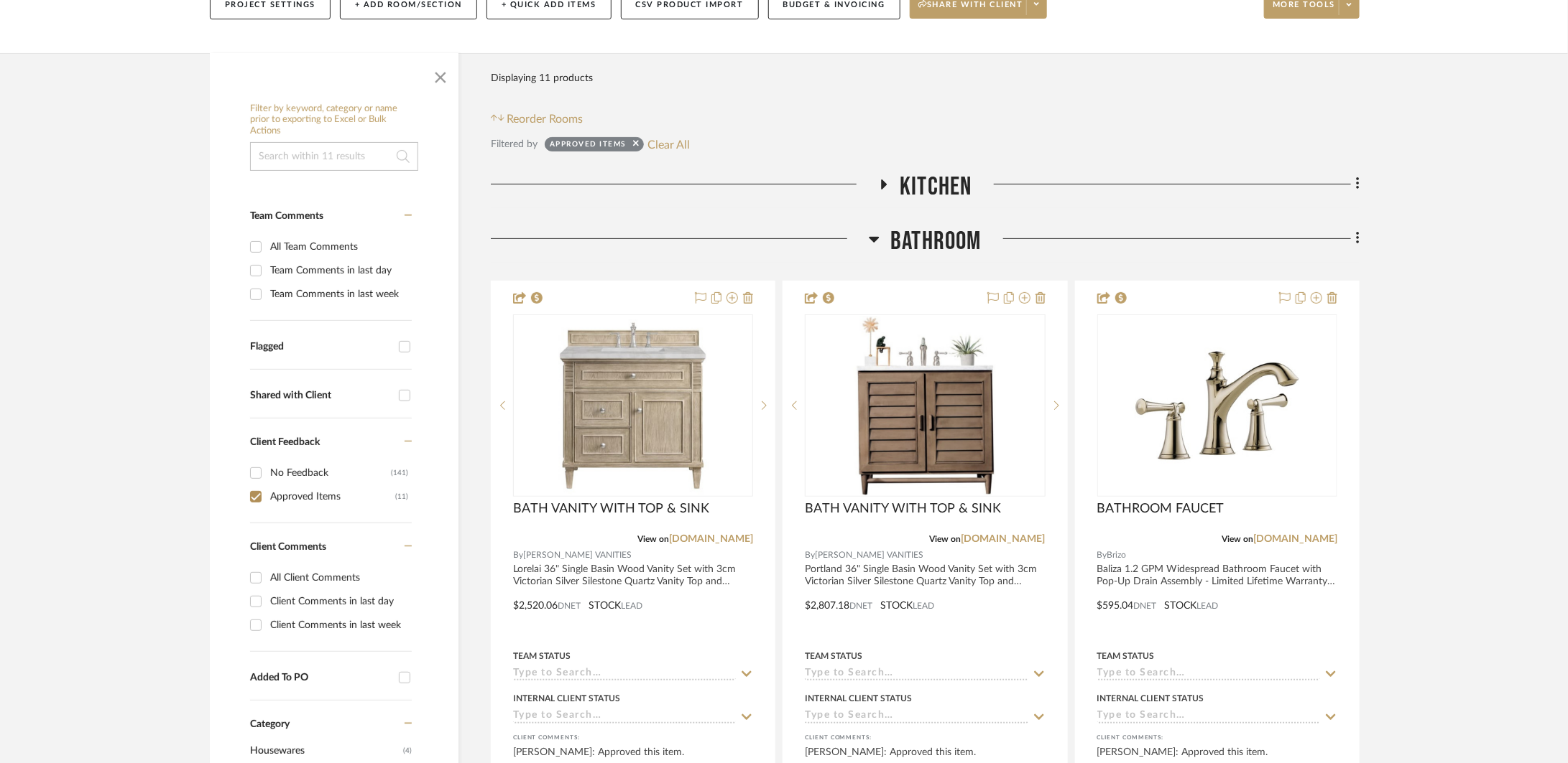
click at [882, 185] on icon at bounding box center [884, 184] width 5 height 10
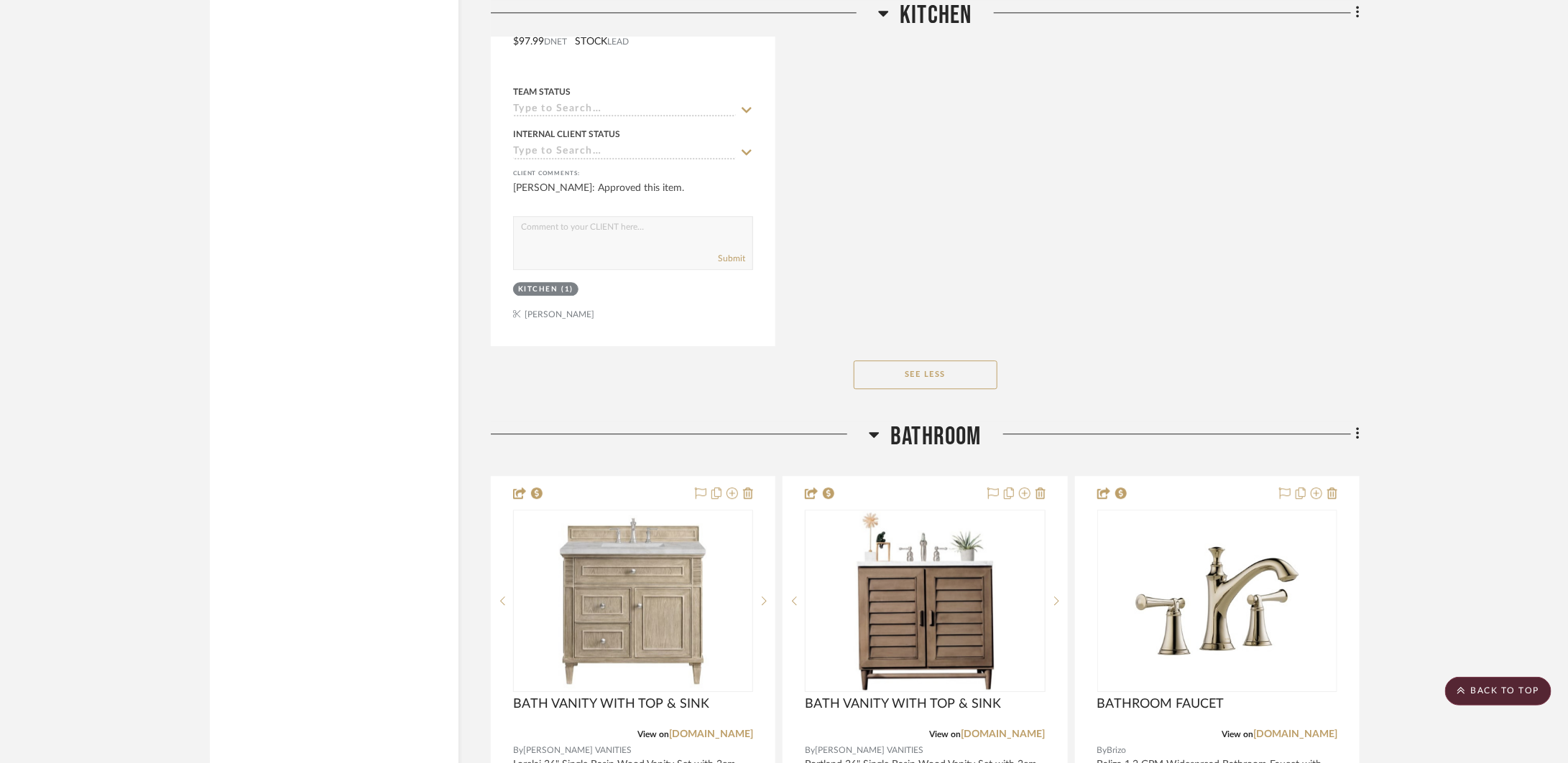
scroll to position [2113, 0]
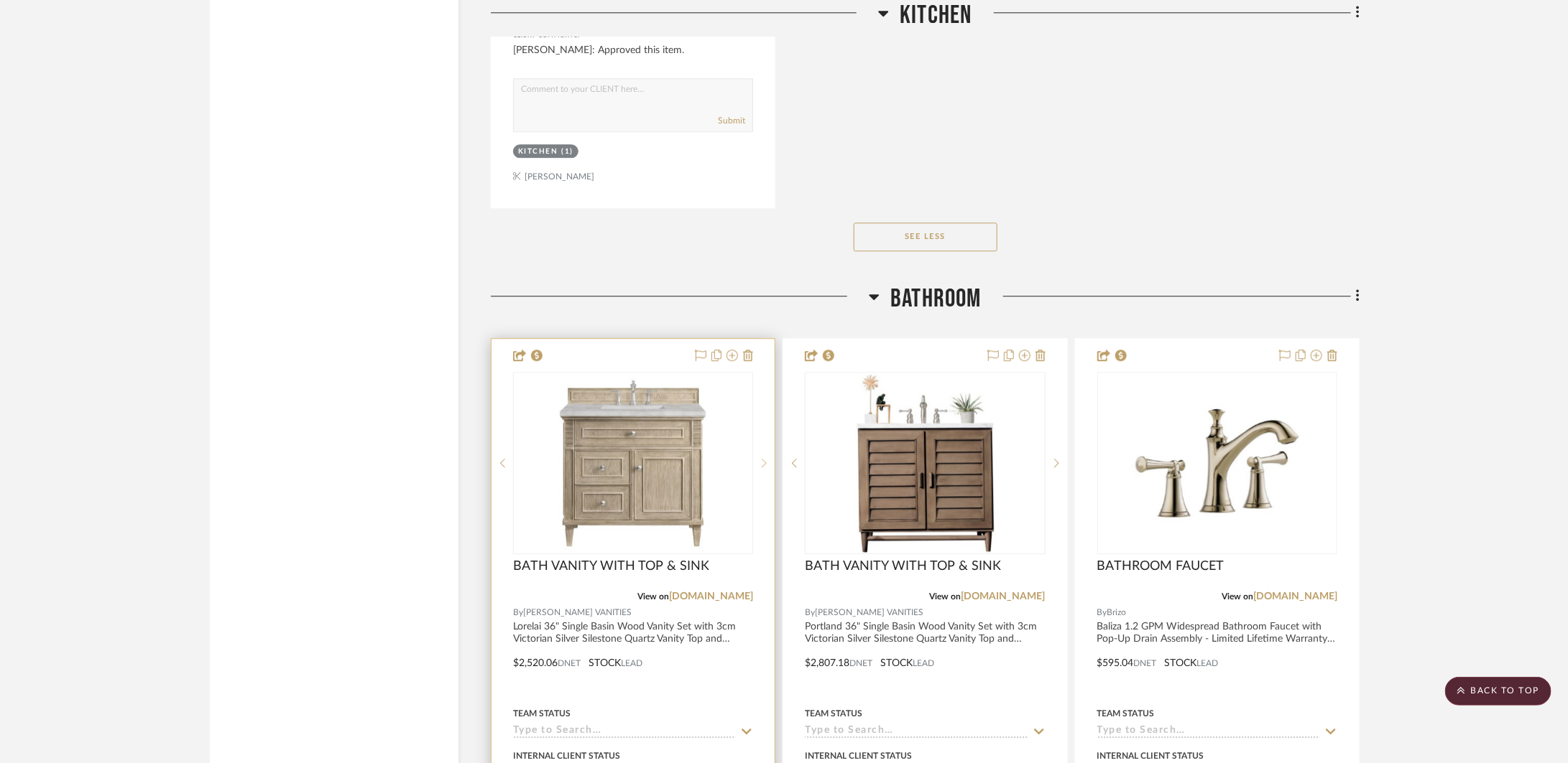
click at [758, 463] on sr-next-btn at bounding box center [763, 462] width 21 height 10
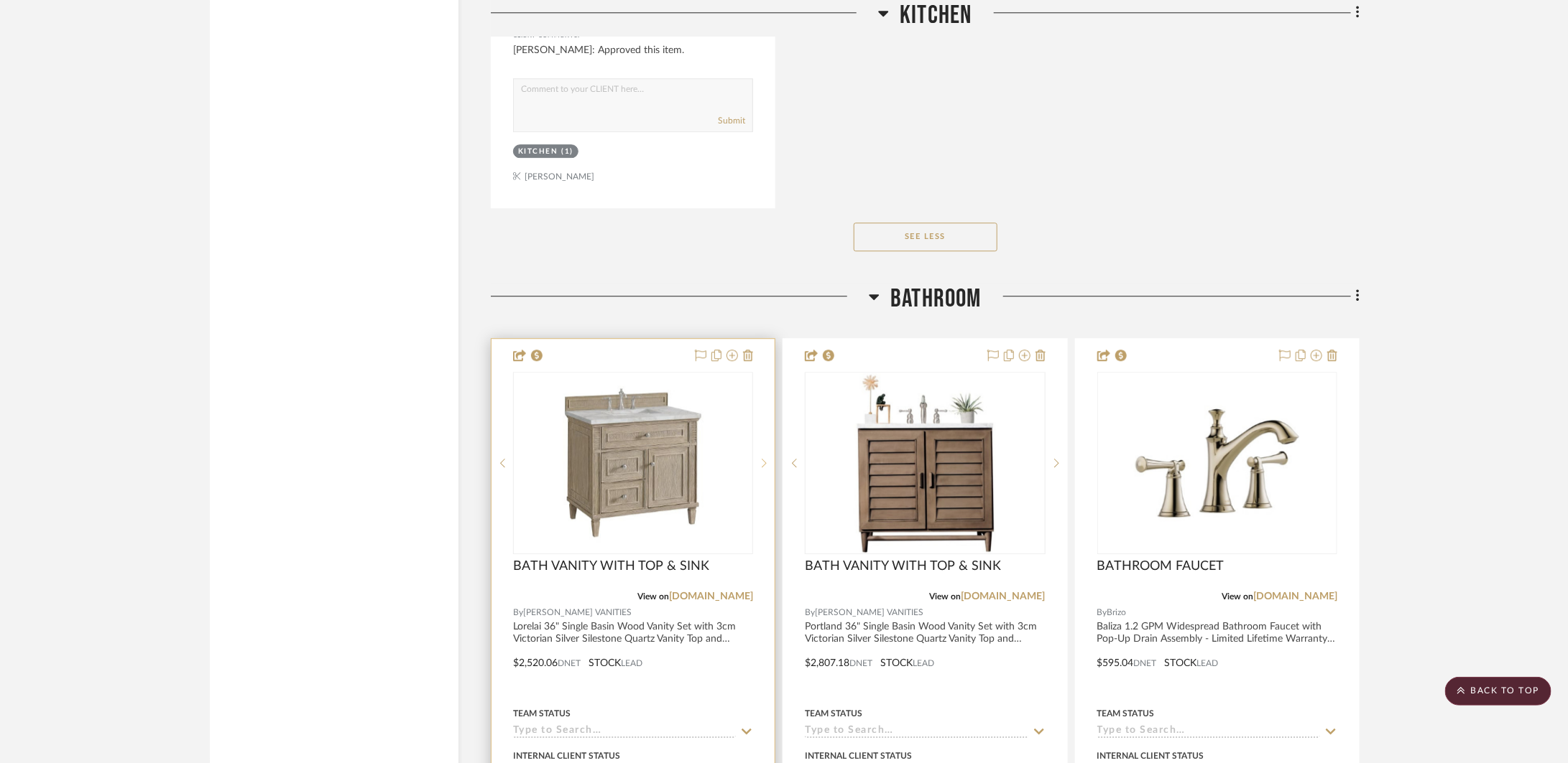
click at [758, 463] on sr-next-btn at bounding box center [763, 462] width 21 height 10
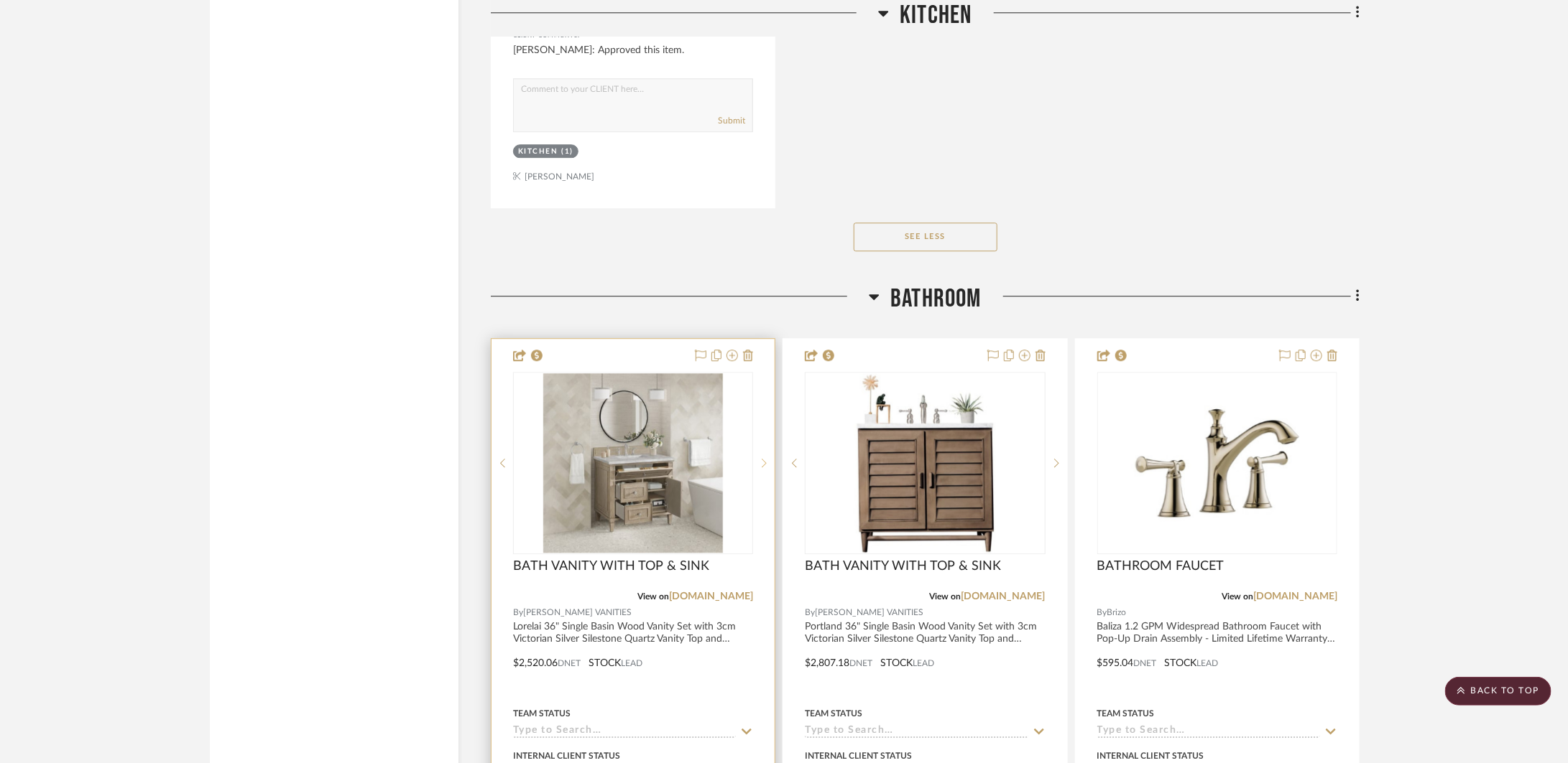
click at [758, 463] on sr-next-btn at bounding box center [763, 462] width 21 height 10
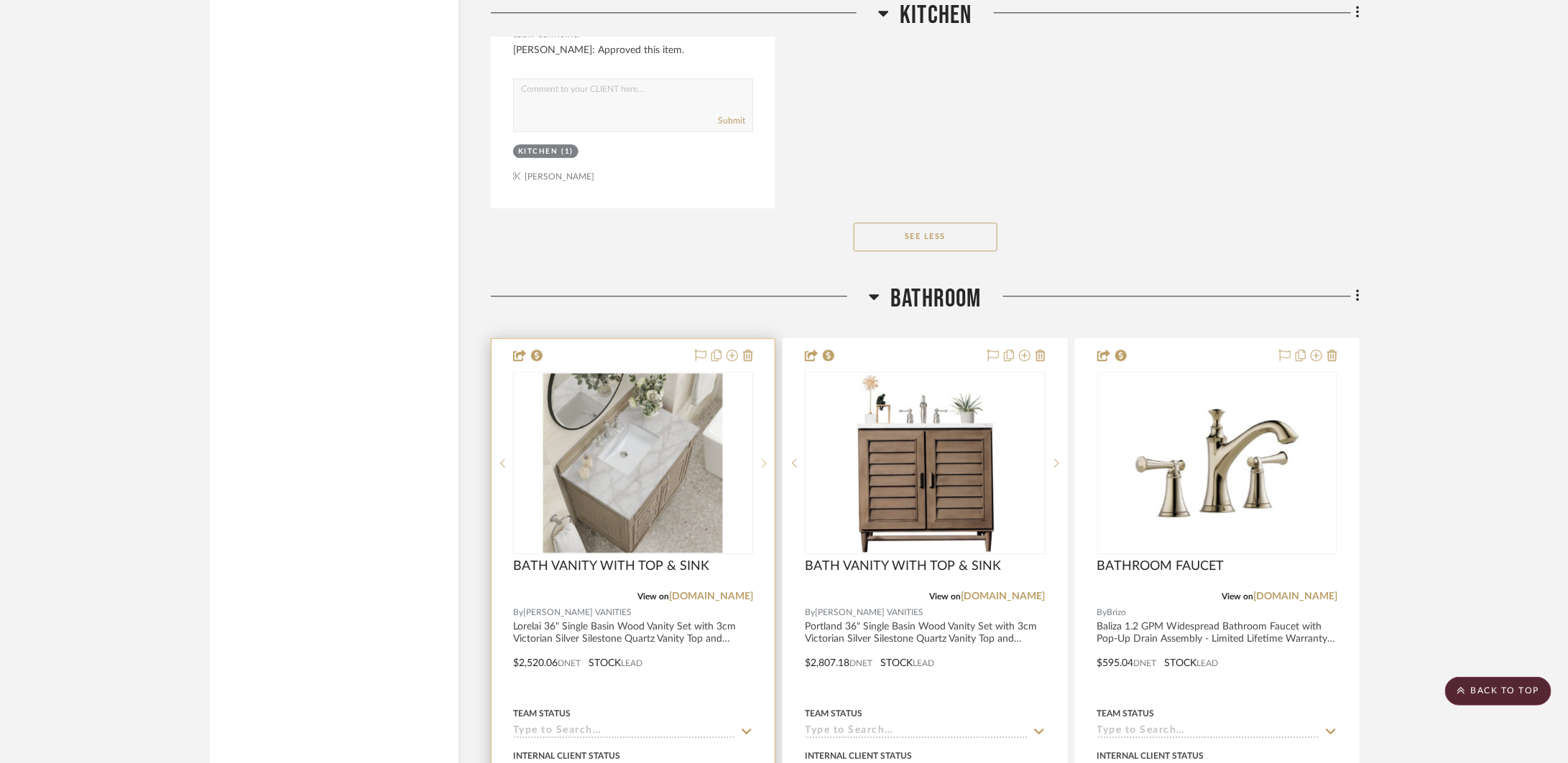
click at [758, 463] on sr-next-btn at bounding box center [763, 462] width 21 height 10
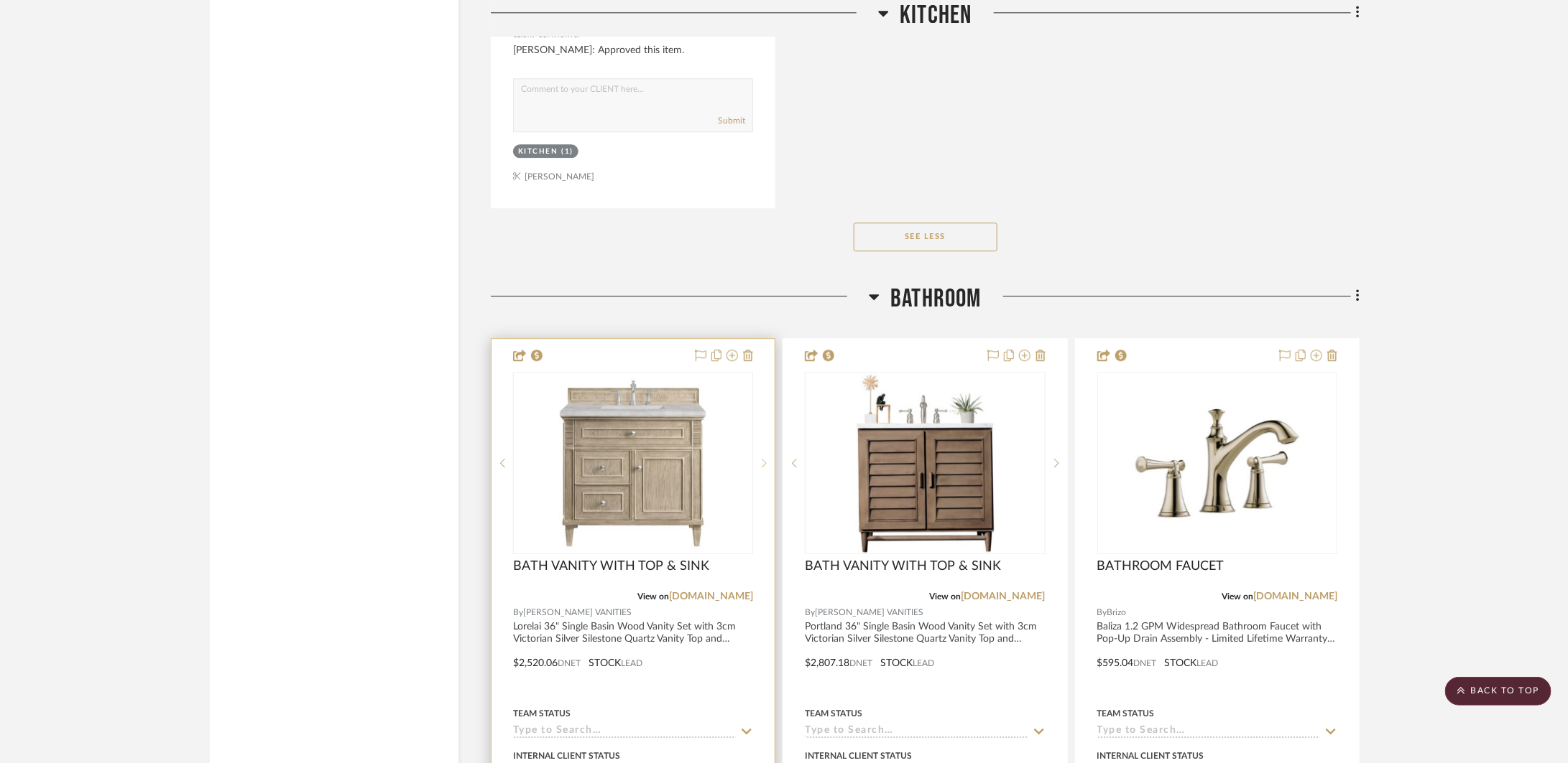
click at [758, 463] on sr-next-btn at bounding box center [763, 462] width 21 height 10
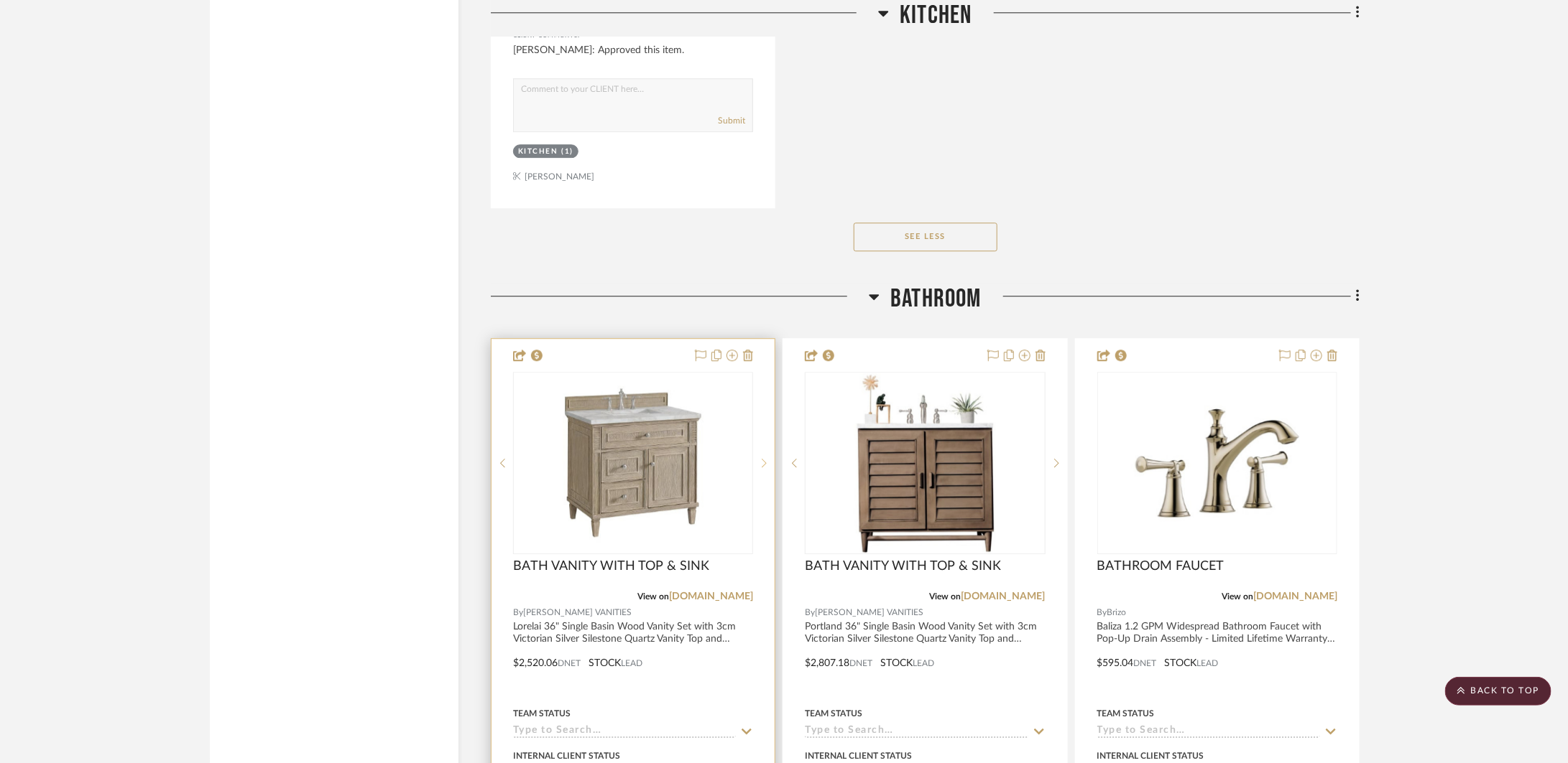
click at [758, 463] on sr-next-btn at bounding box center [763, 462] width 21 height 10
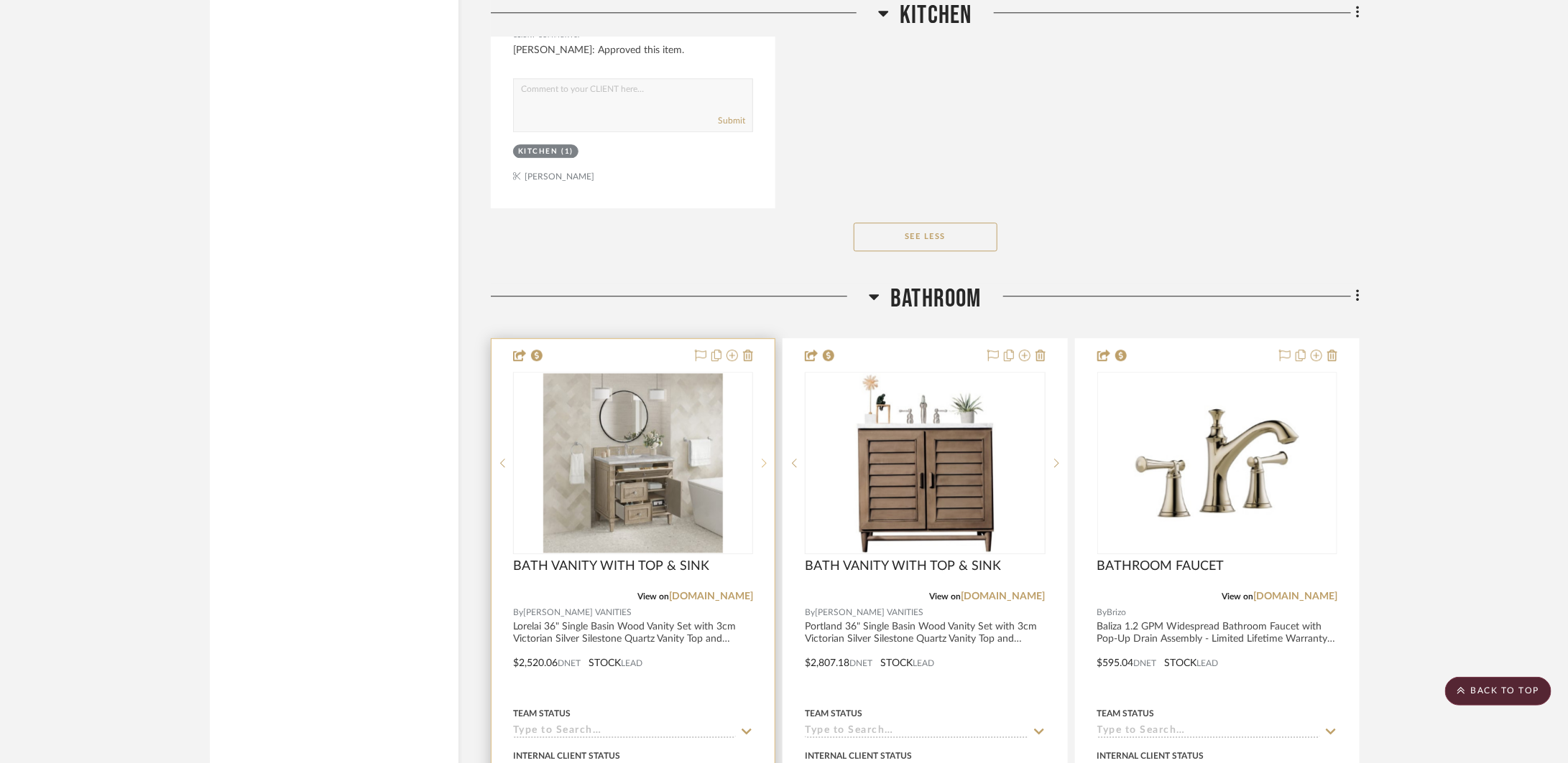
click at [758, 463] on sr-next-btn at bounding box center [763, 462] width 21 height 10
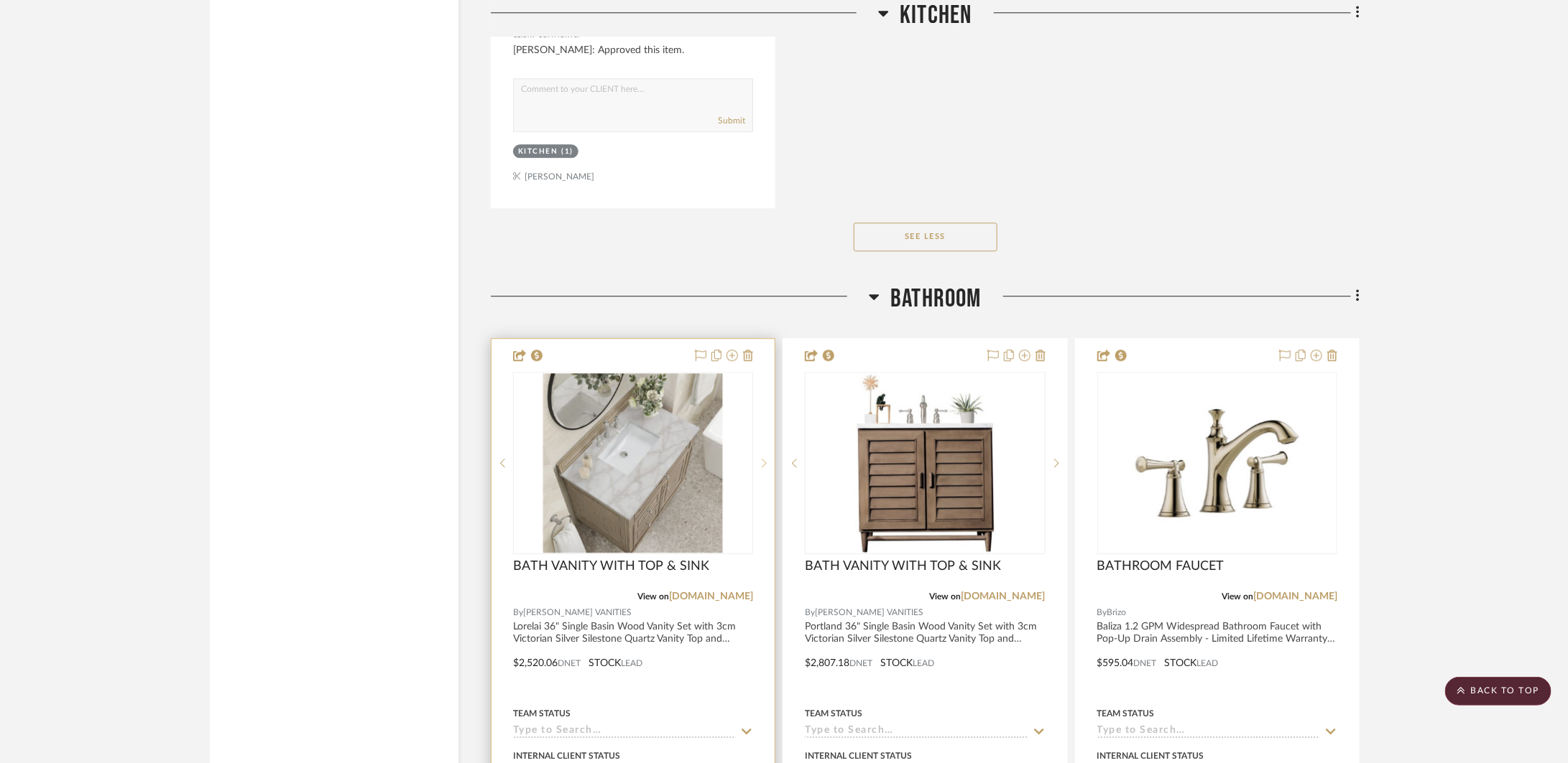
click at [758, 463] on sr-next-btn at bounding box center [763, 462] width 21 height 10
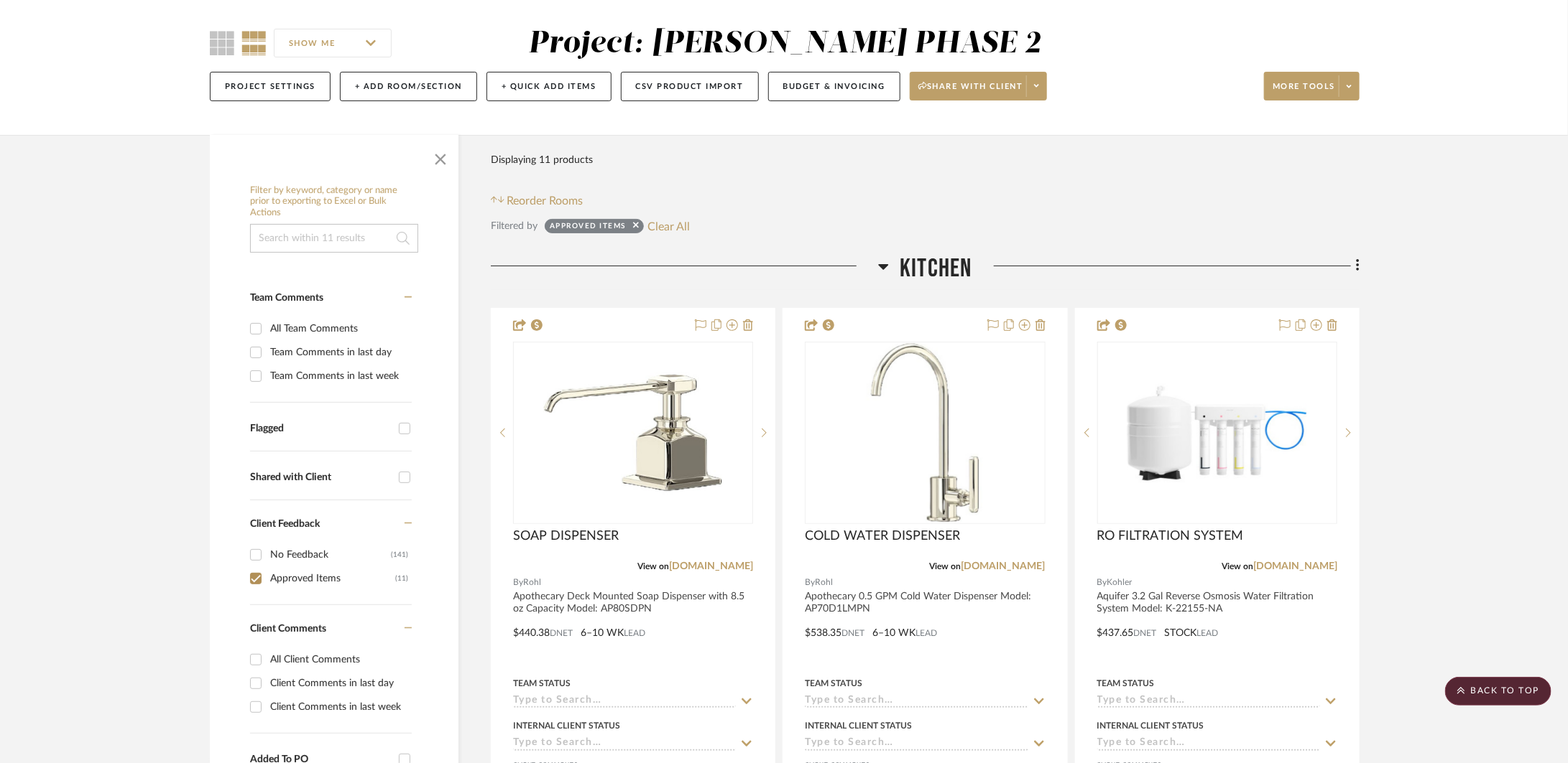
scroll to position [0, 0]
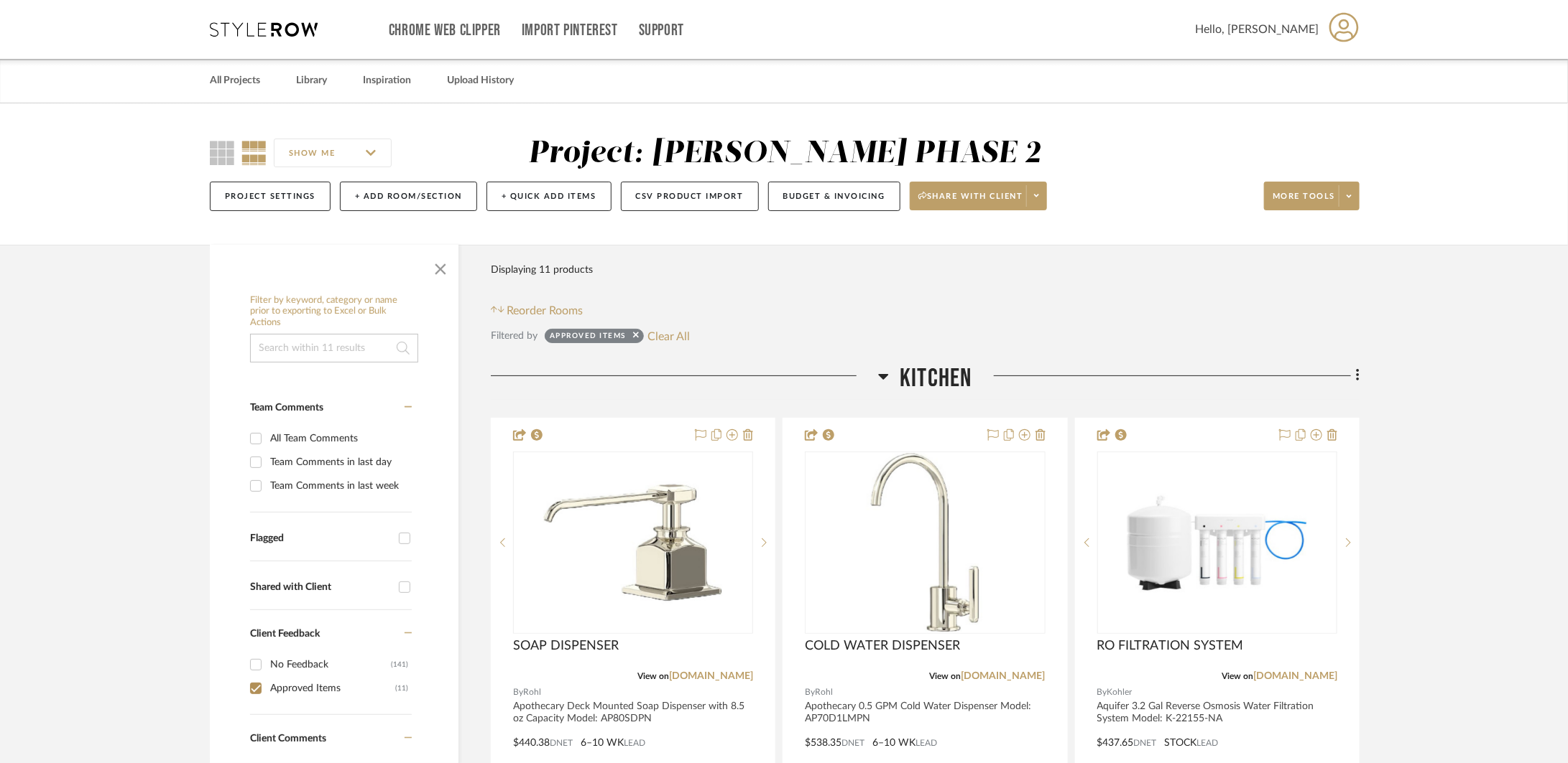
click at [640, 333] on sr-tag "Approved Items" at bounding box center [593, 336] width 99 height 14
click at [635, 334] on icon at bounding box center [635, 335] width 5 height 5
checkbox input "false"
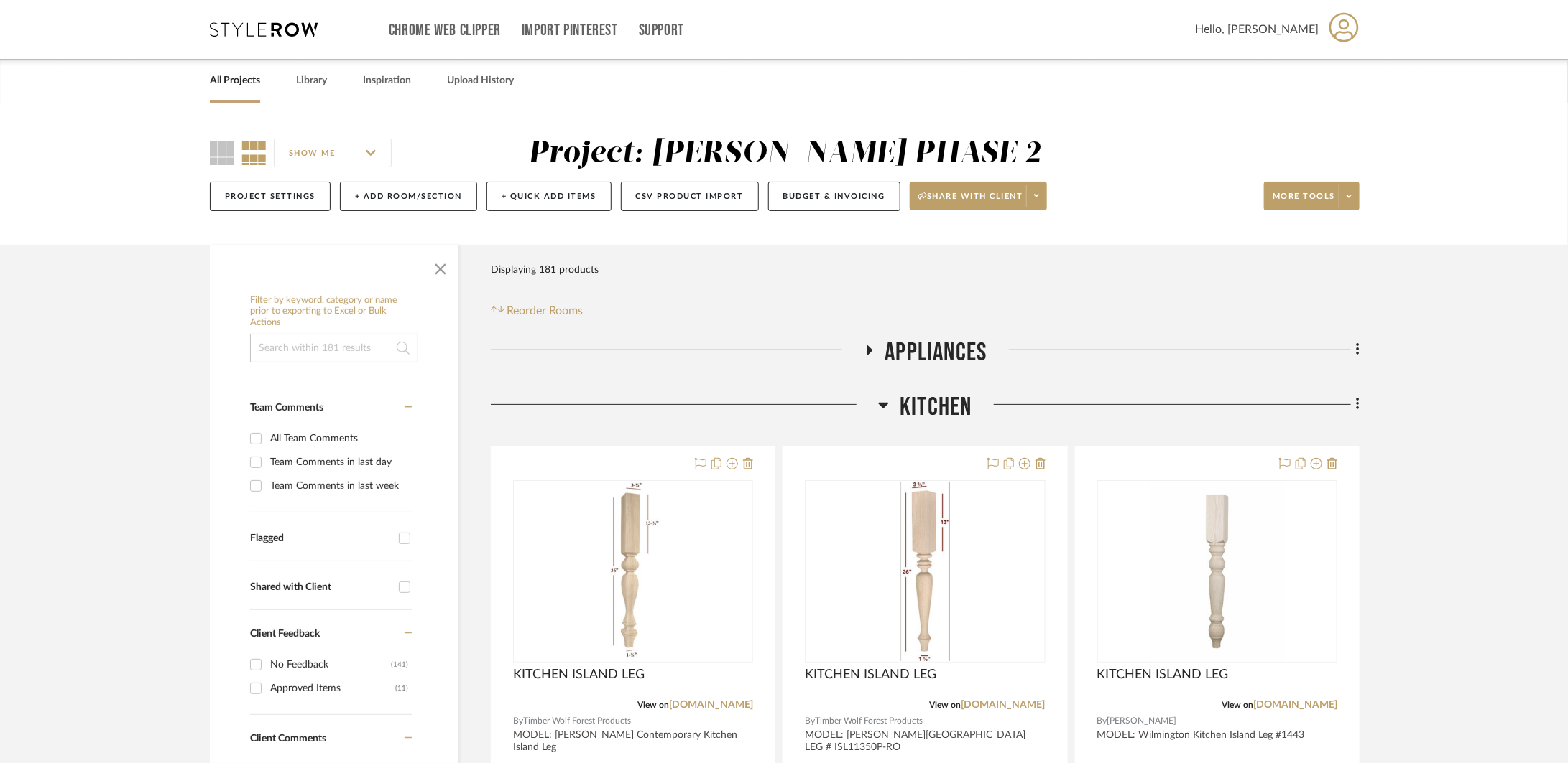
click at [916, 399] on span "Kitchen" at bounding box center [935, 407] width 72 height 31
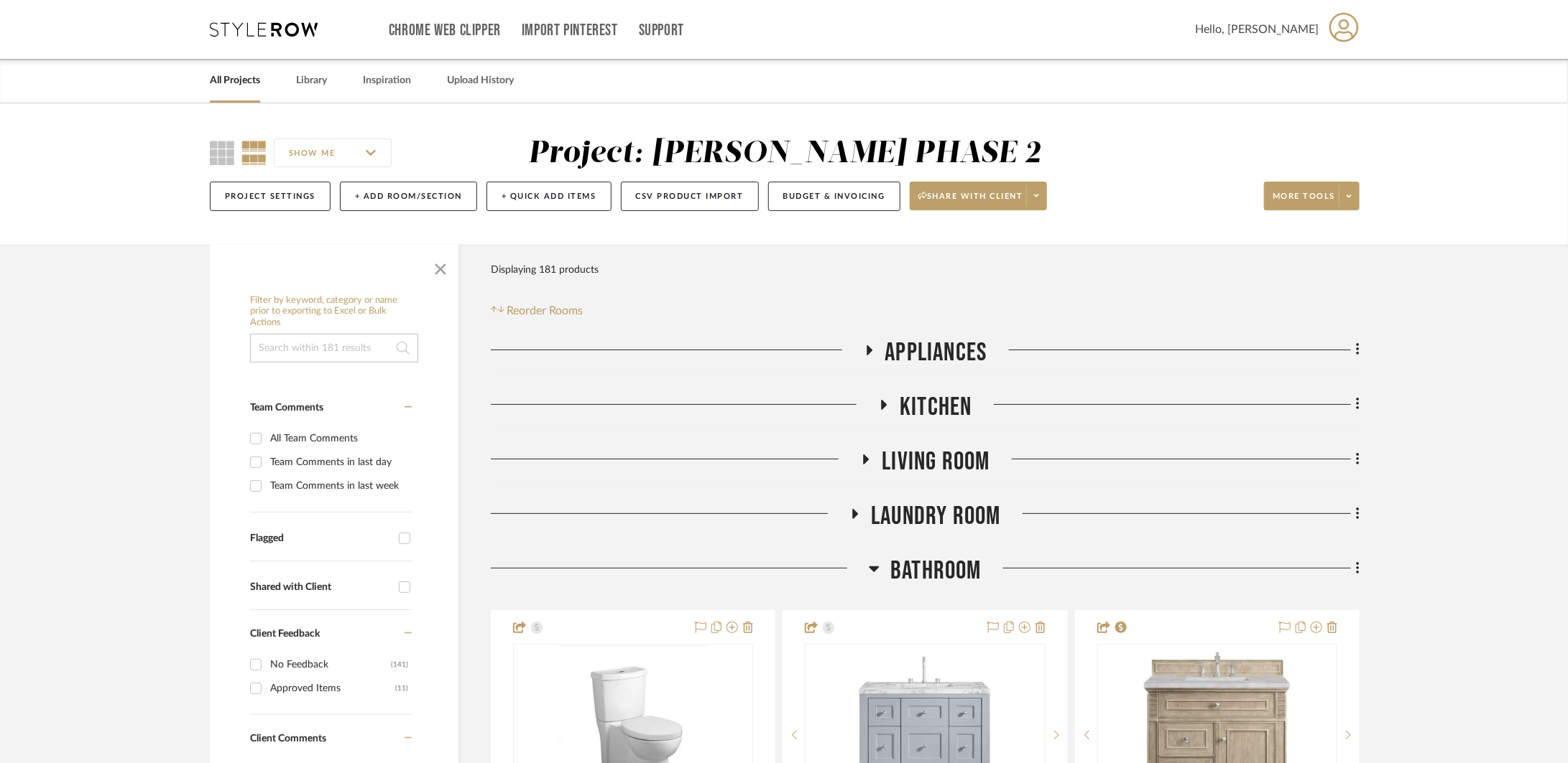
click at [951, 560] on span "Bathroom" at bounding box center [936, 571] width 91 height 31
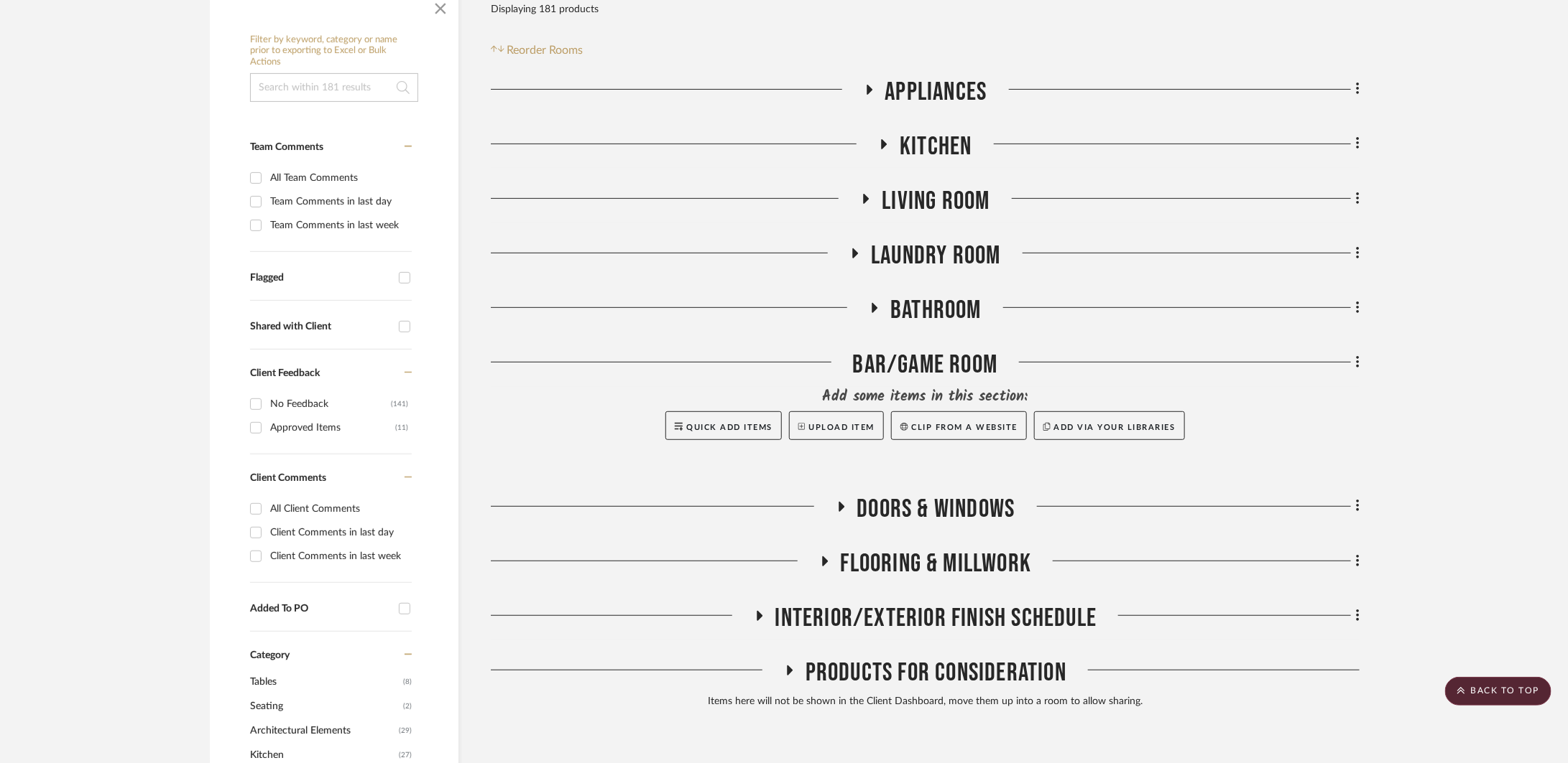
scroll to position [237, 0]
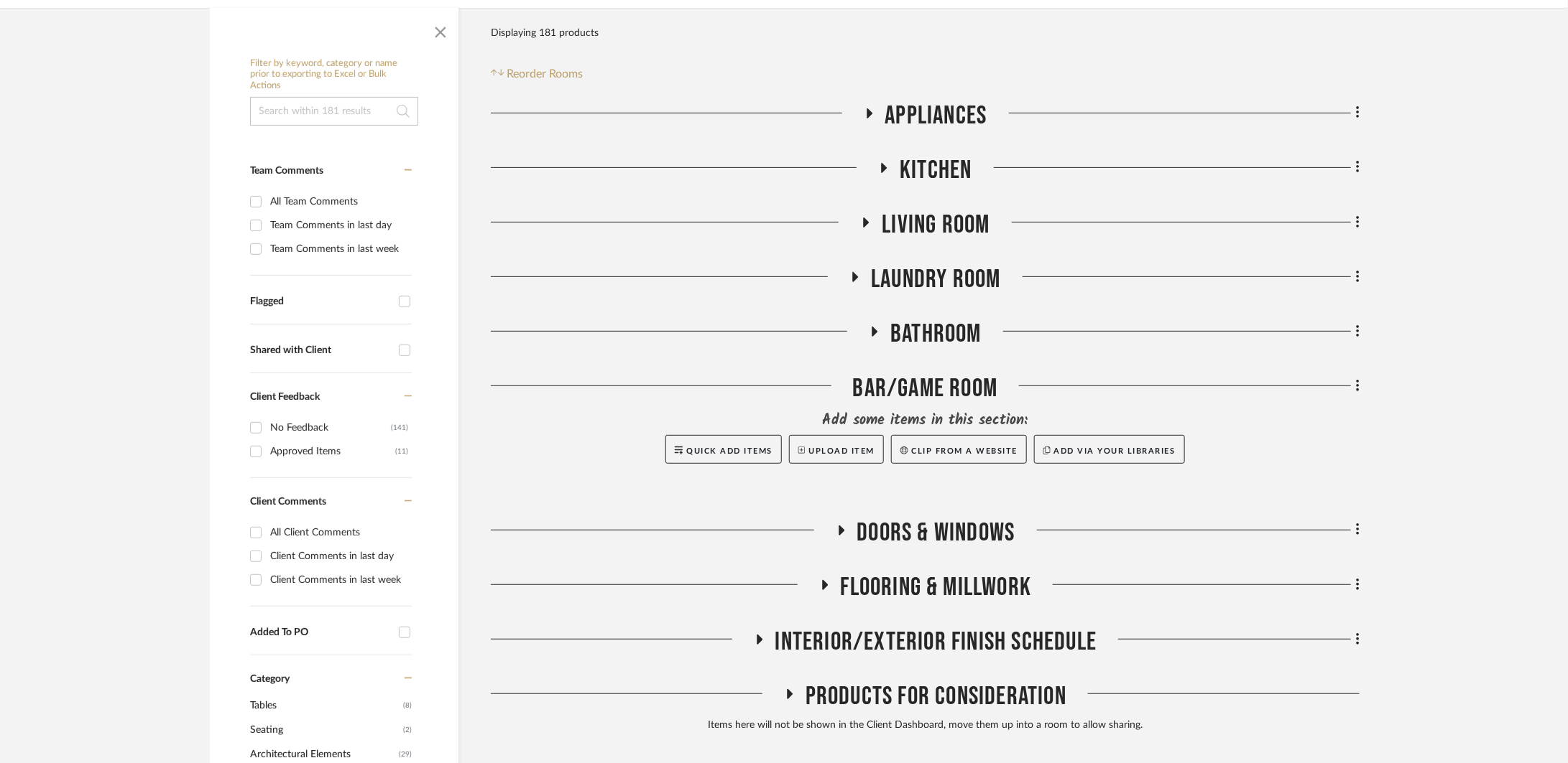
click at [884, 387] on div "BAR/GAME ROOM" at bounding box center [925, 391] width 869 height 37
click at [889, 333] on h3 "Bathroom" at bounding box center [925, 334] width 113 height 31
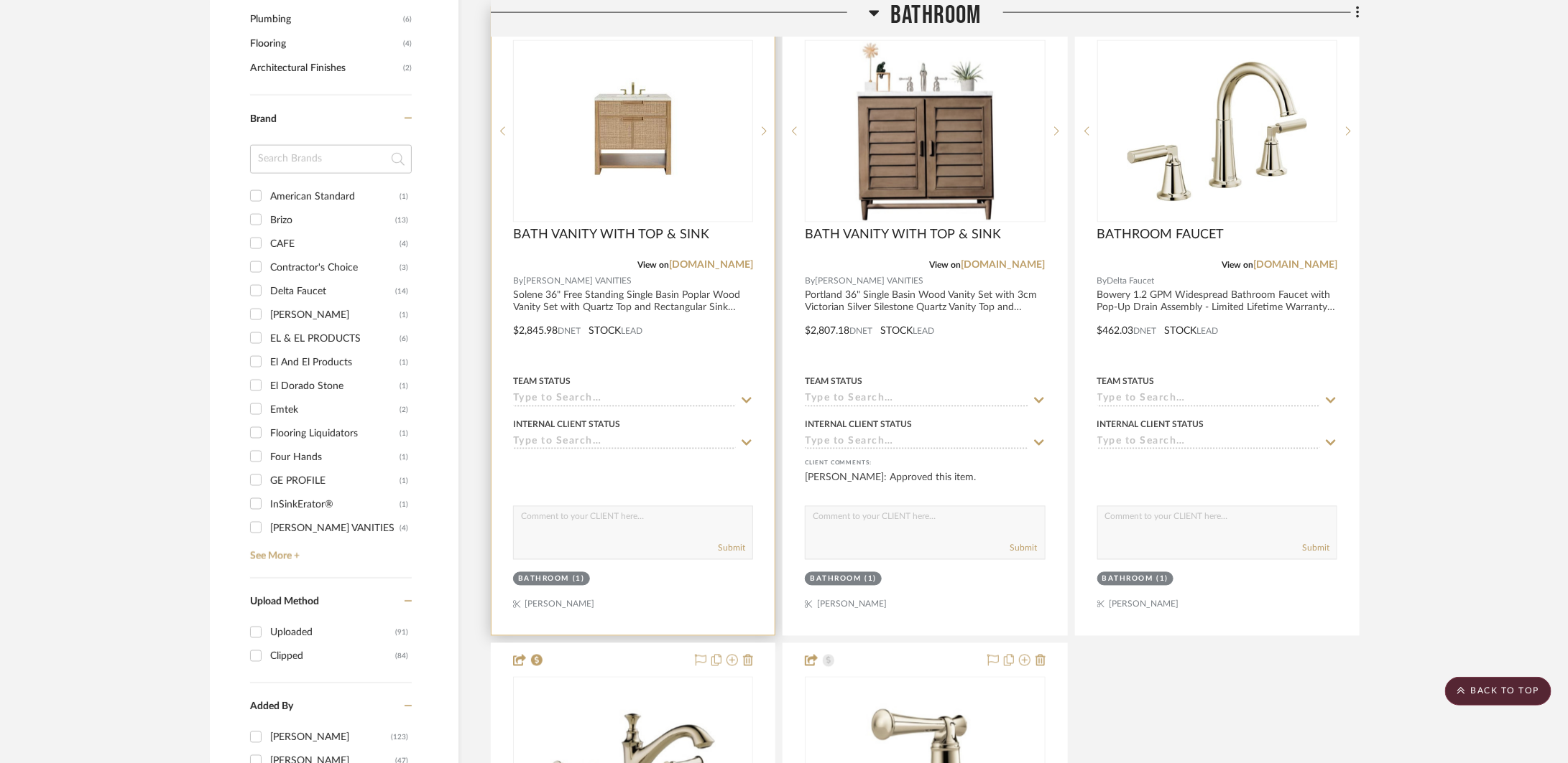
scroll to position [1212, 0]
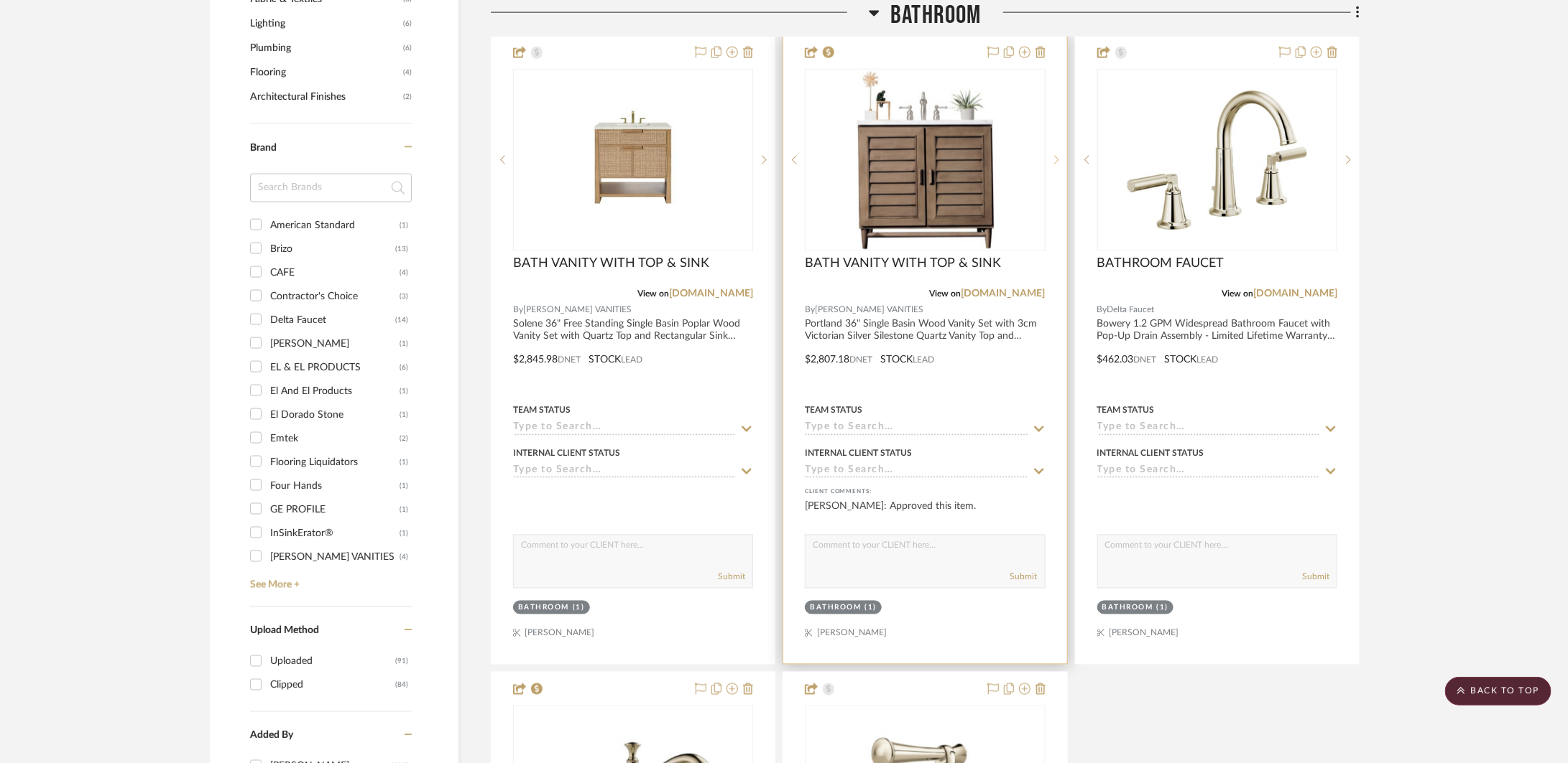
click at [1049, 160] on sr-next-btn at bounding box center [1056, 159] width 21 height 10
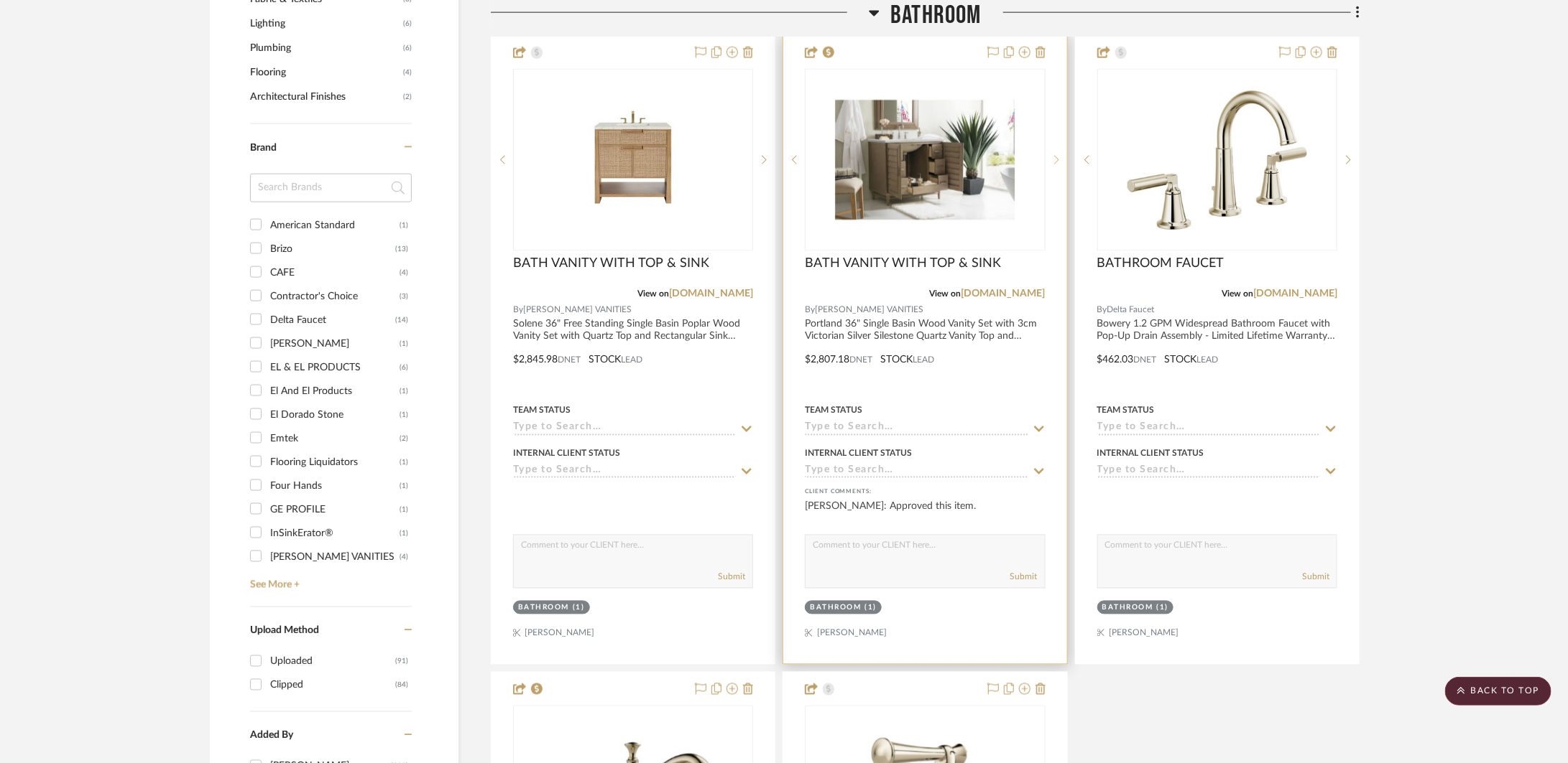
click at [1048, 160] on sr-next-btn at bounding box center [1056, 159] width 21 height 10
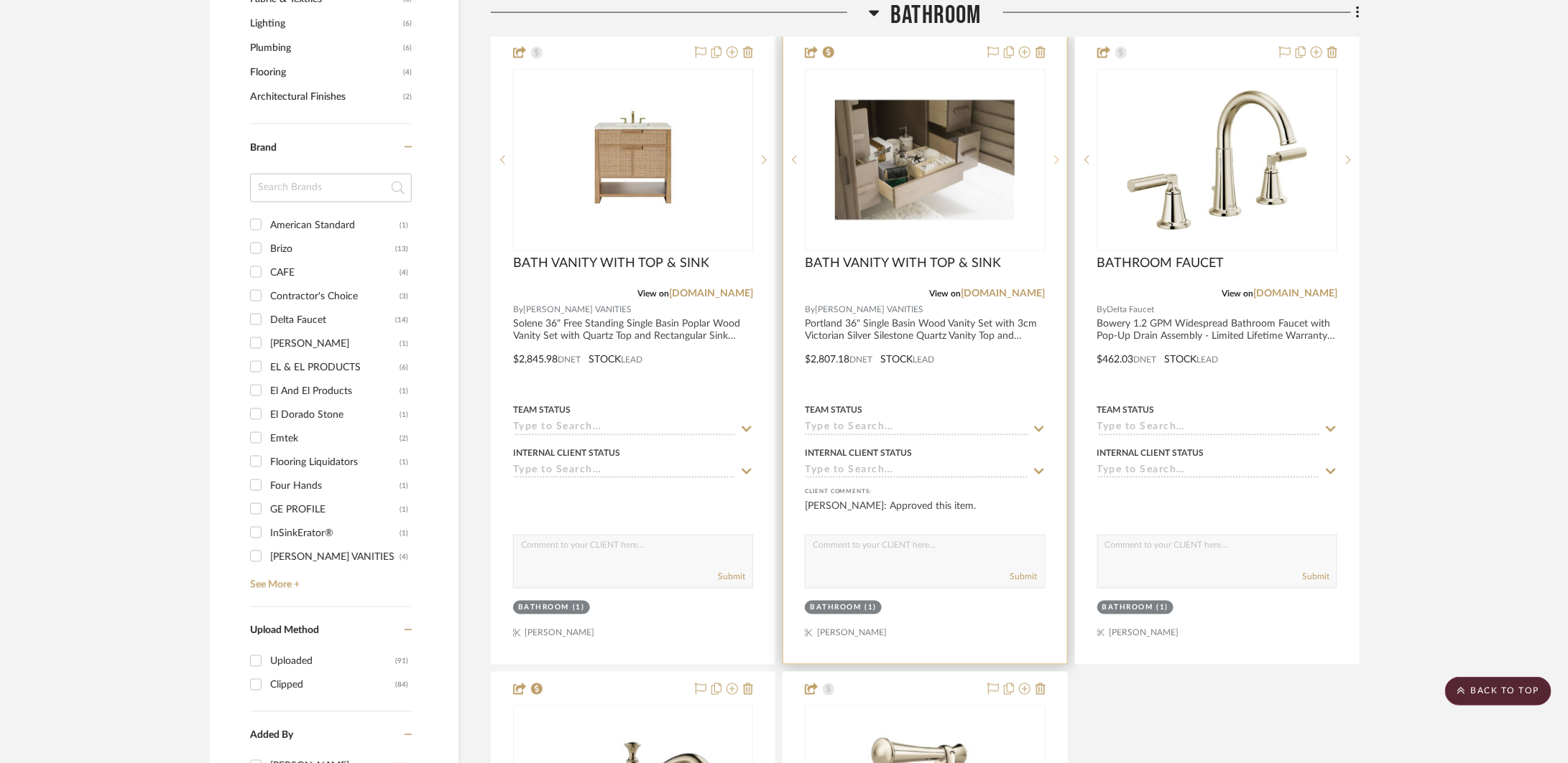
click at [1048, 160] on sr-next-btn at bounding box center [1056, 159] width 21 height 10
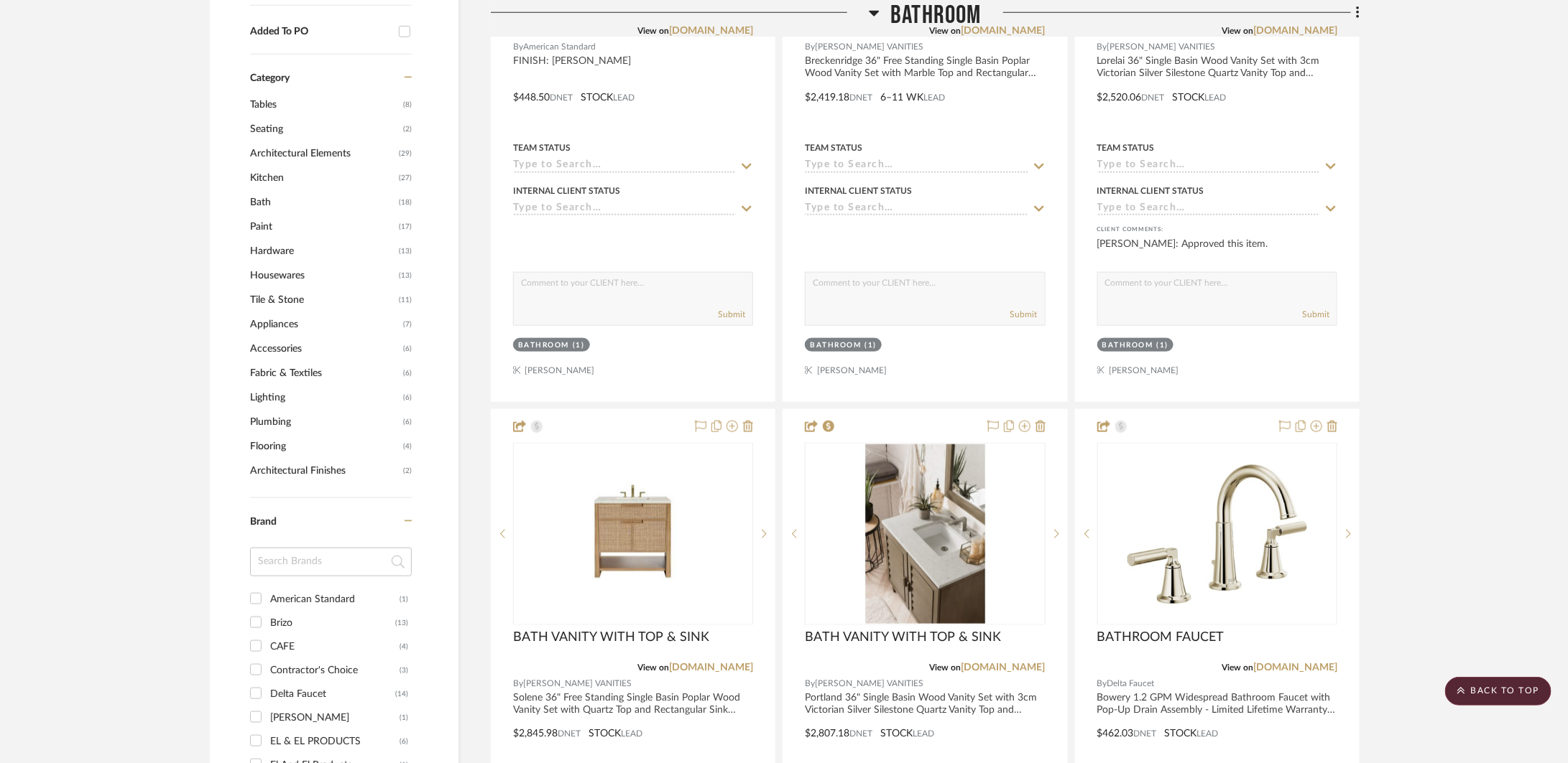
scroll to position [835, 0]
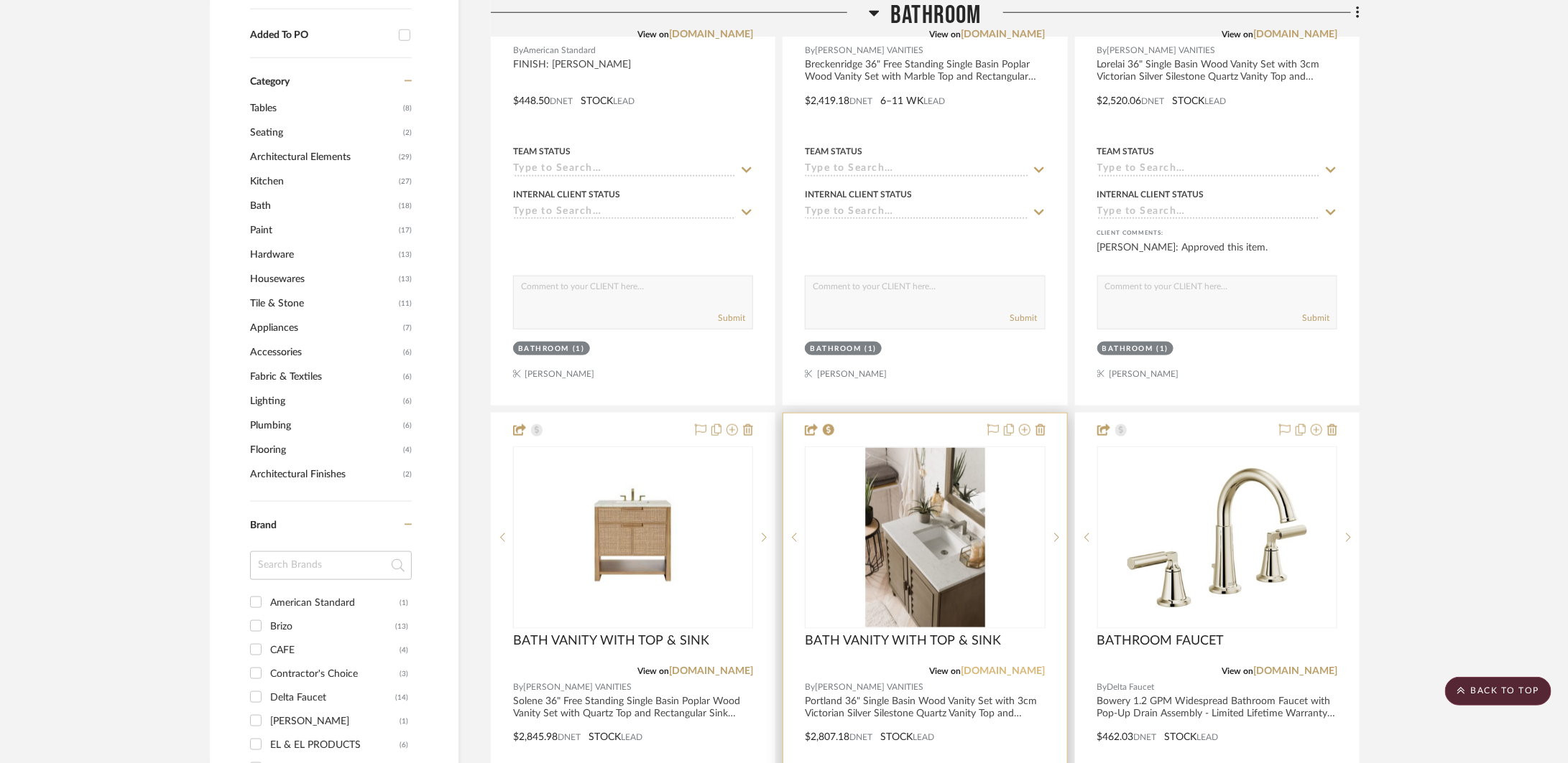
click at [1014, 669] on link "[DOMAIN_NAME]" at bounding box center [1003, 671] width 84 height 10
click at [1015, 700] on div at bounding box center [925, 727] width 283 height 628
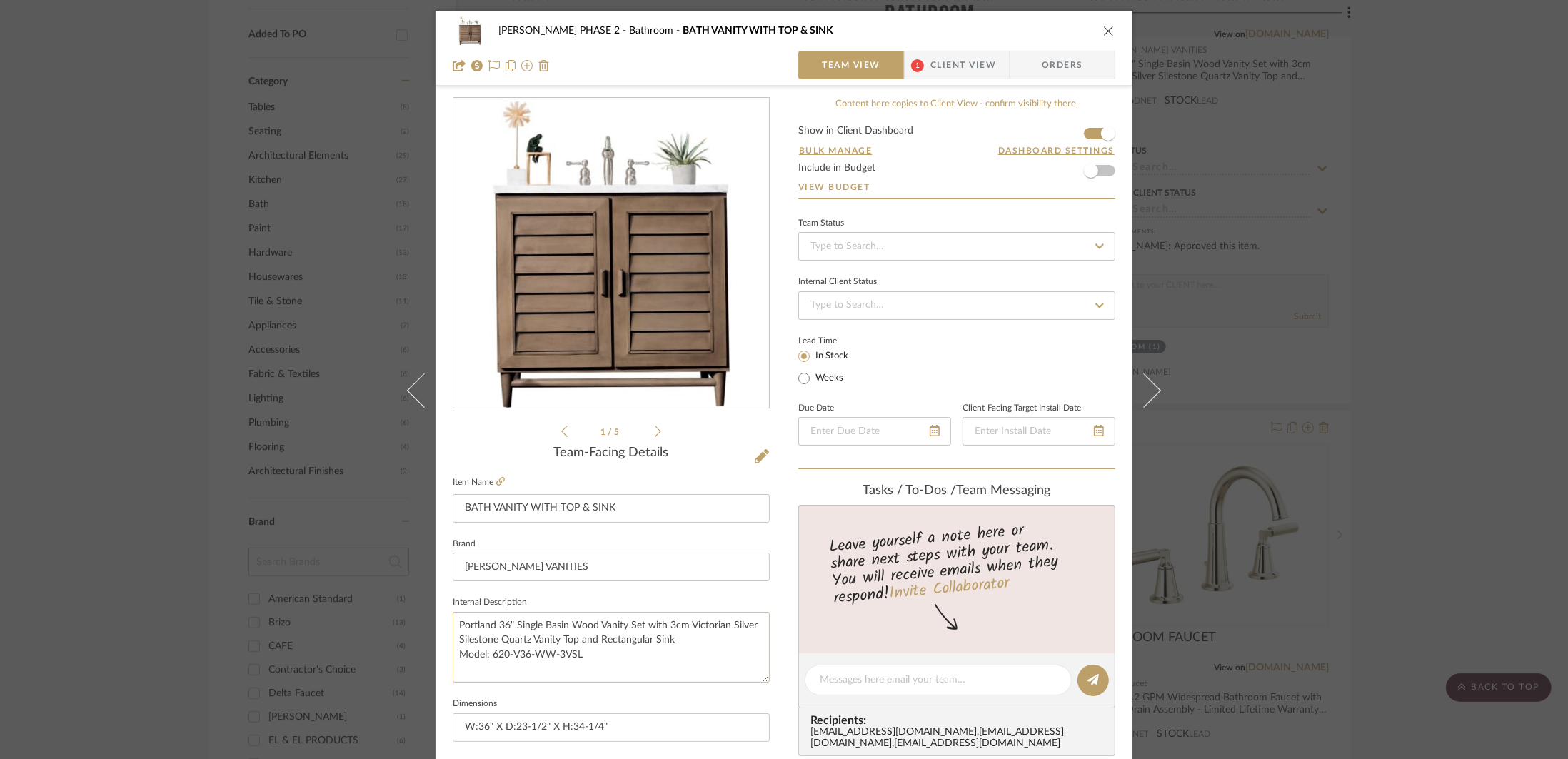
scroll to position [34, 0]
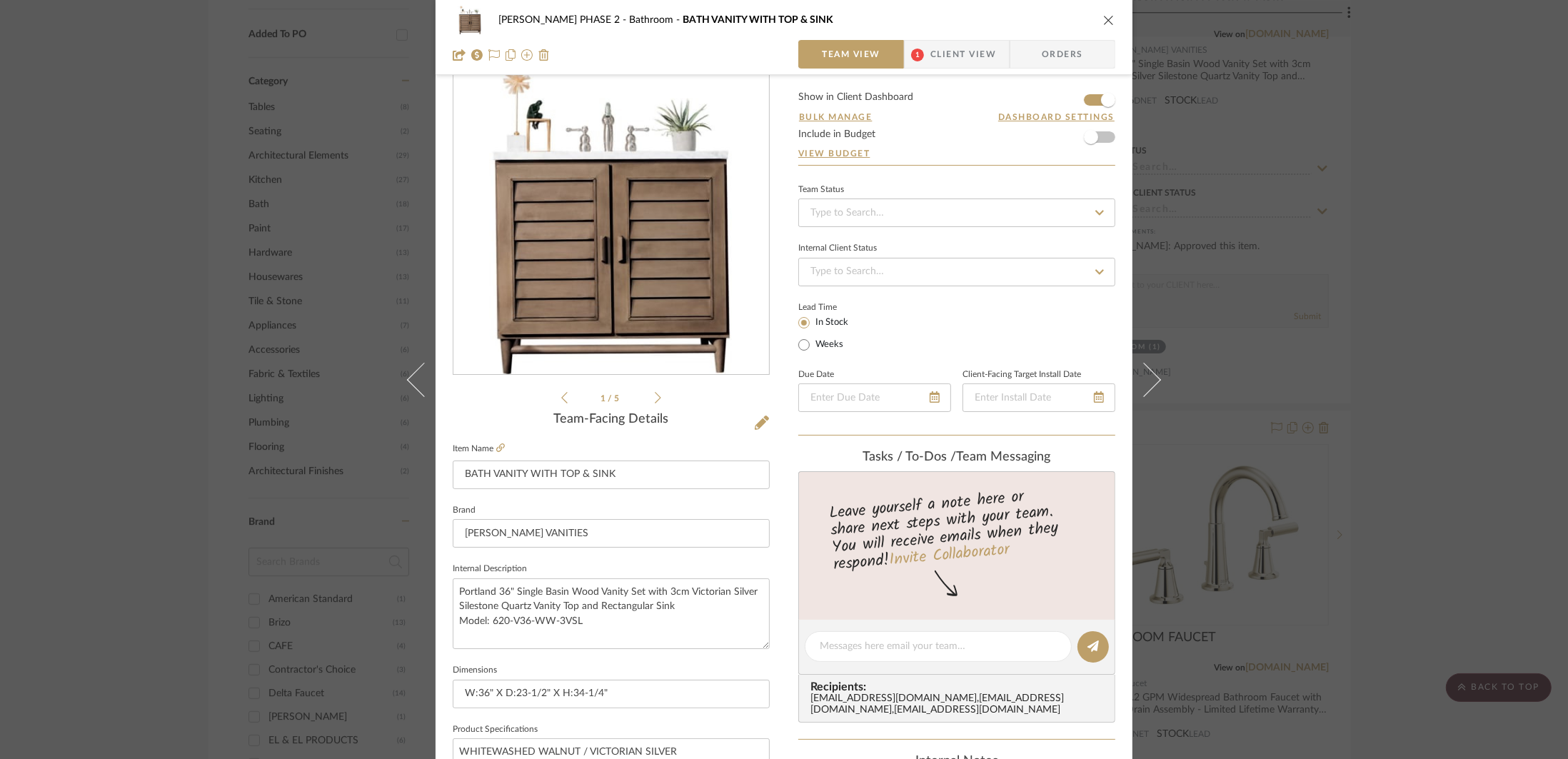
click at [645, 398] on li "1 / 5" at bounding box center [611, 397] width 87 height 17
click at [655, 396] on icon at bounding box center [657, 398] width 6 height 12
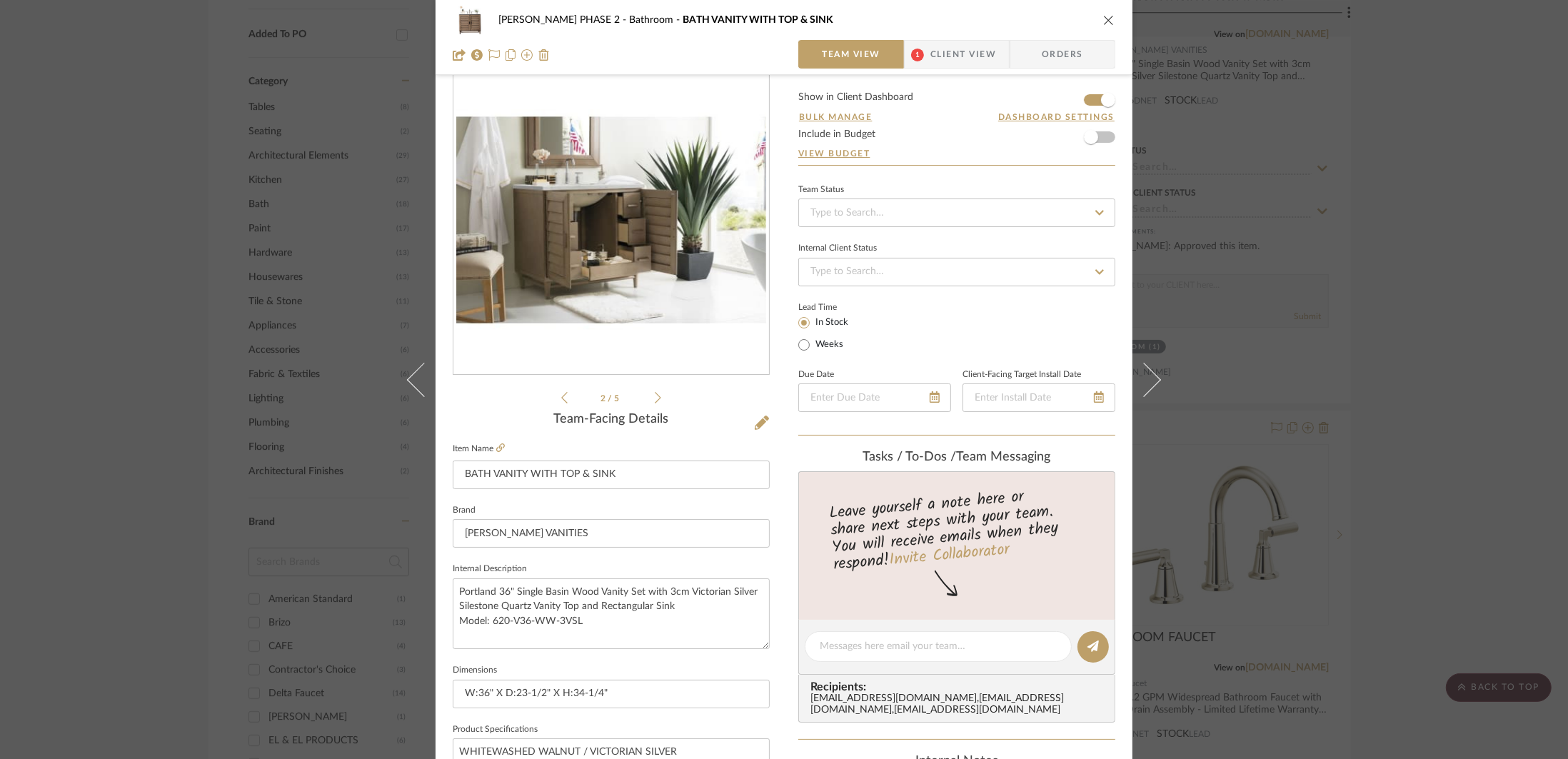
click at [655, 396] on icon at bounding box center [657, 398] width 6 height 12
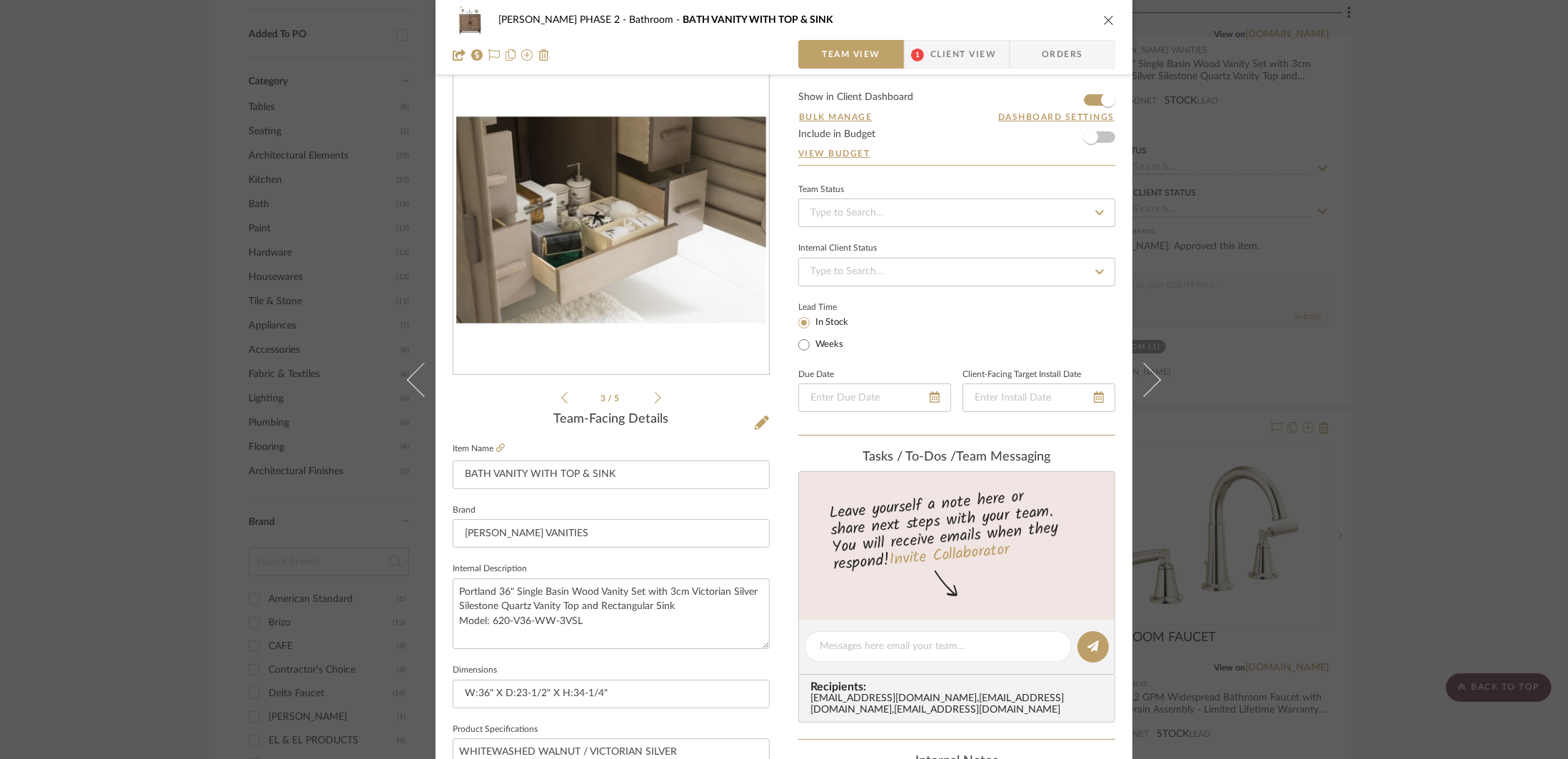
click at [655, 396] on icon at bounding box center [657, 398] width 6 height 12
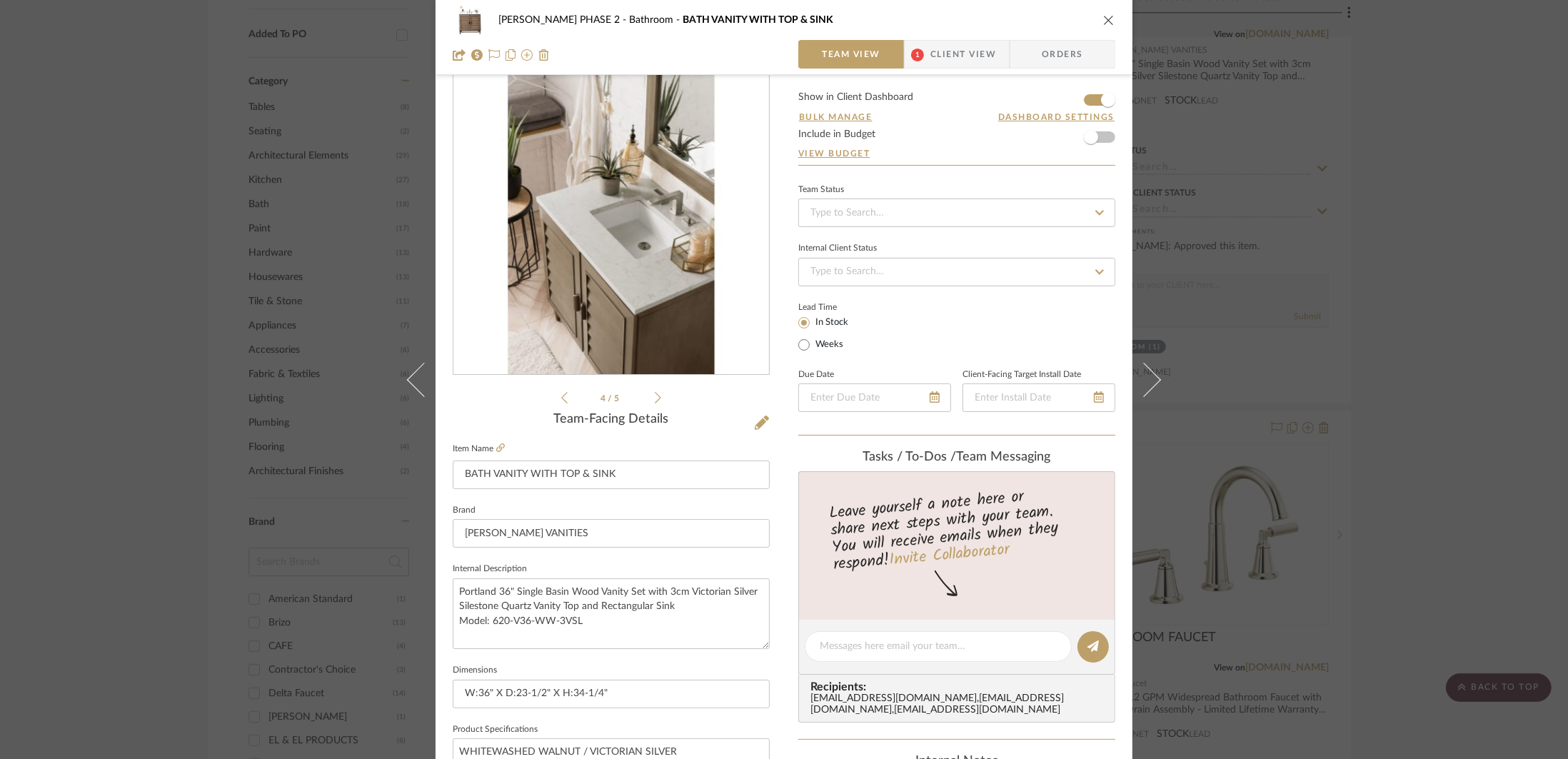
click at [655, 396] on icon at bounding box center [657, 398] width 6 height 12
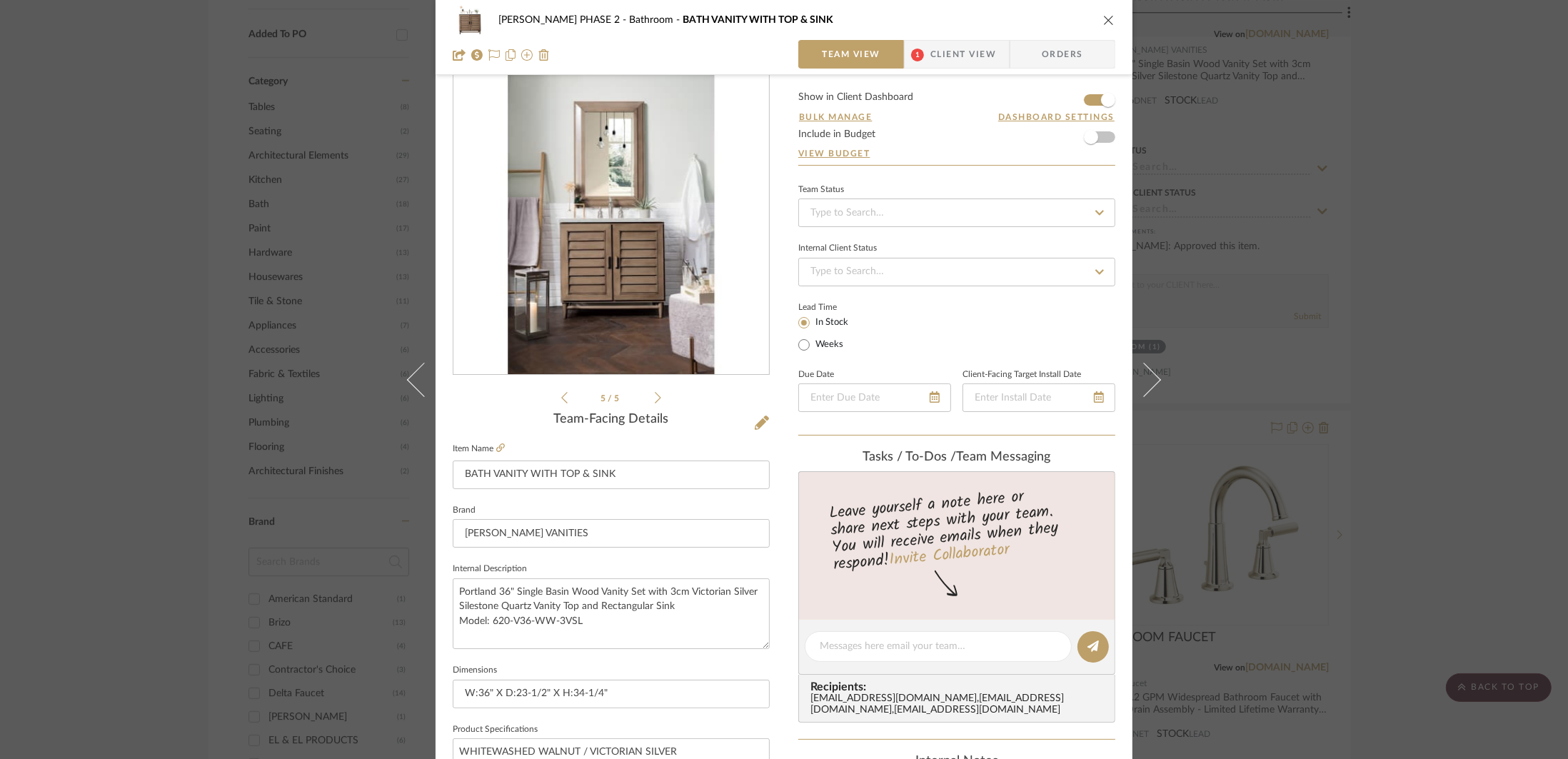
click at [655, 396] on icon at bounding box center [657, 398] width 6 height 12
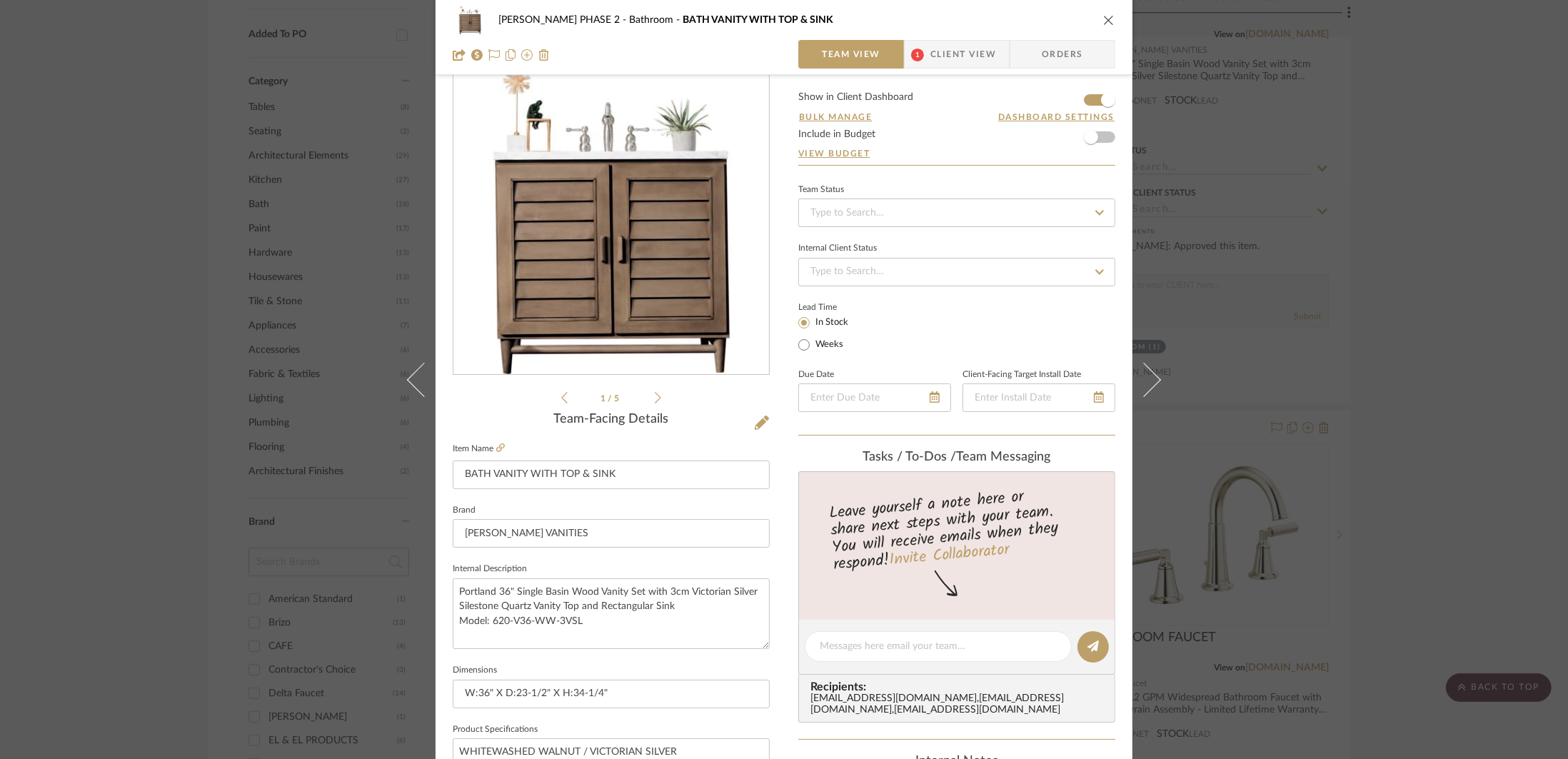
click at [655, 396] on icon at bounding box center [657, 398] width 6 height 12
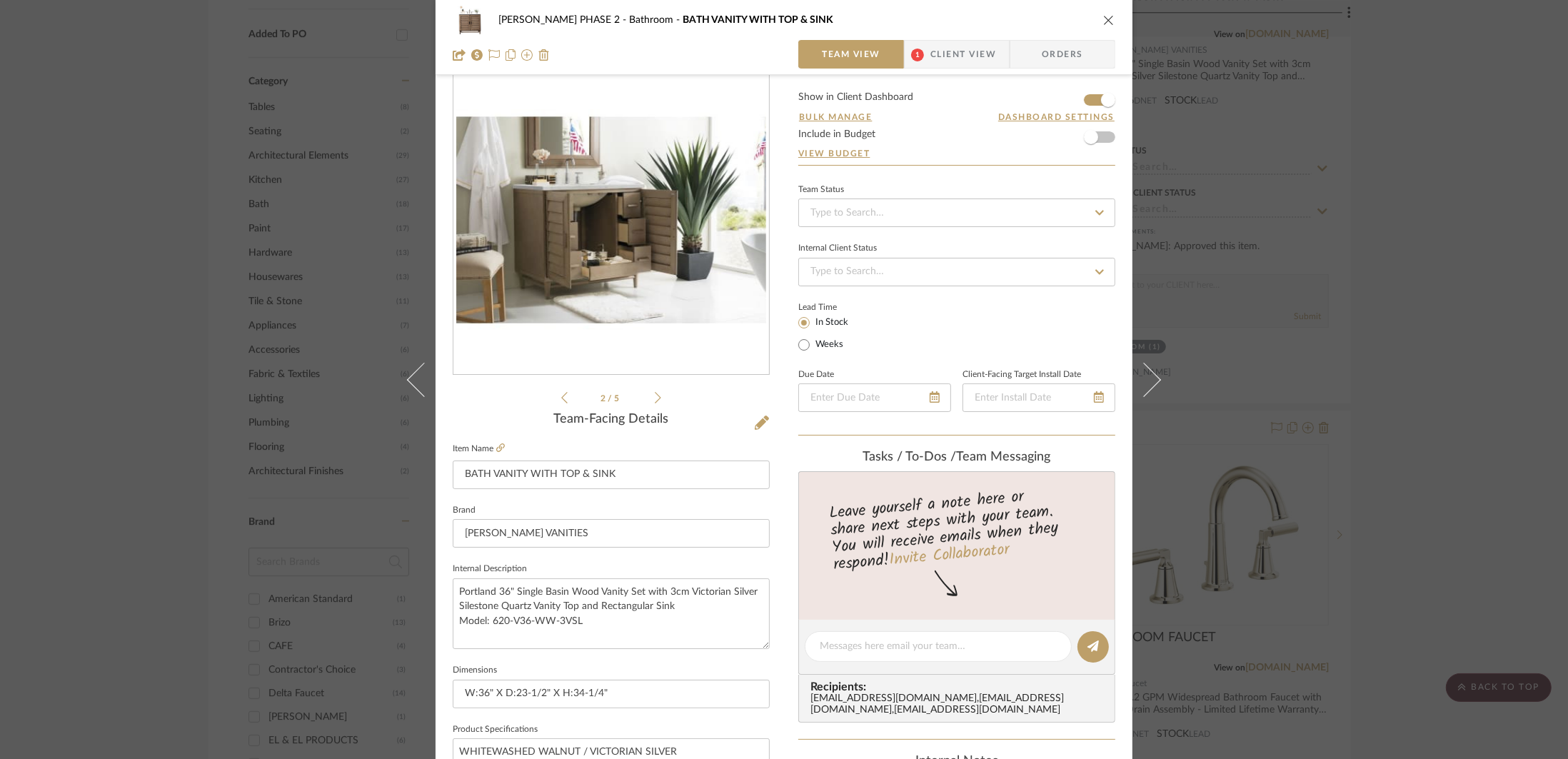
click at [655, 396] on icon at bounding box center [657, 398] width 6 height 12
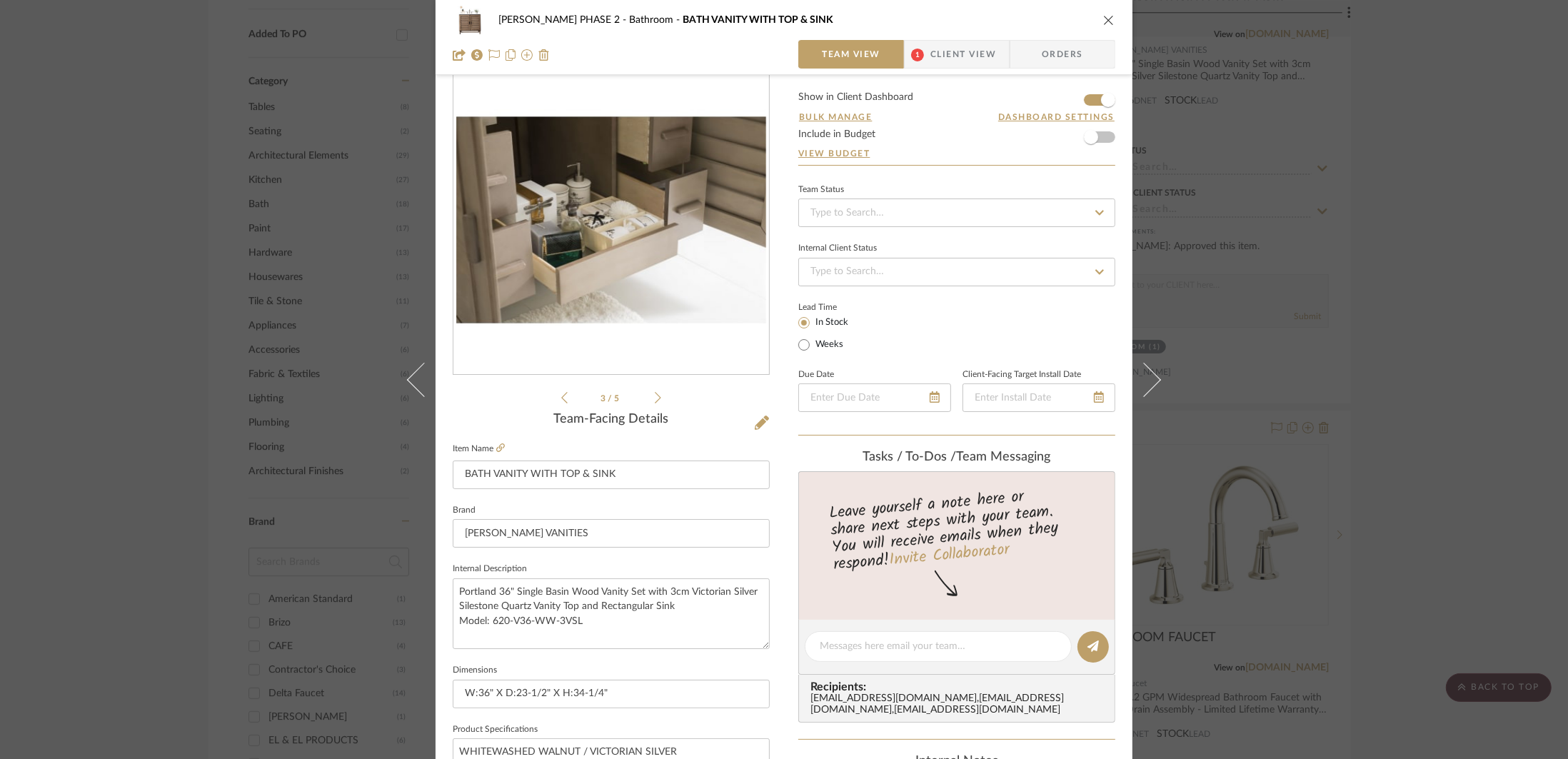
click at [655, 396] on icon at bounding box center [657, 398] width 6 height 12
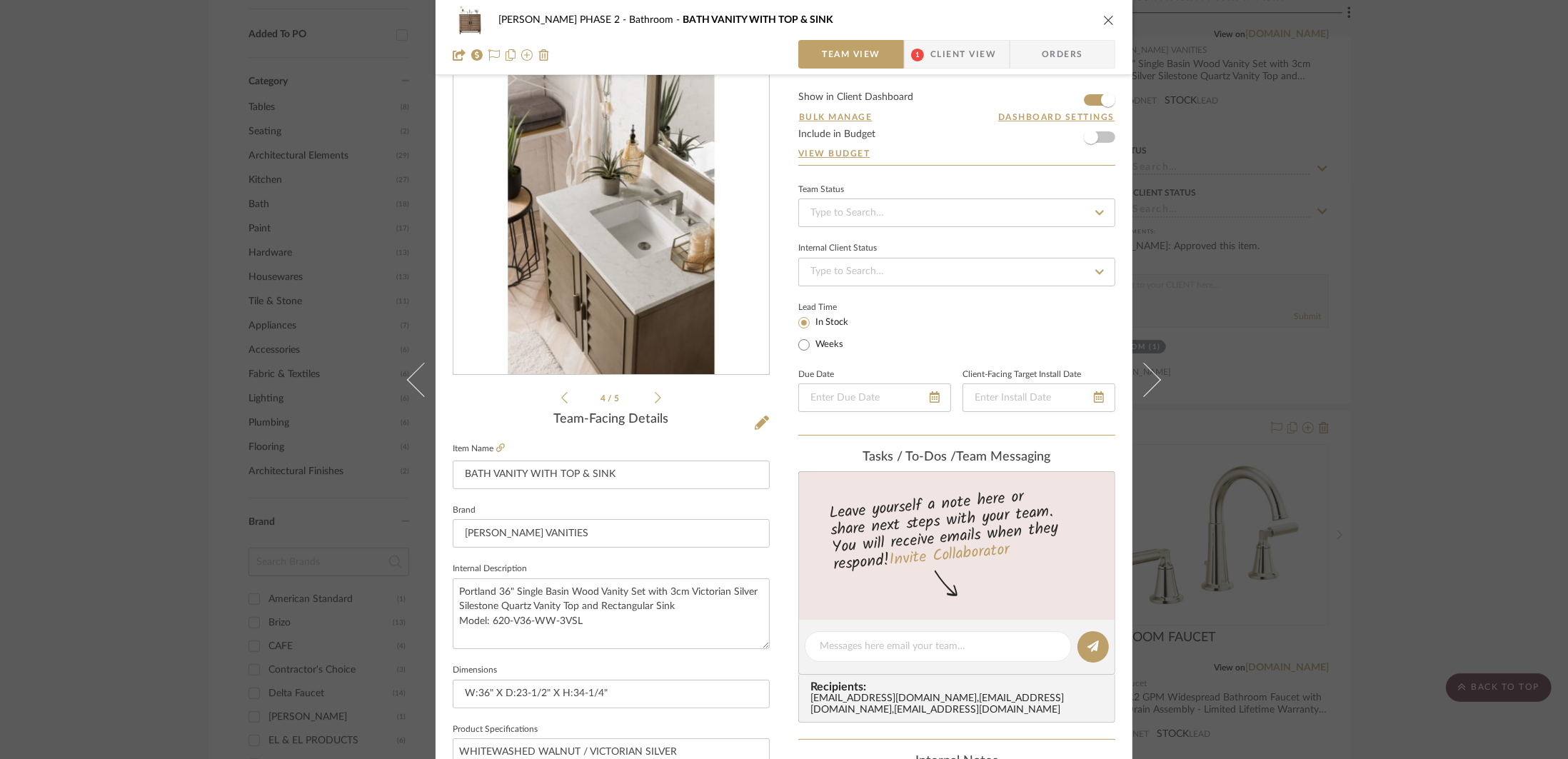
click at [1272, 289] on div "[PERSON_NAME] PHASE 2 Bathroom BATH VANITY WITH TOP & SINK Team View 1 Client V…" at bounding box center [784, 379] width 1568 height 759
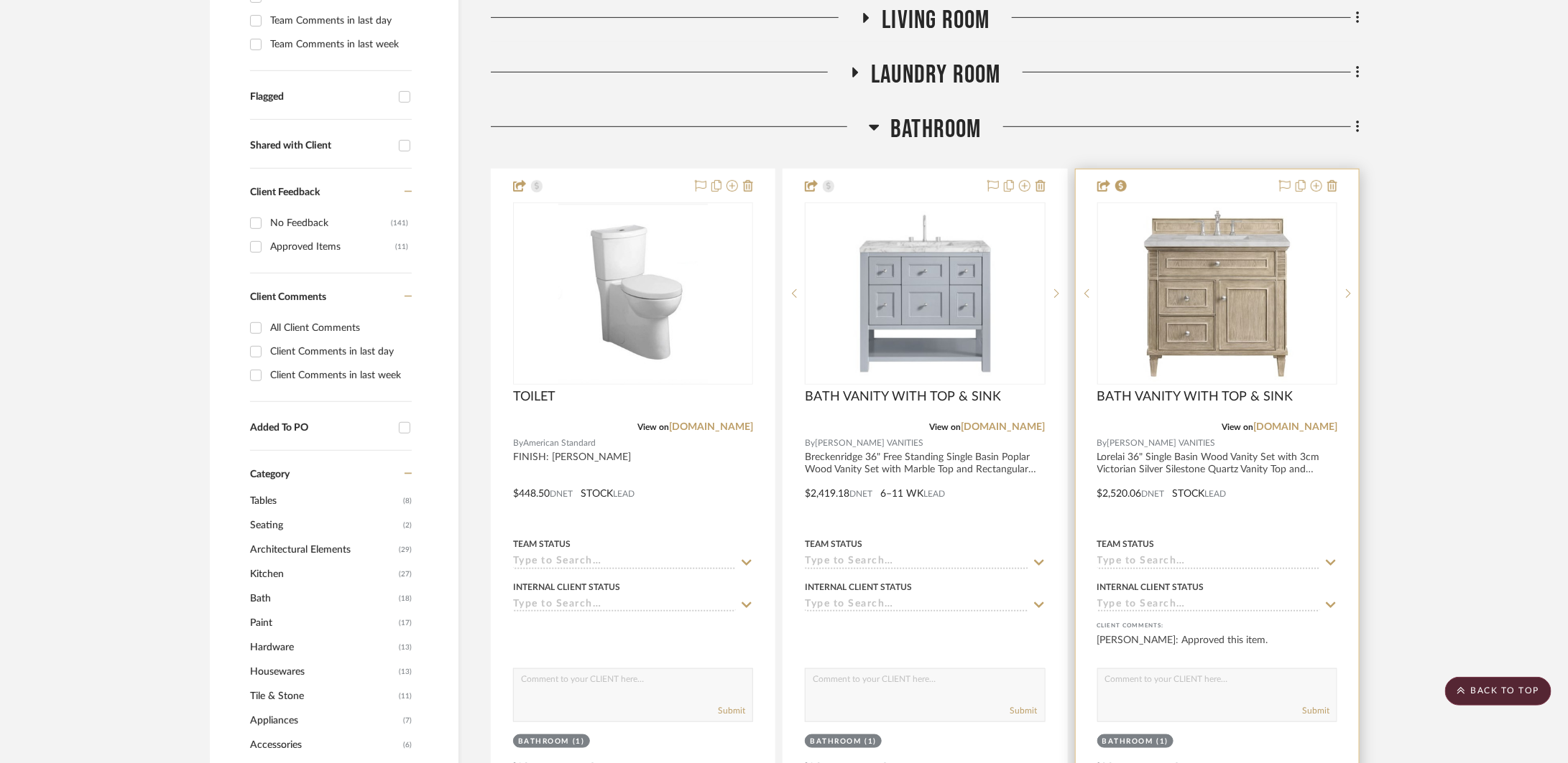
scroll to position [0, 0]
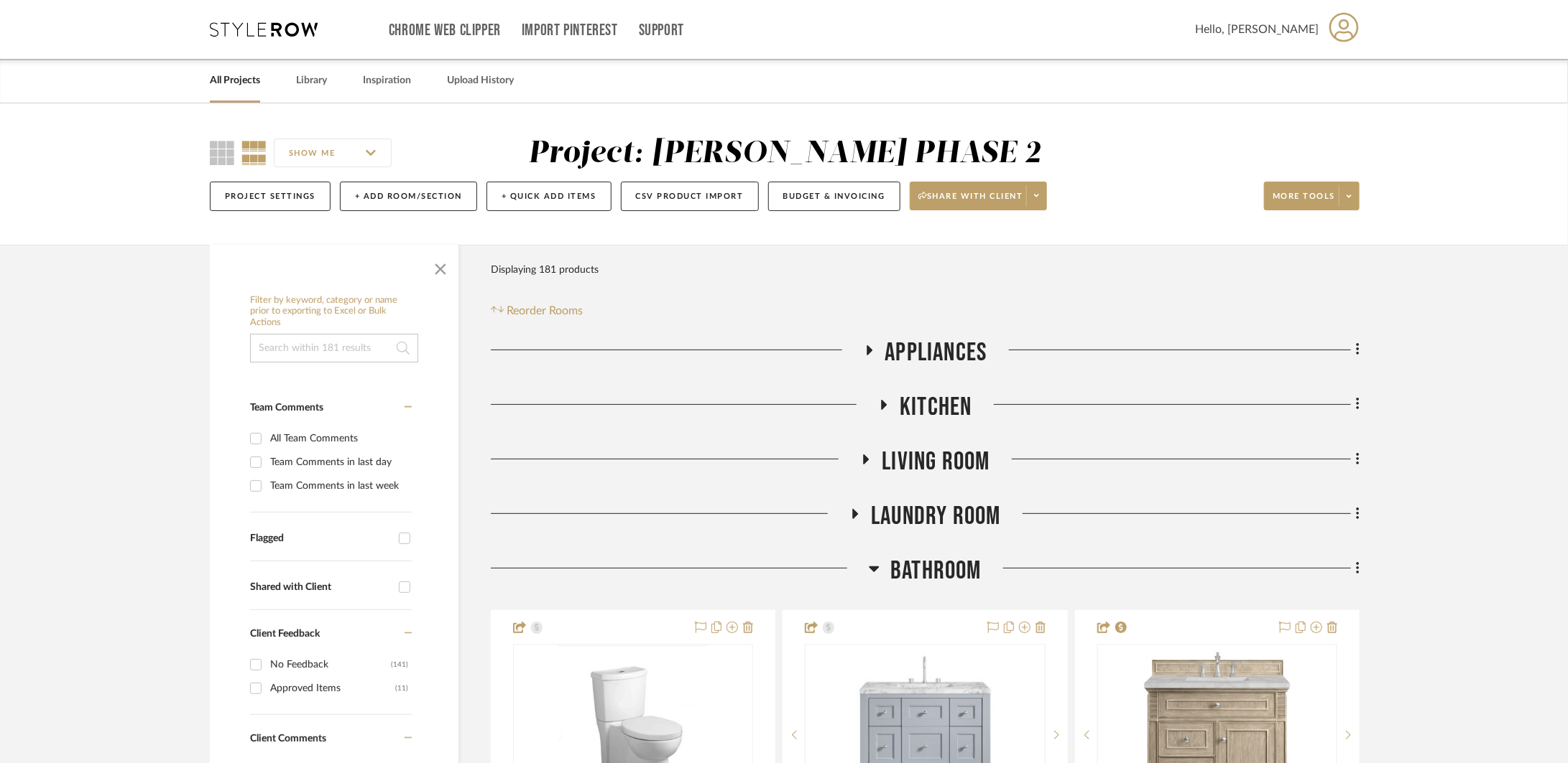
click at [947, 573] on span "Bathroom" at bounding box center [936, 571] width 91 height 31
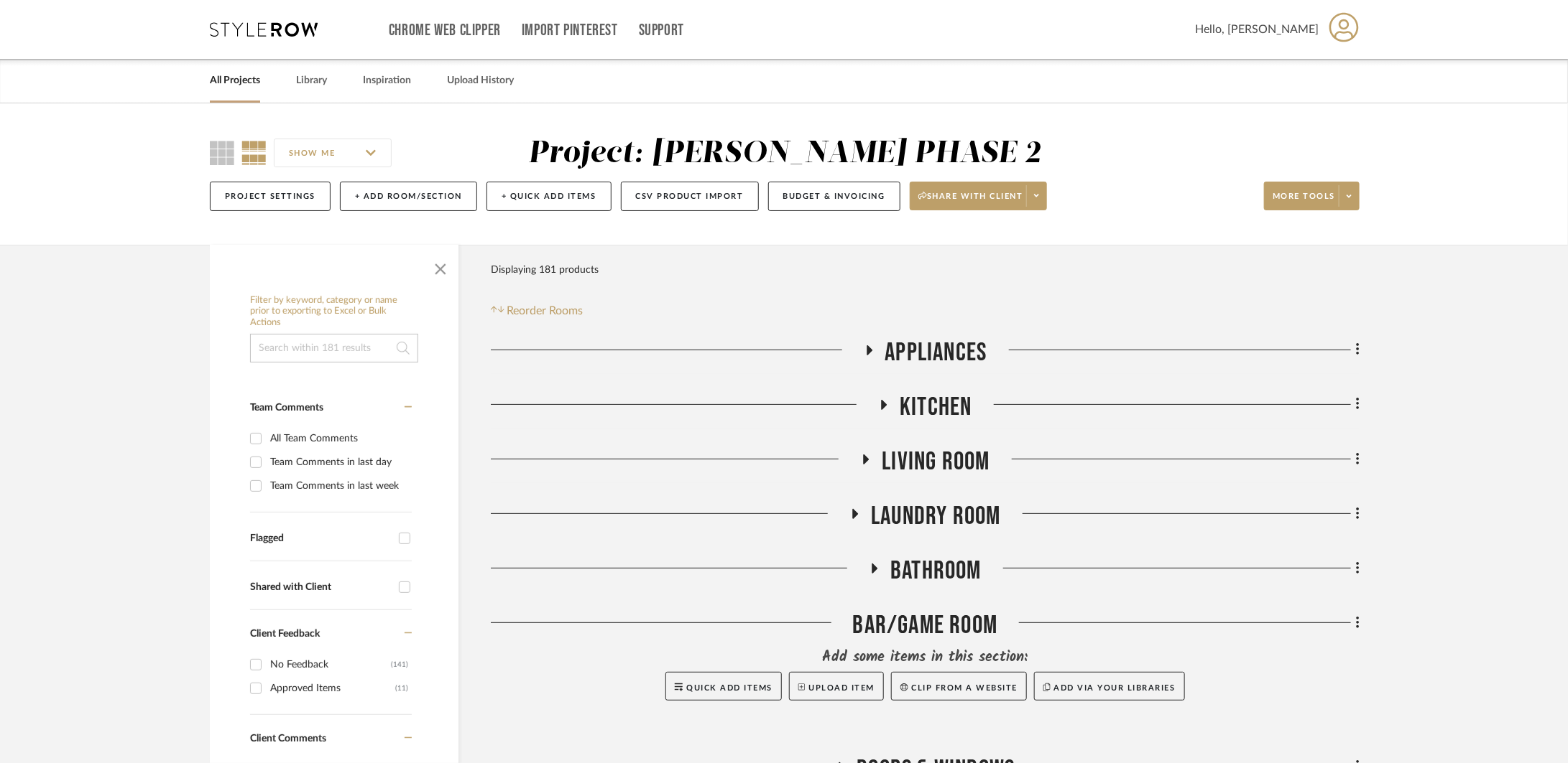
click at [952, 410] on span "Kitchen" at bounding box center [935, 407] width 72 height 31
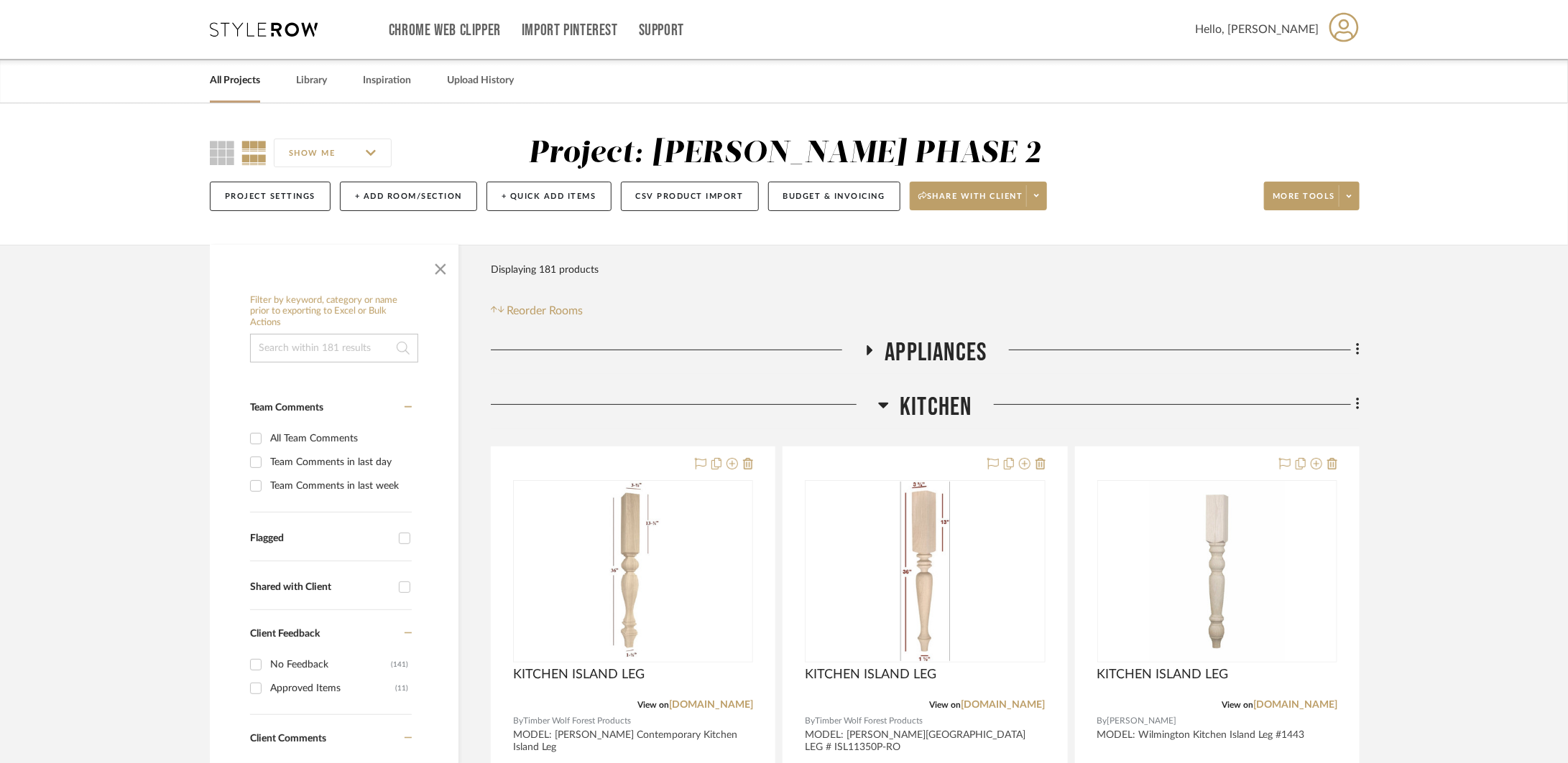
click at [952, 410] on span "Kitchen" at bounding box center [935, 407] width 72 height 31
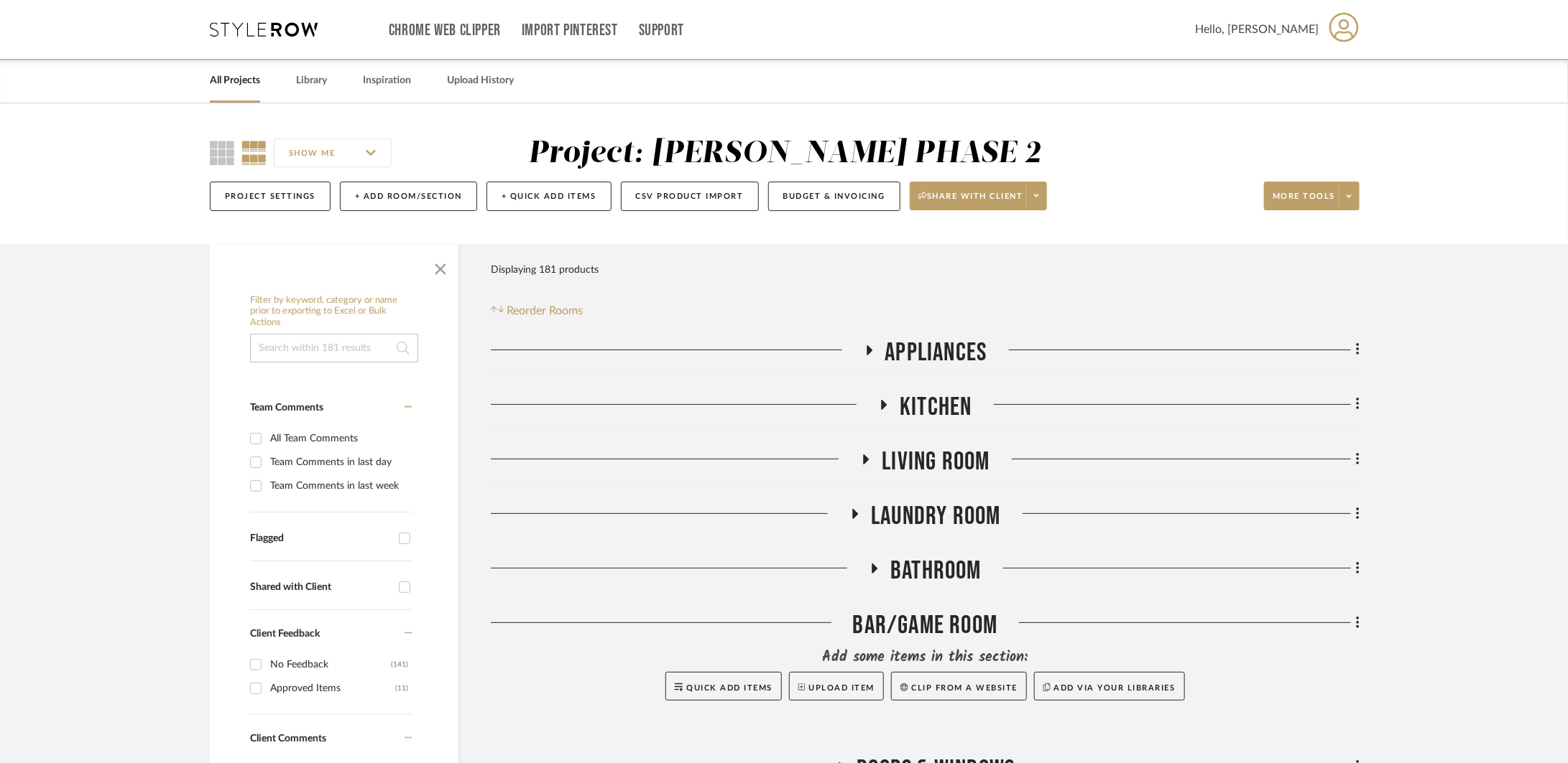
click at [951, 351] on span "Appliances" at bounding box center [936, 352] width 102 height 31
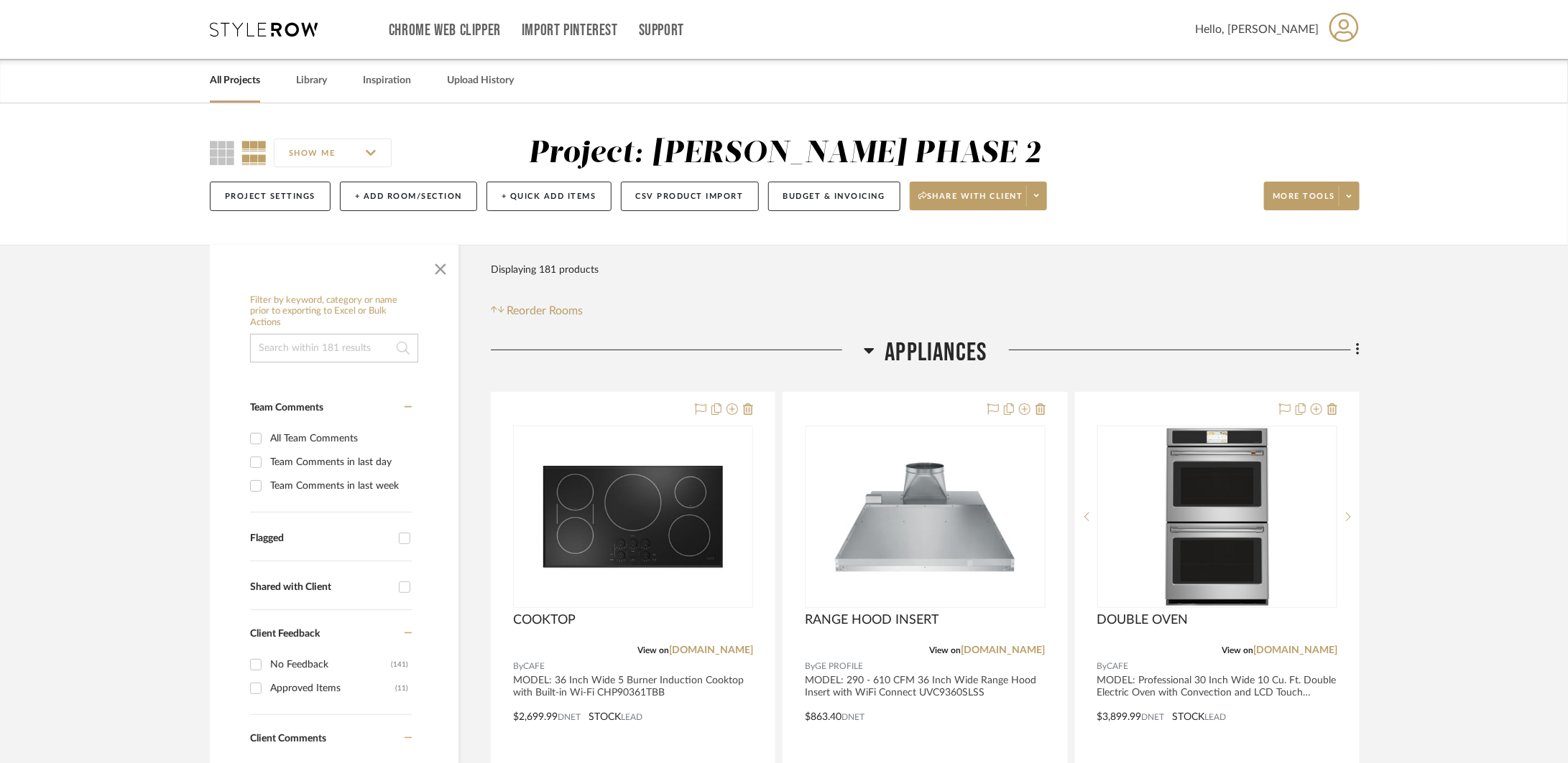
click at [951, 351] on span "Appliances" at bounding box center [936, 352] width 102 height 31
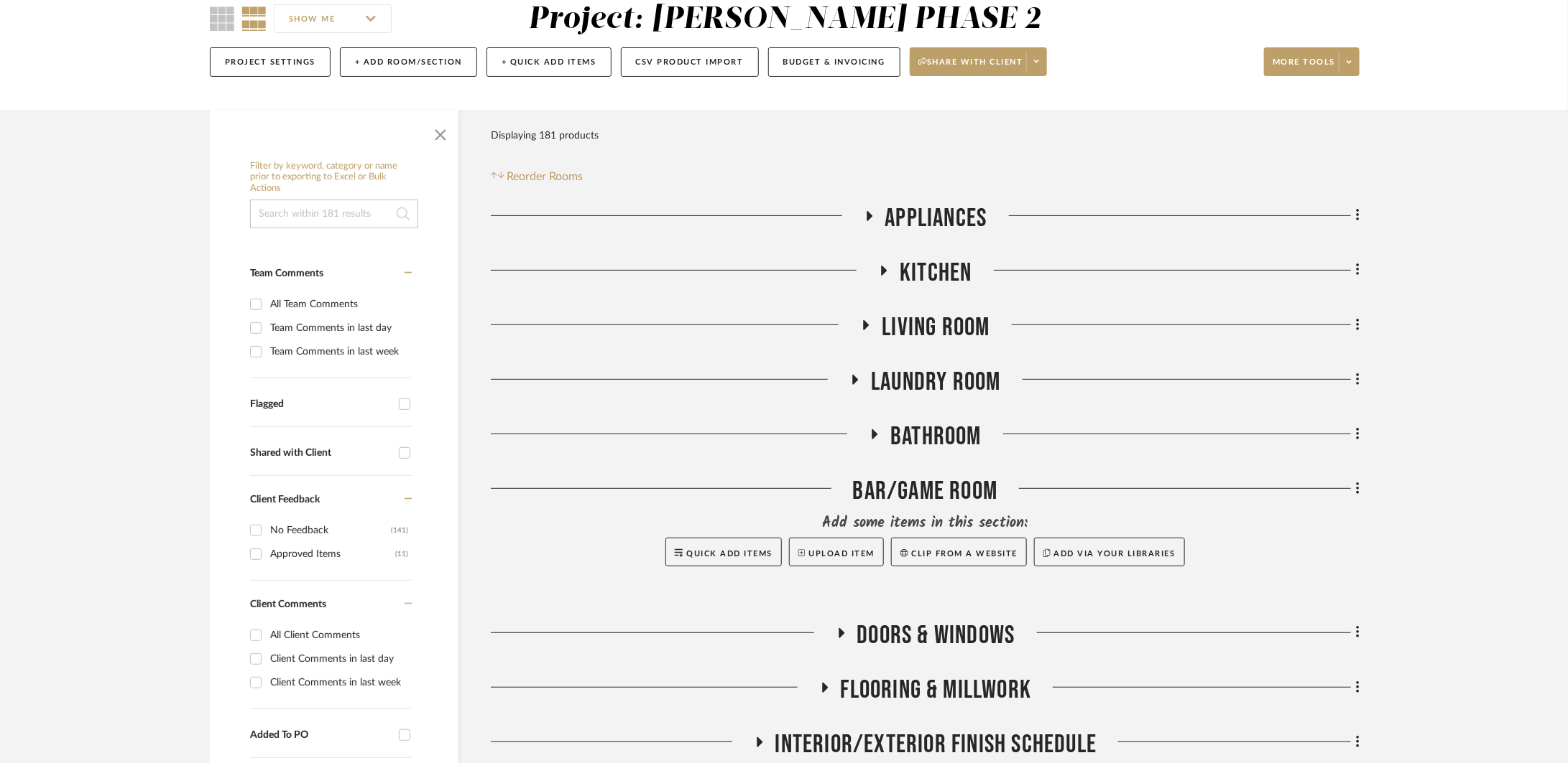
scroll to position [217, 0]
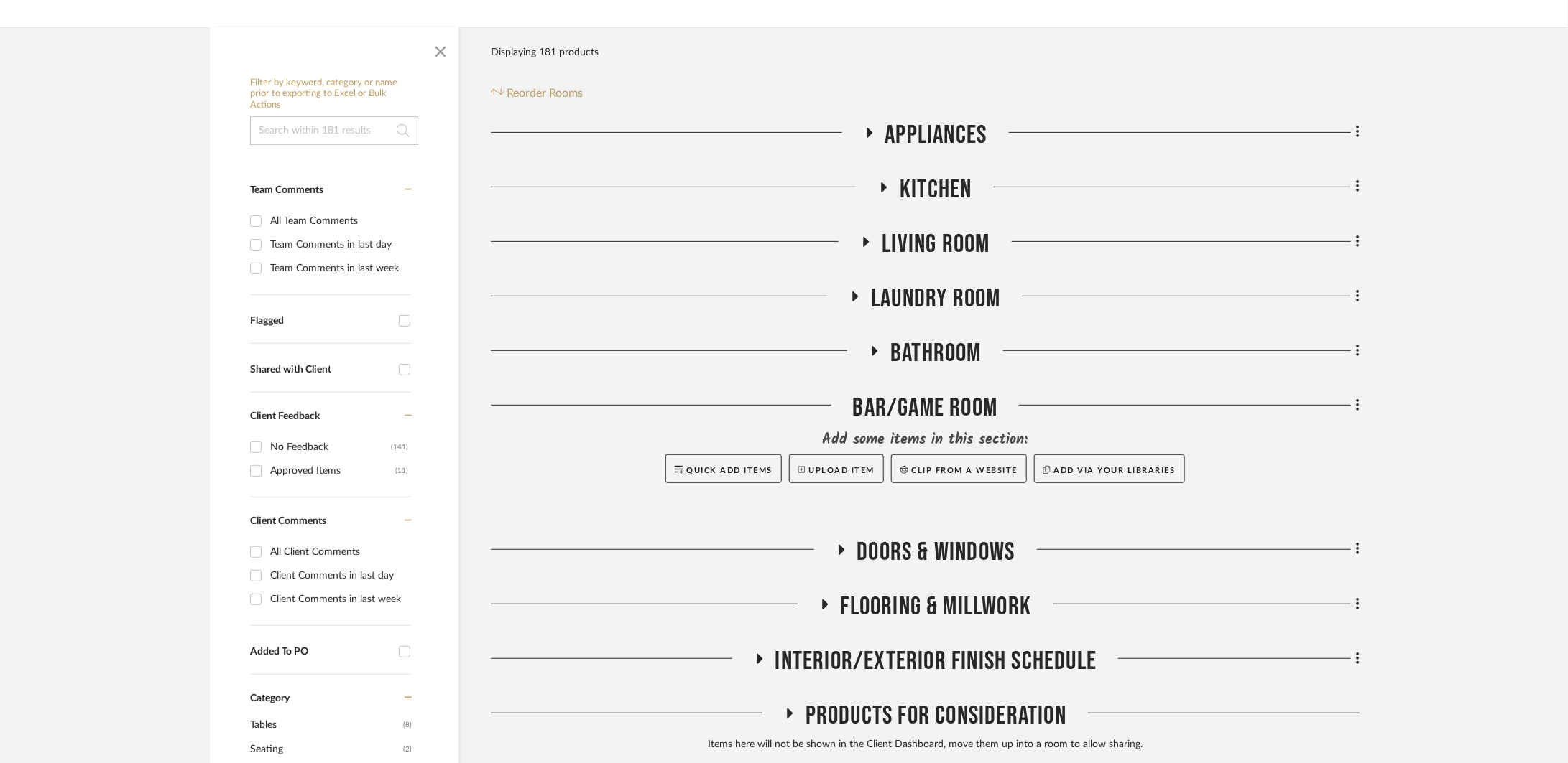
click at [892, 180] on h3 "Kitchen" at bounding box center [925, 190] width 93 height 31
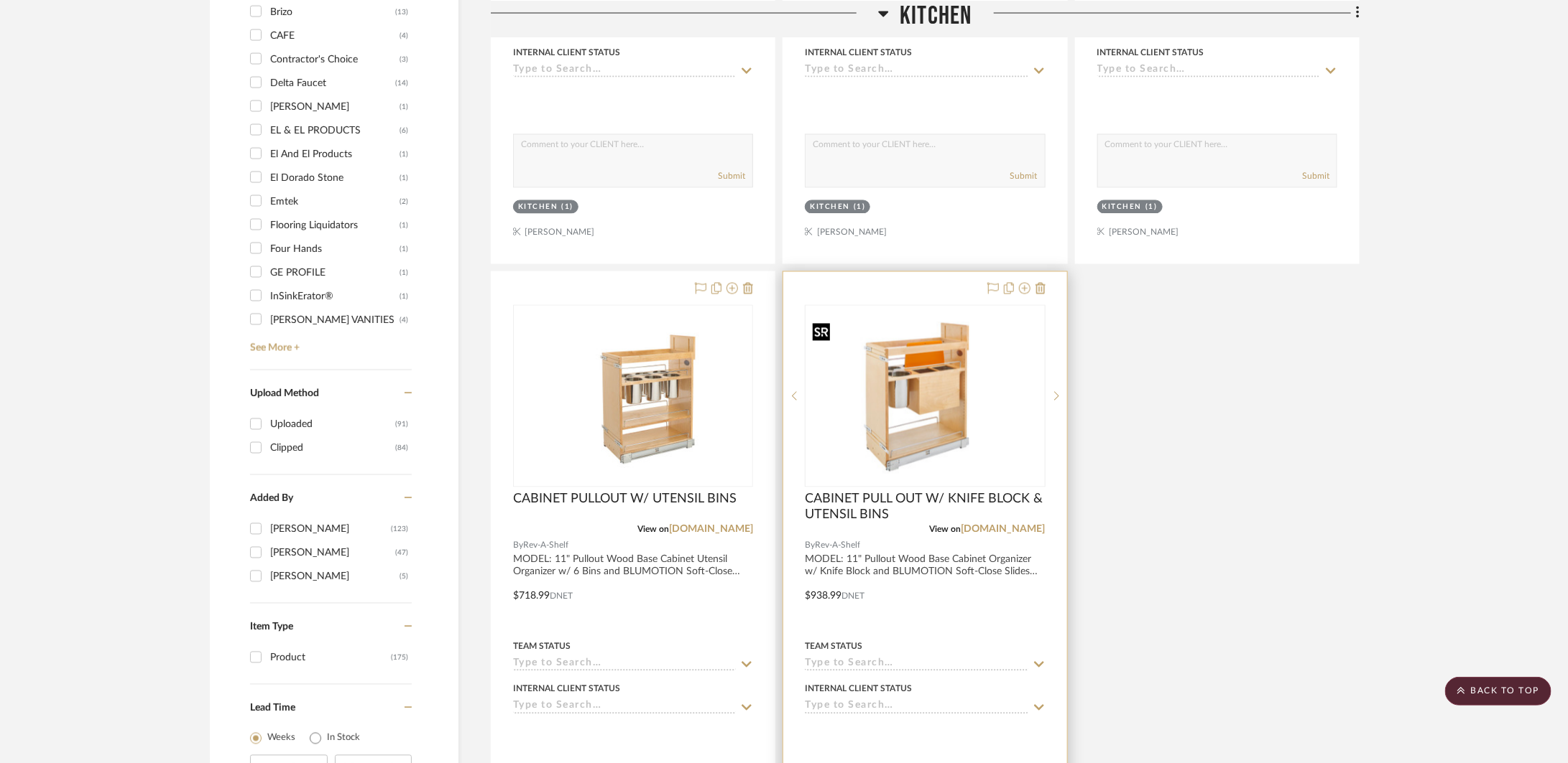
scroll to position [2179, 0]
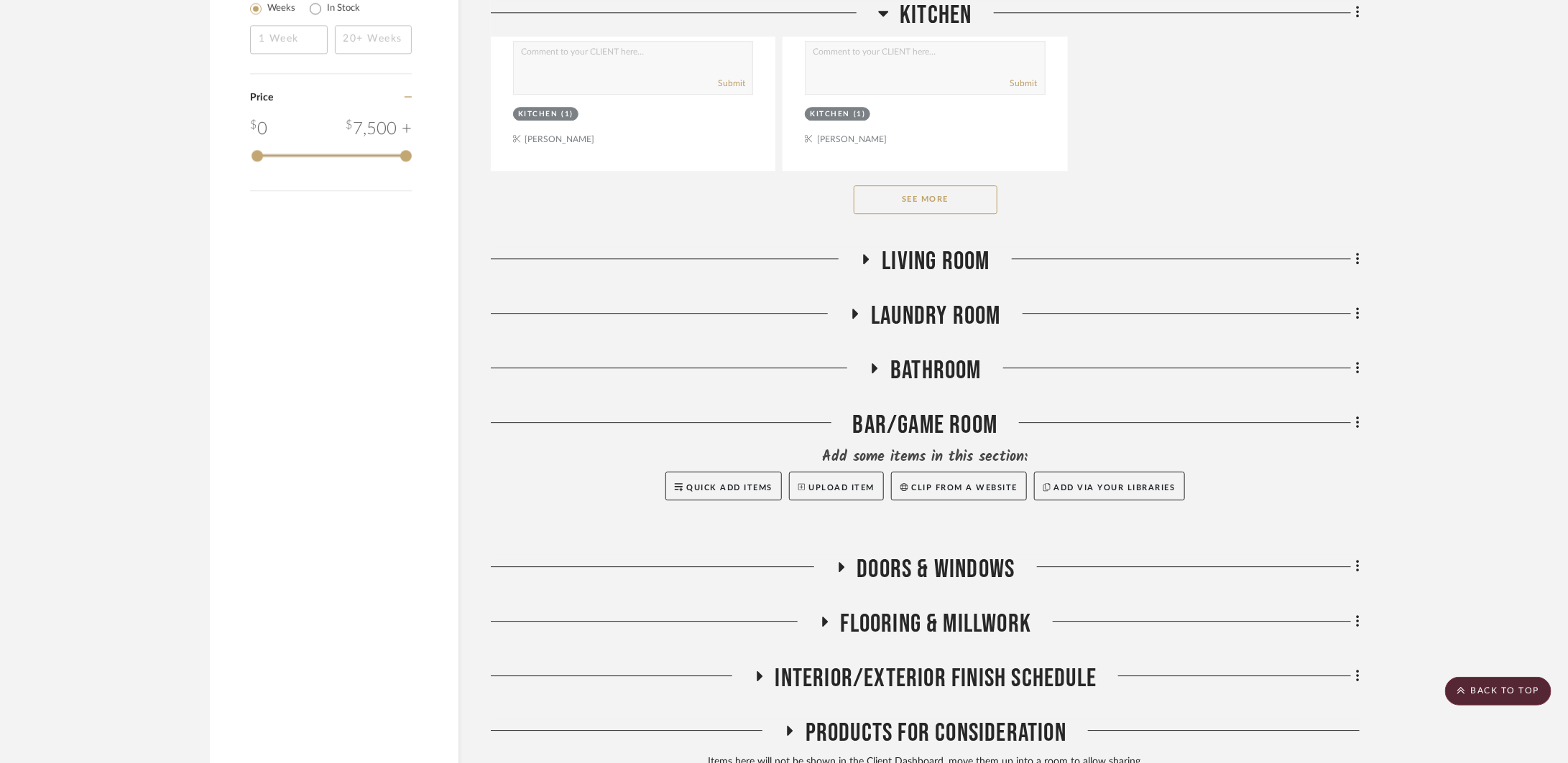
click at [924, 212] on button "See More" at bounding box center [925, 199] width 144 height 29
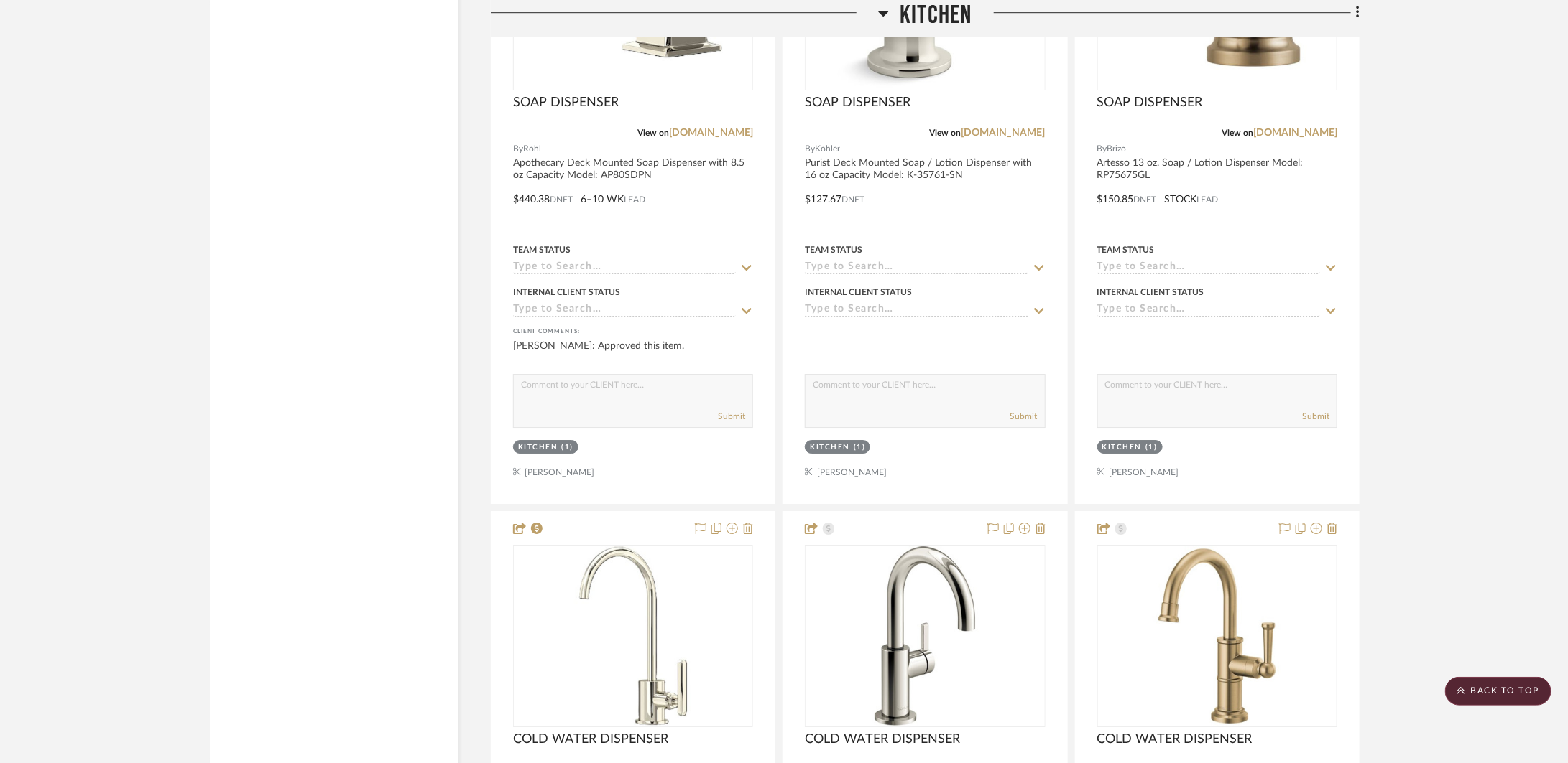
scroll to position [5863, 0]
